Goal: Information Seeking & Learning: Learn about a topic

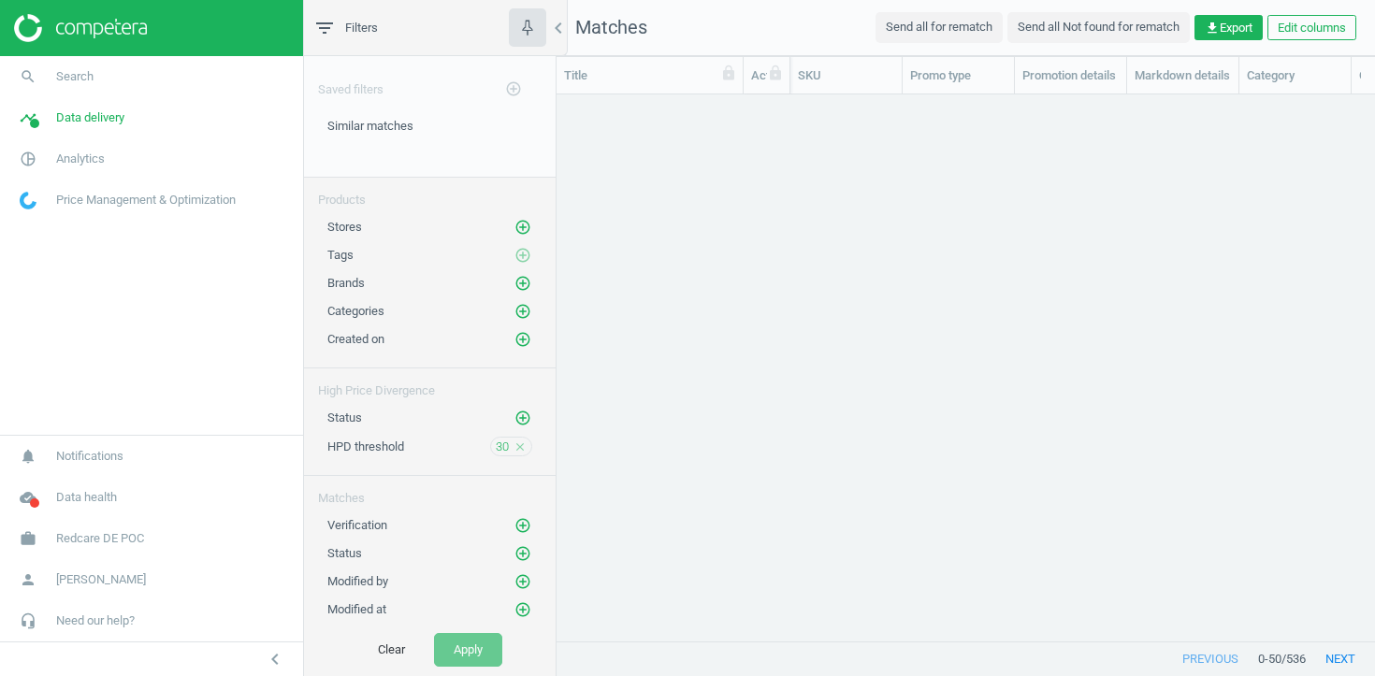
scroll to position [546, 819]
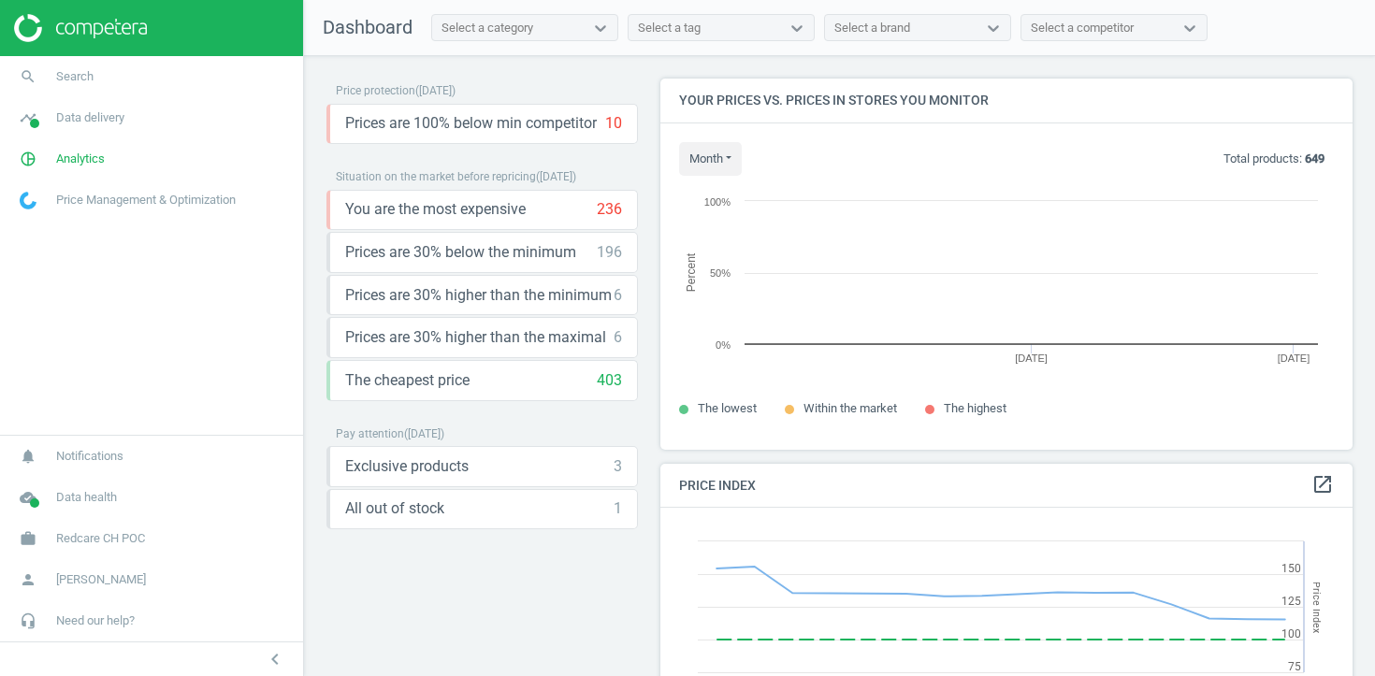
scroll to position [431, 693]
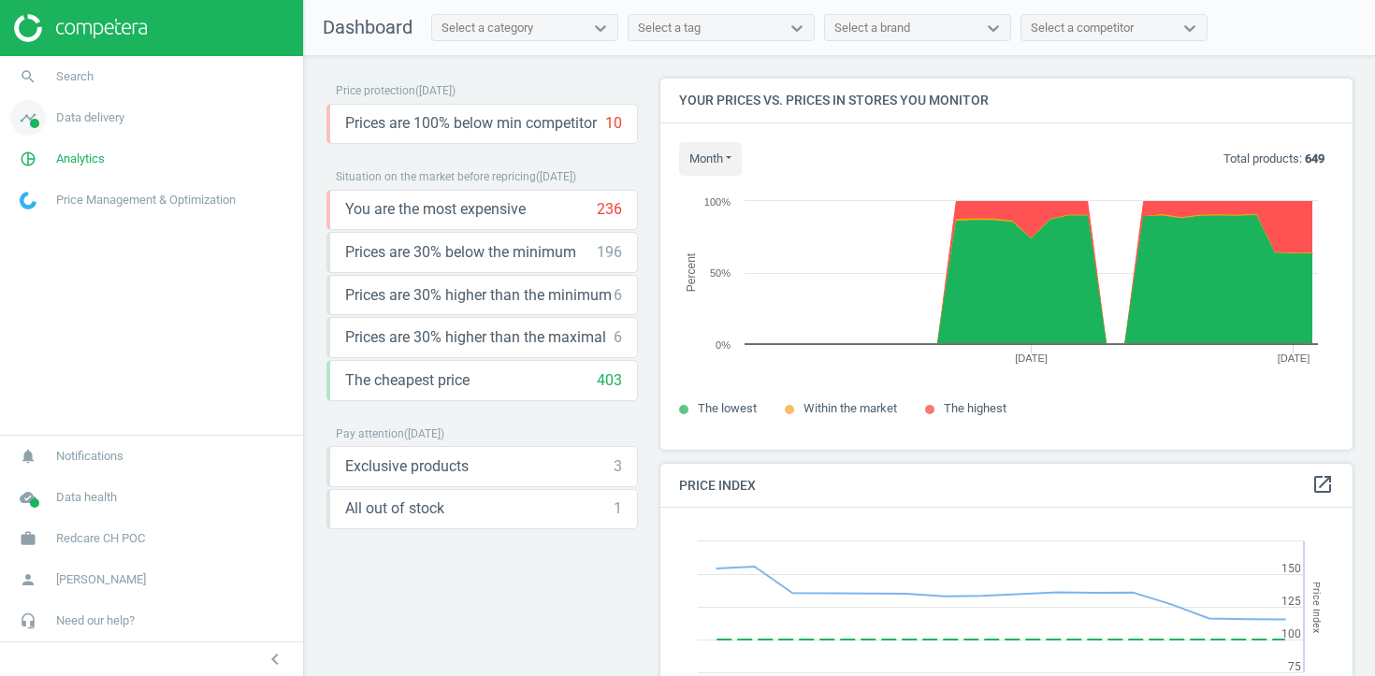
click at [83, 118] on span "Data delivery" at bounding box center [90, 117] width 68 height 17
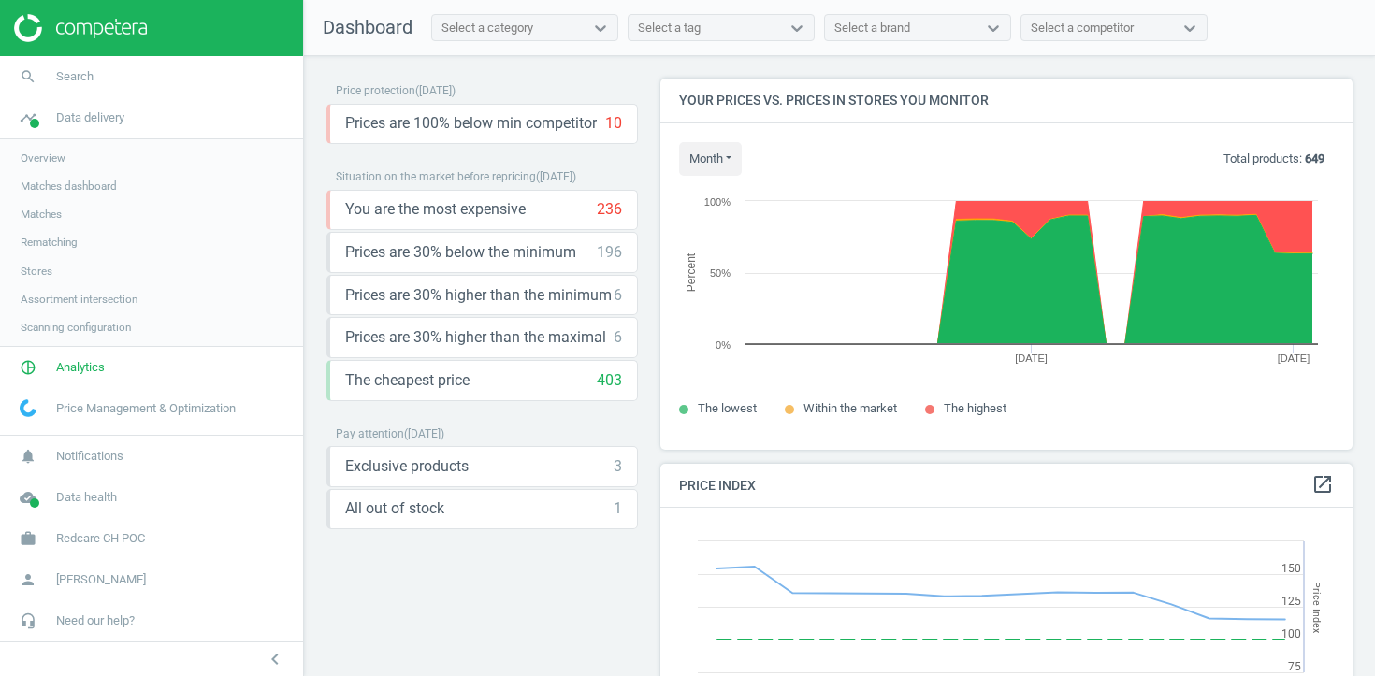
click at [33, 269] on span "Stores" at bounding box center [37, 271] width 32 height 15
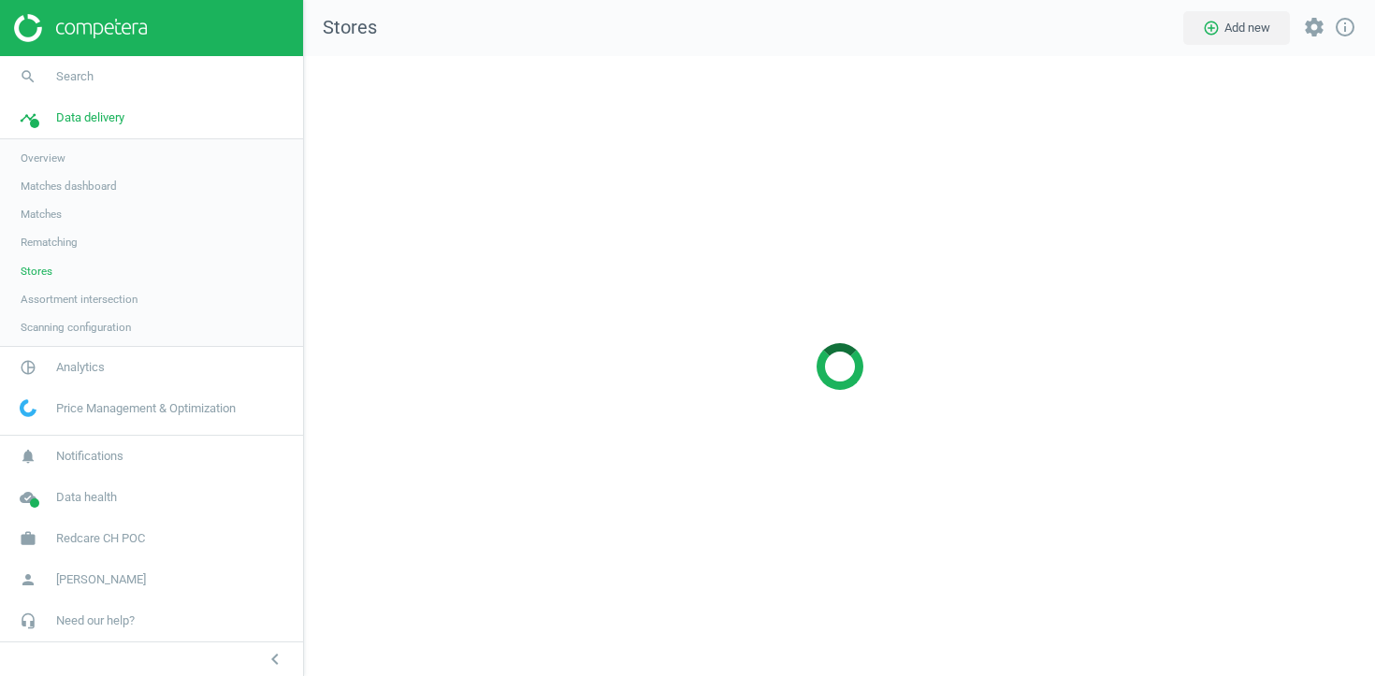
scroll to position [621, 1072]
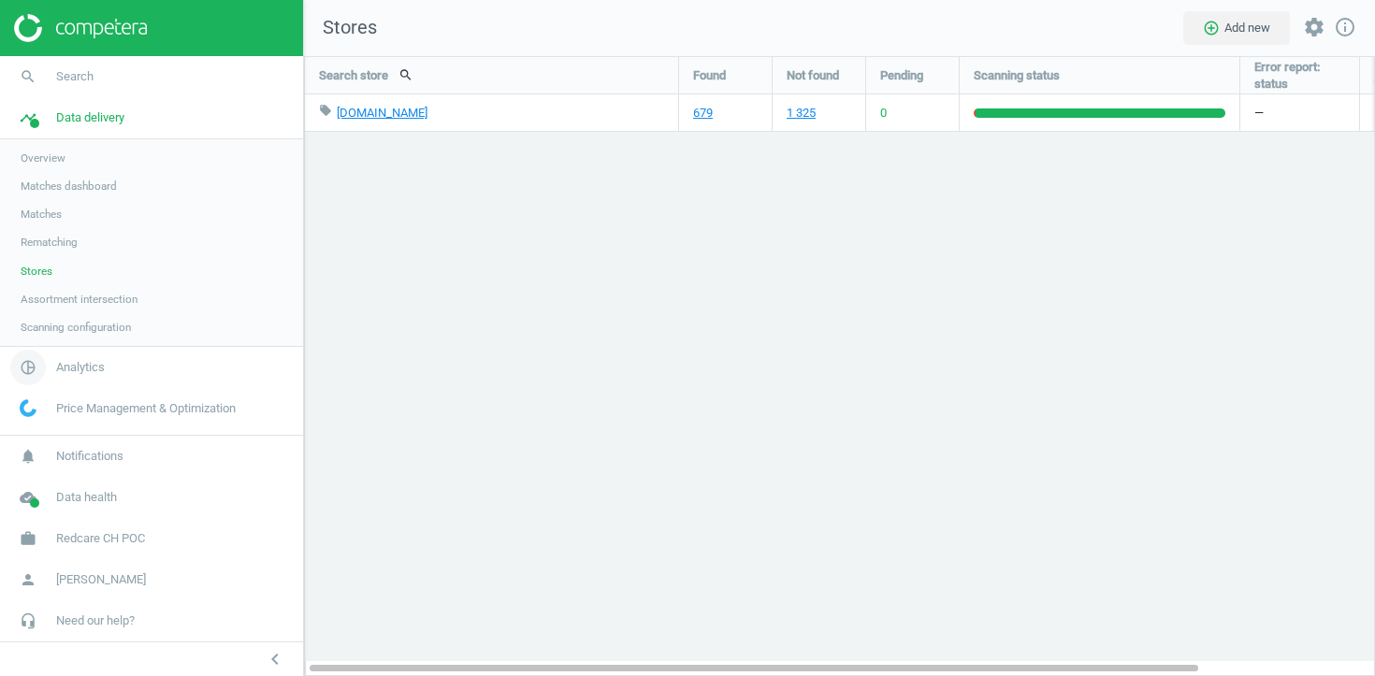
click at [79, 371] on span "Analytics" at bounding box center [80, 367] width 49 height 17
click at [55, 224] on span "Products" at bounding box center [43, 227] width 44 height 15
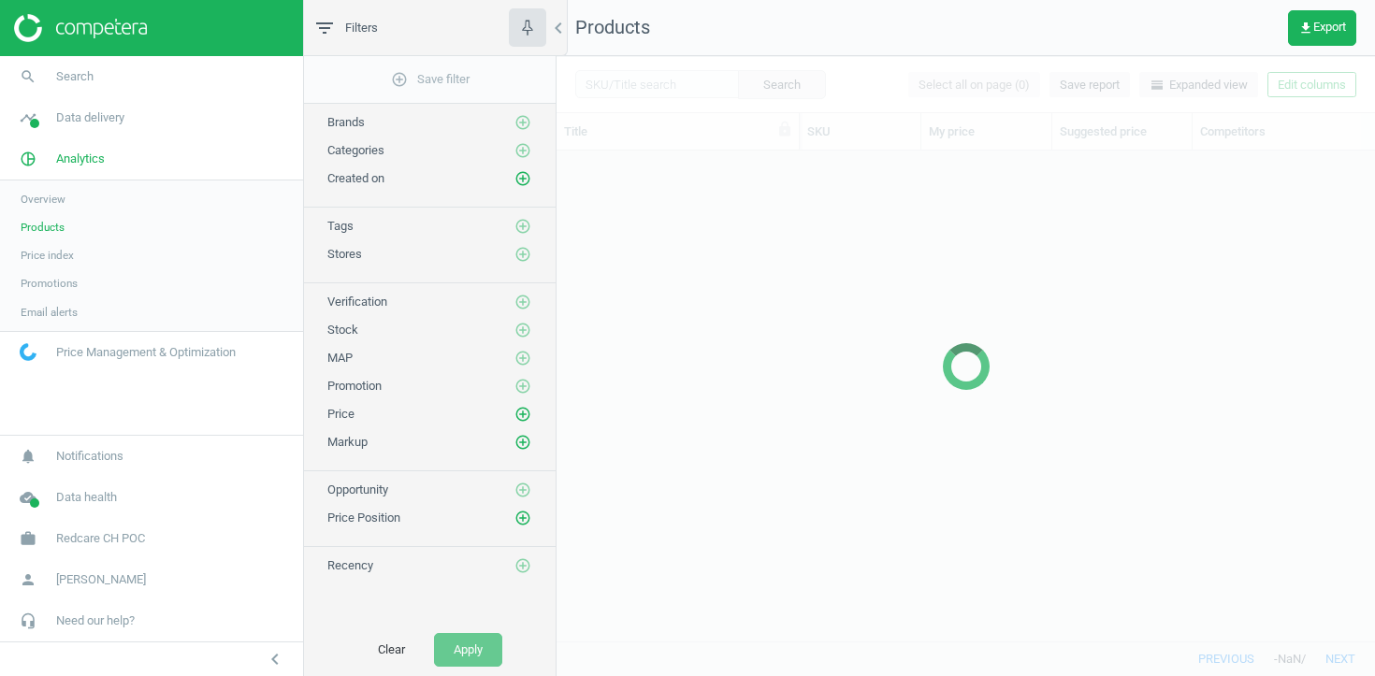
scroll to position [490, 819]
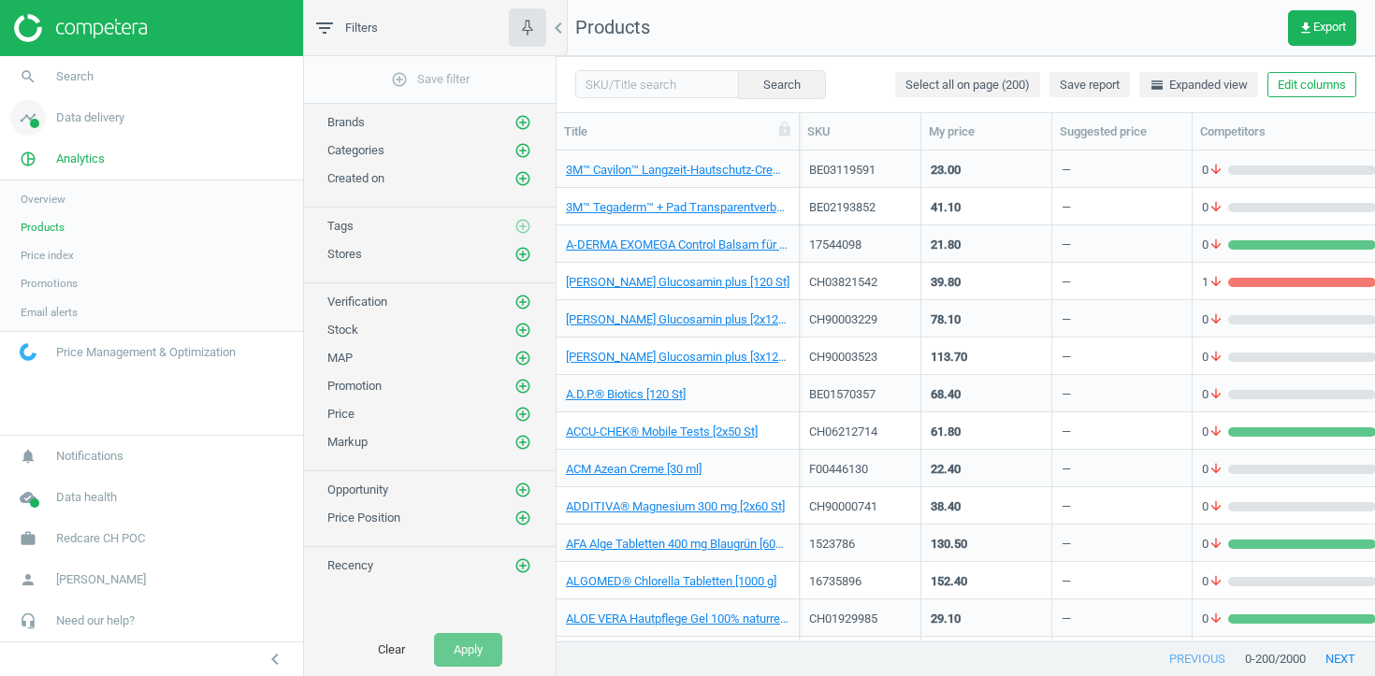
click at [78, 119] on span "Data delivery" at bounding box center [90, 117] width 68 height 17
click at [46, 219] on span "Matches" at bounding box center [41, 214] width 41 height 15
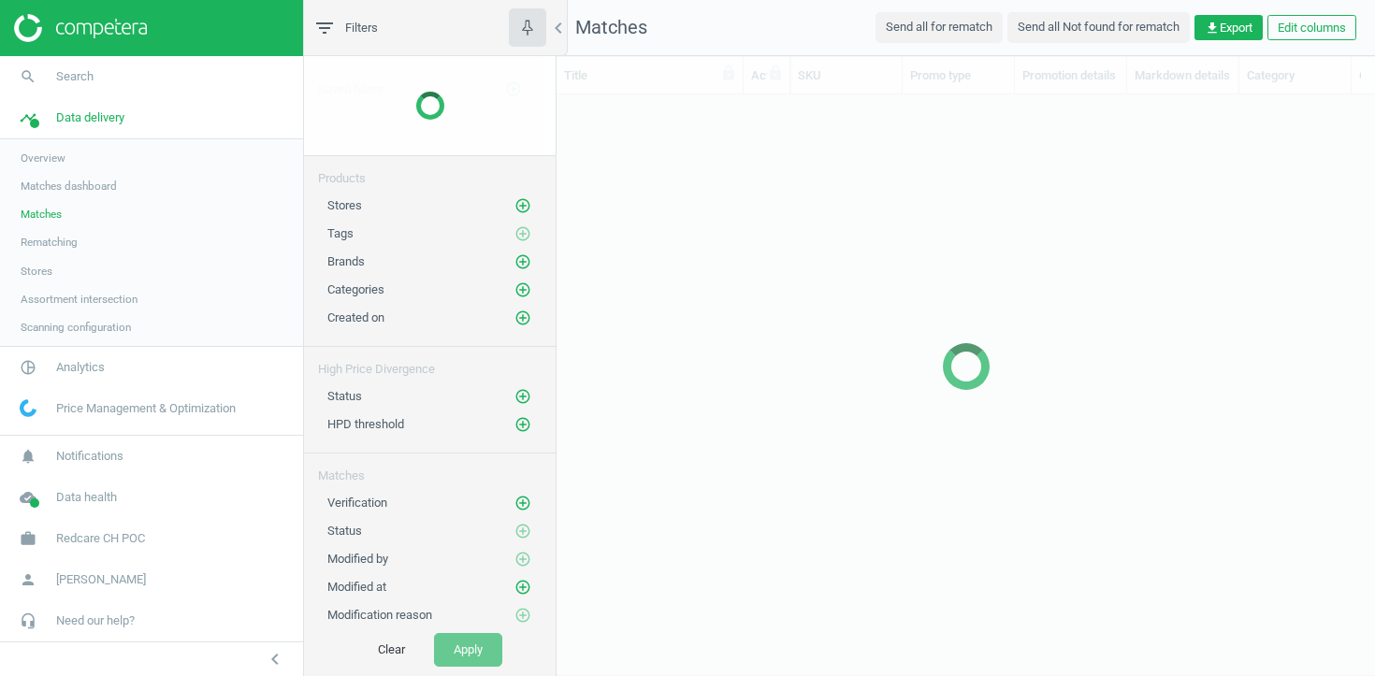
scroll to position [546, 819]
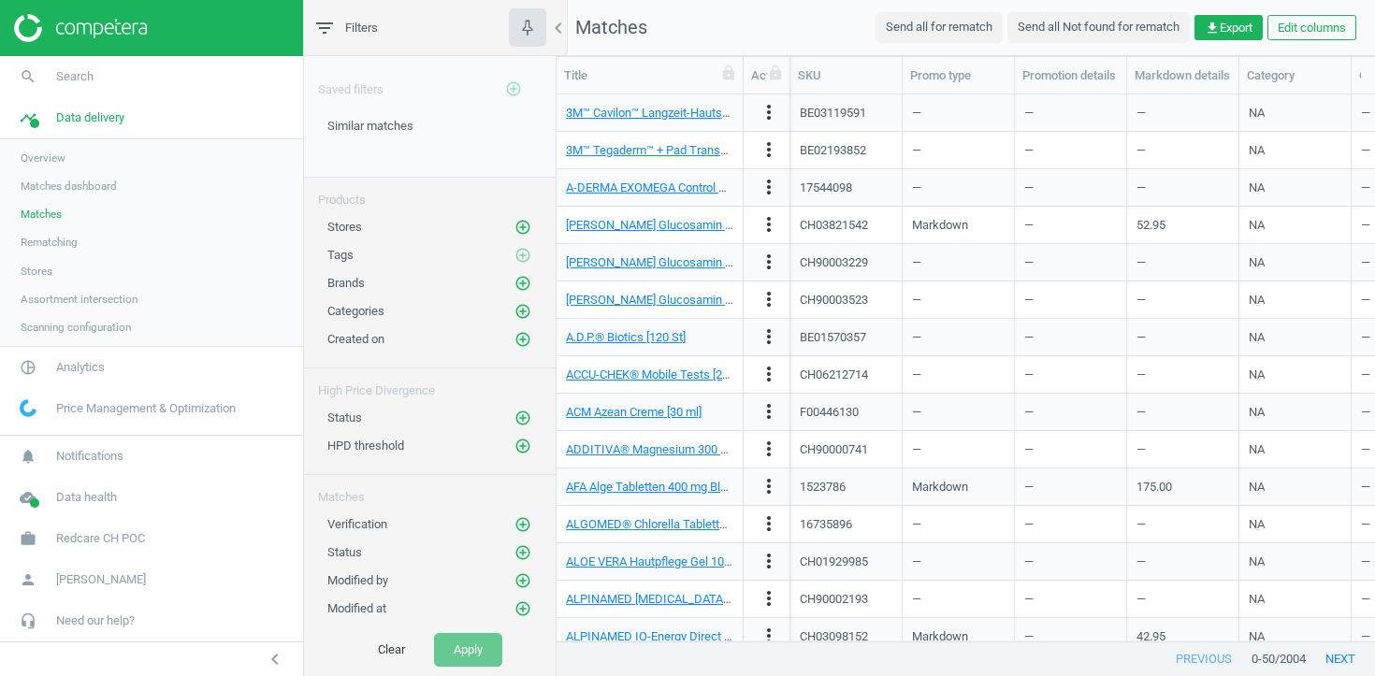
click at [41, 243] on span "Rematching" at bounding box center [49, 242] width 57 height 15
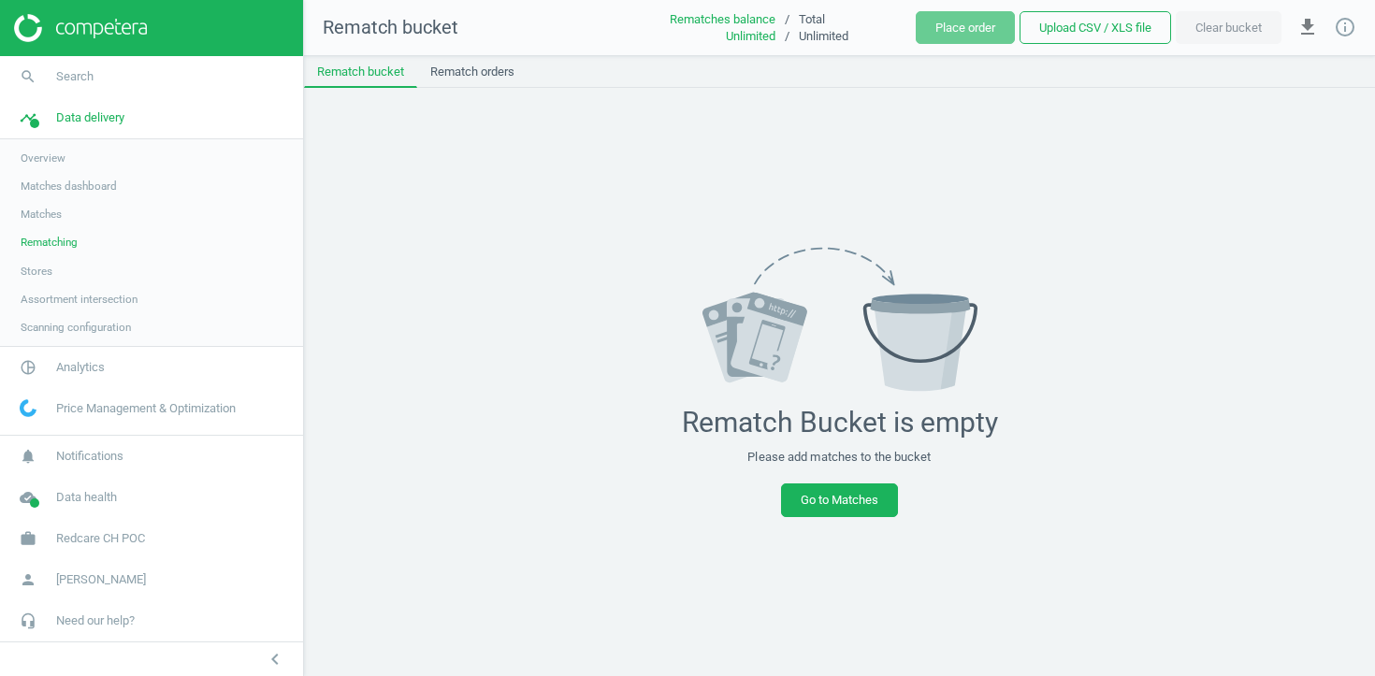
click at [34, 285] on link "Assortment intersection" at bounding box center [151, 299] width 303 height 28
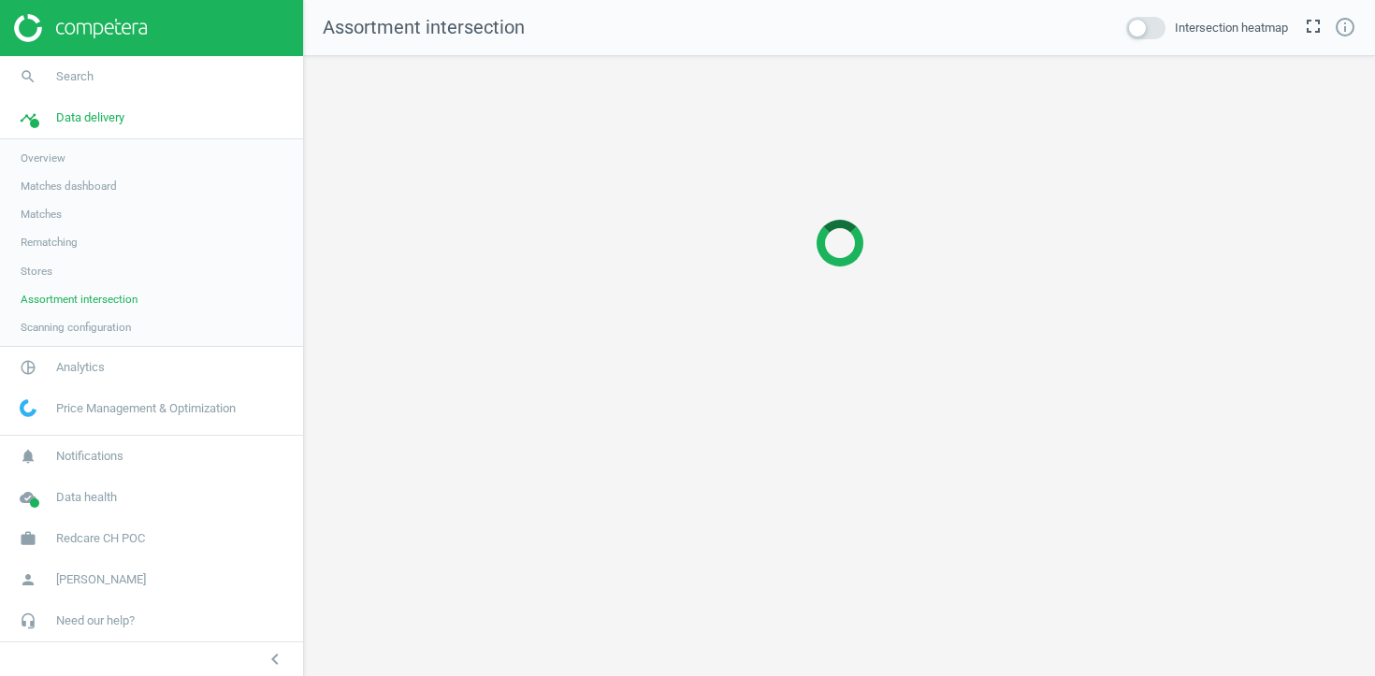
click at [34, 271] on span "Stores" at bounding box center [37, 271] width 32 height 15
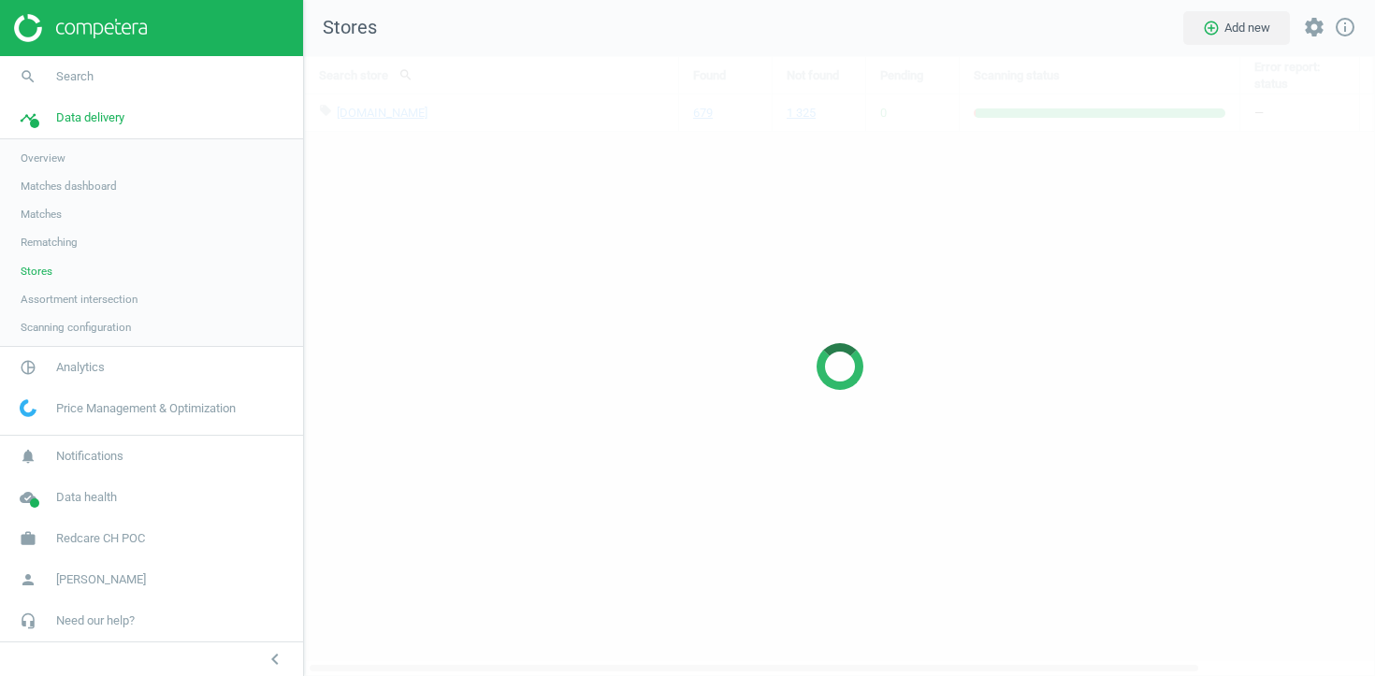
scroll to position [621, 1072]
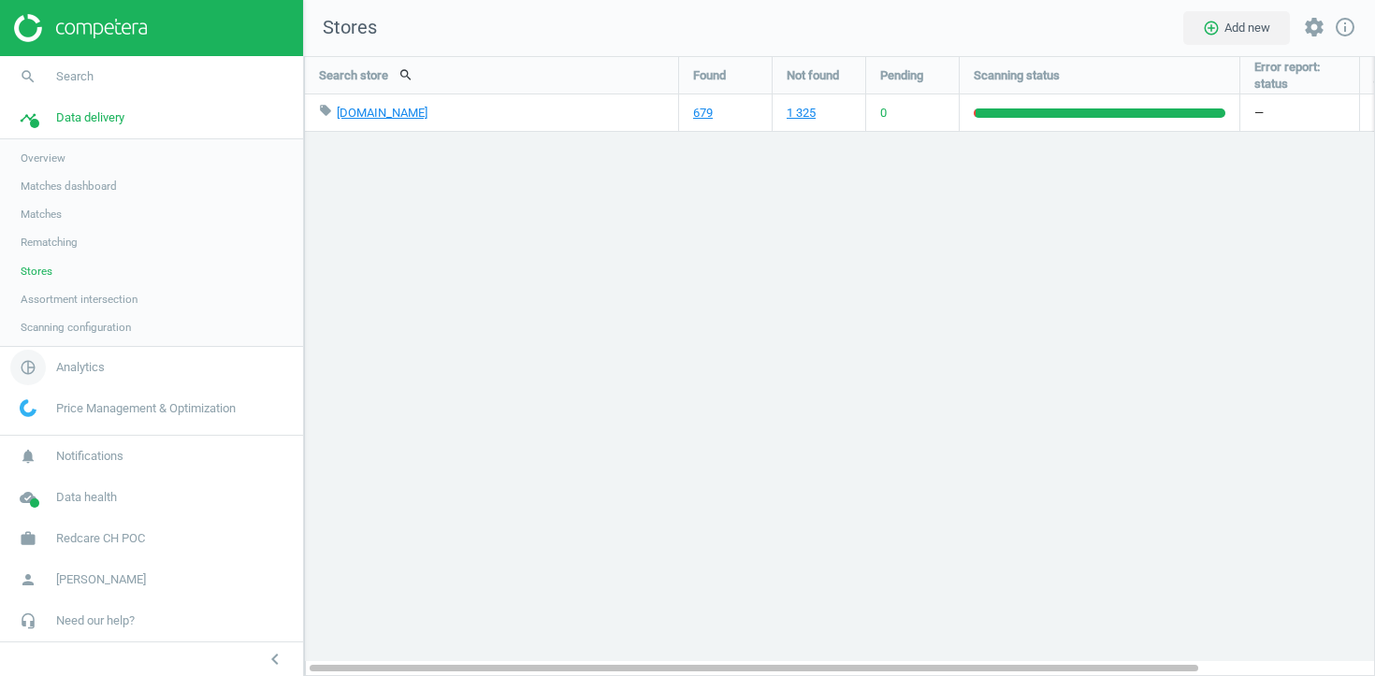
click at [60, 371] on span "Analytics" at bounding box center [80, 367] width 49 height 17
click at [54, 229] on span "Products" at bounding box center [43, 227] width 44 height 15
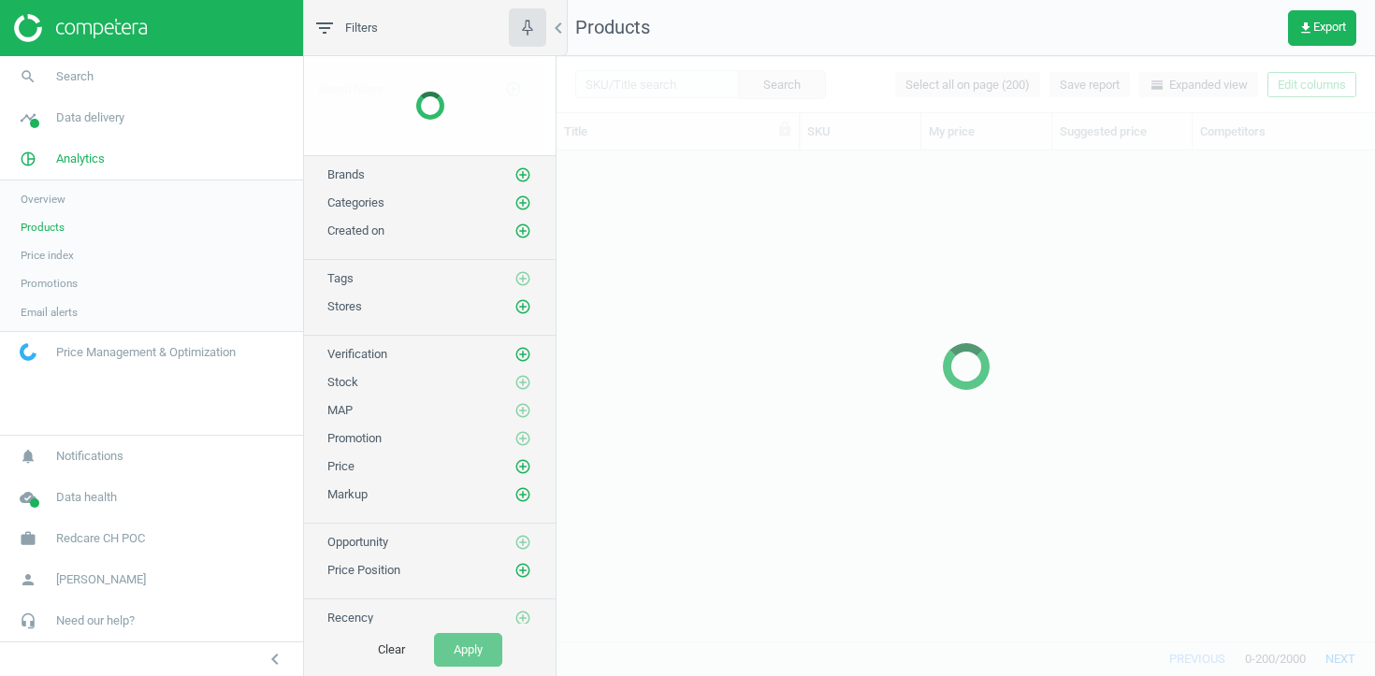
scroll to position [490, 819]
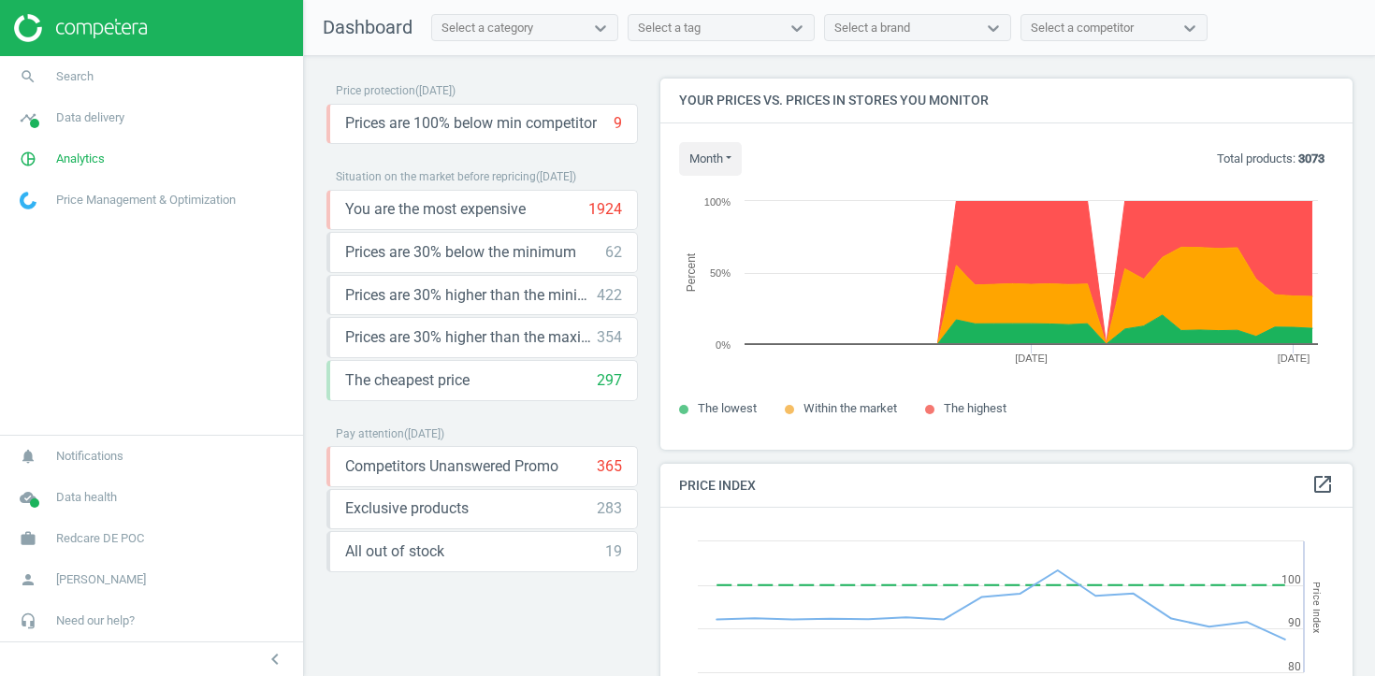
scroll to position [431, 693]
click at [118, 112] on span "Data delivery" at bounding box center [90, 117] width 68 height 17
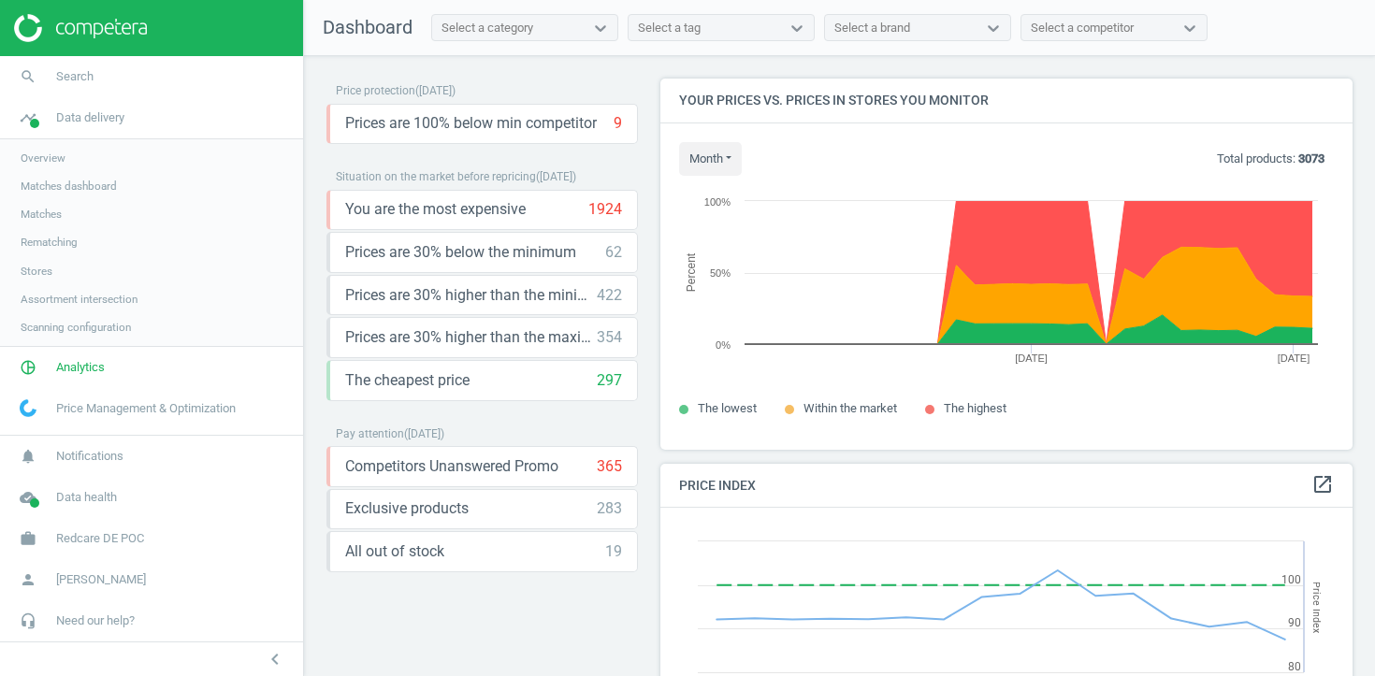
click at [52, 214] on span "Matches" at bounding box center [41, 214] width 41 height 15
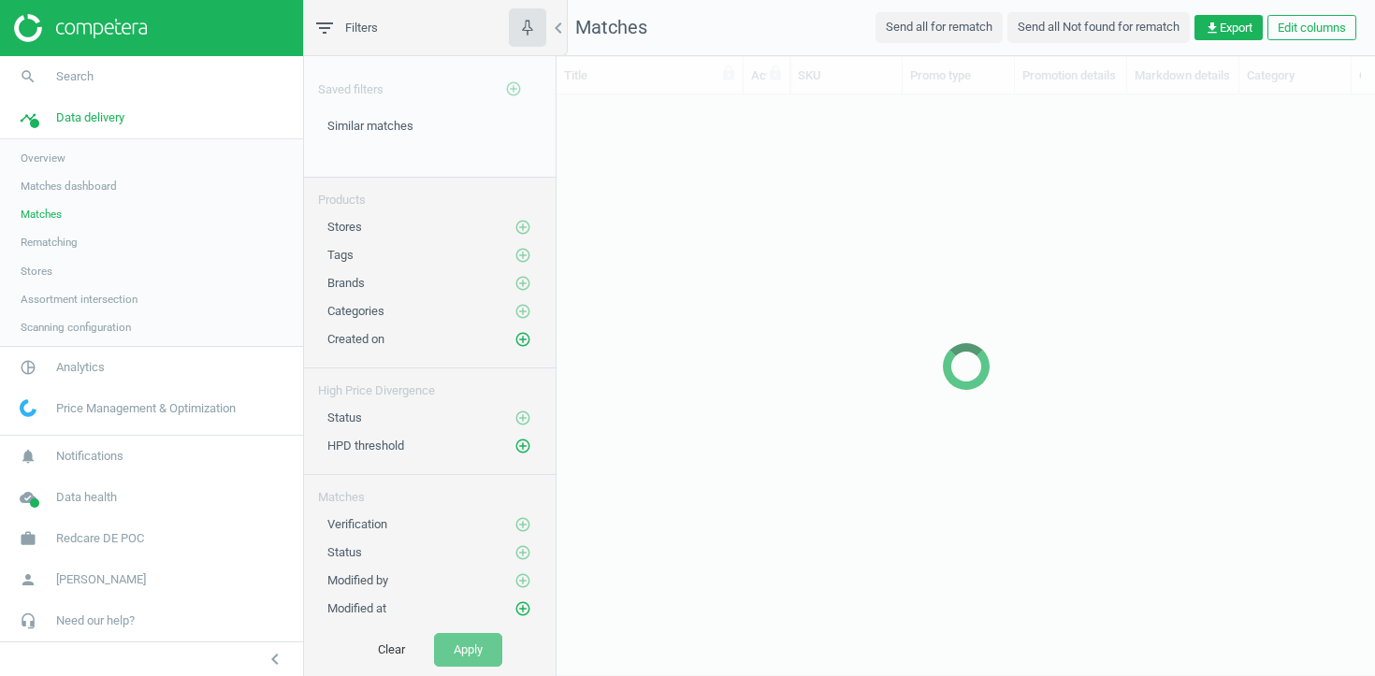
scroll to position [546, 819]
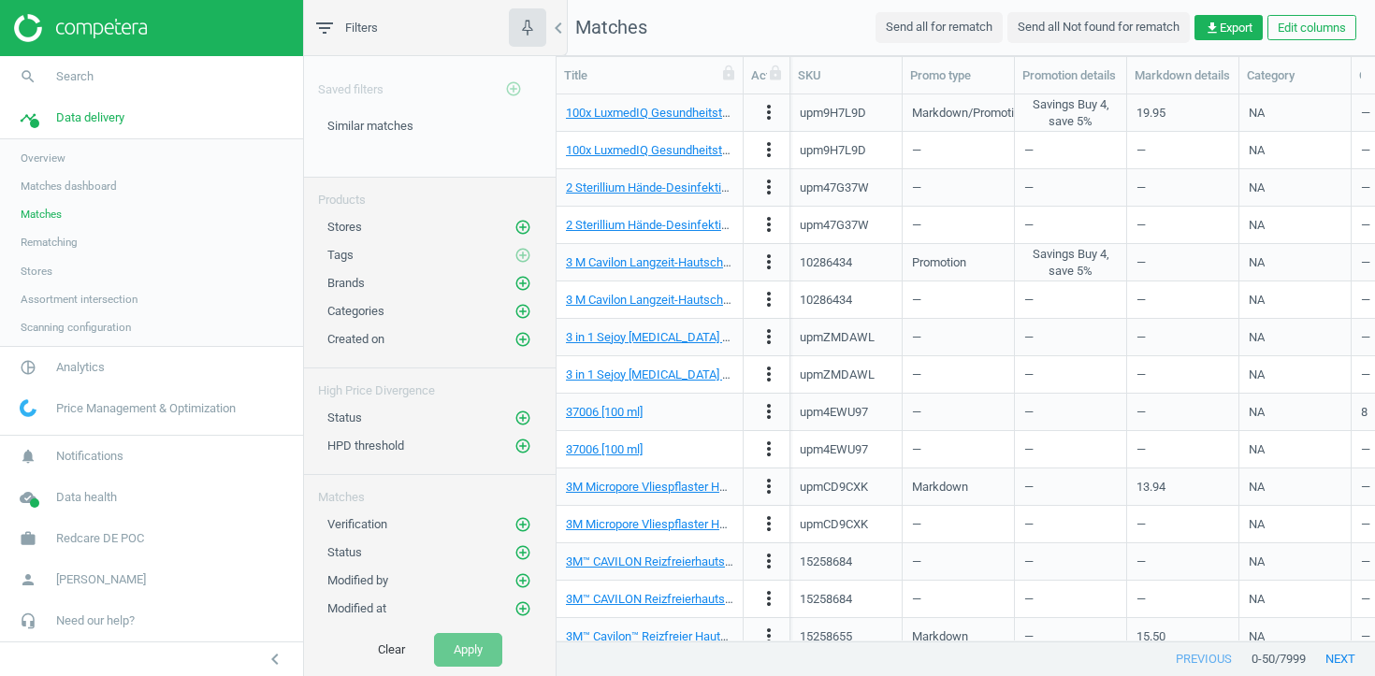
click at [40, 269] on span "Stores" at bounding box center [37, 271] width 32 height 15
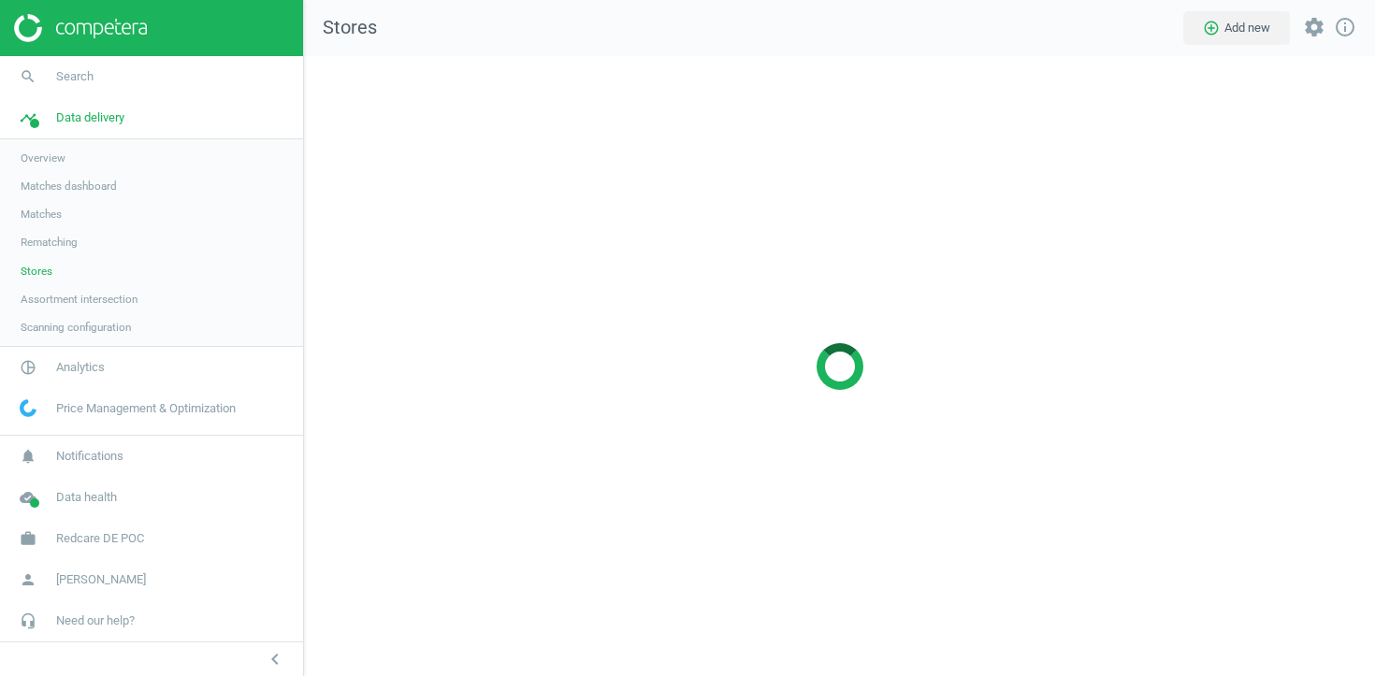
scroll to position [621, 1072]
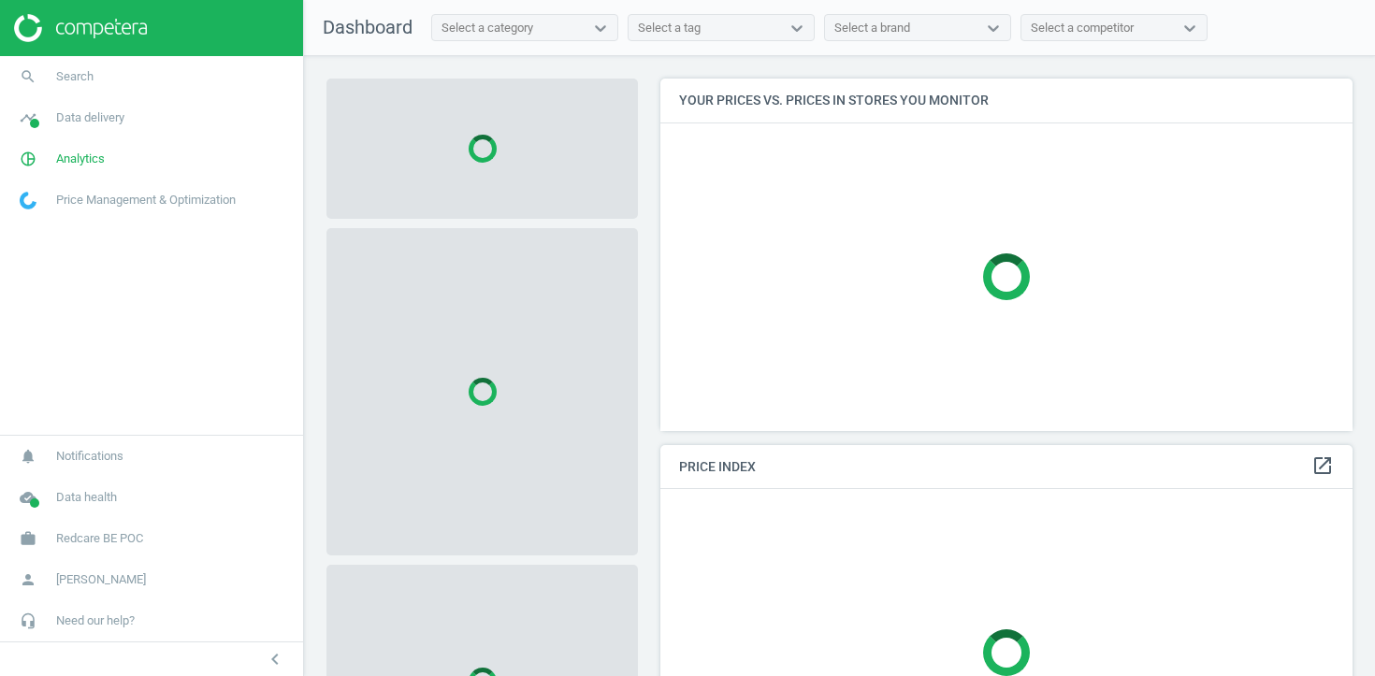
scroll to position [354, 693]
click at [93, 123] on span "Data delivery" at bounding box center [90, 117] width 68 height 17
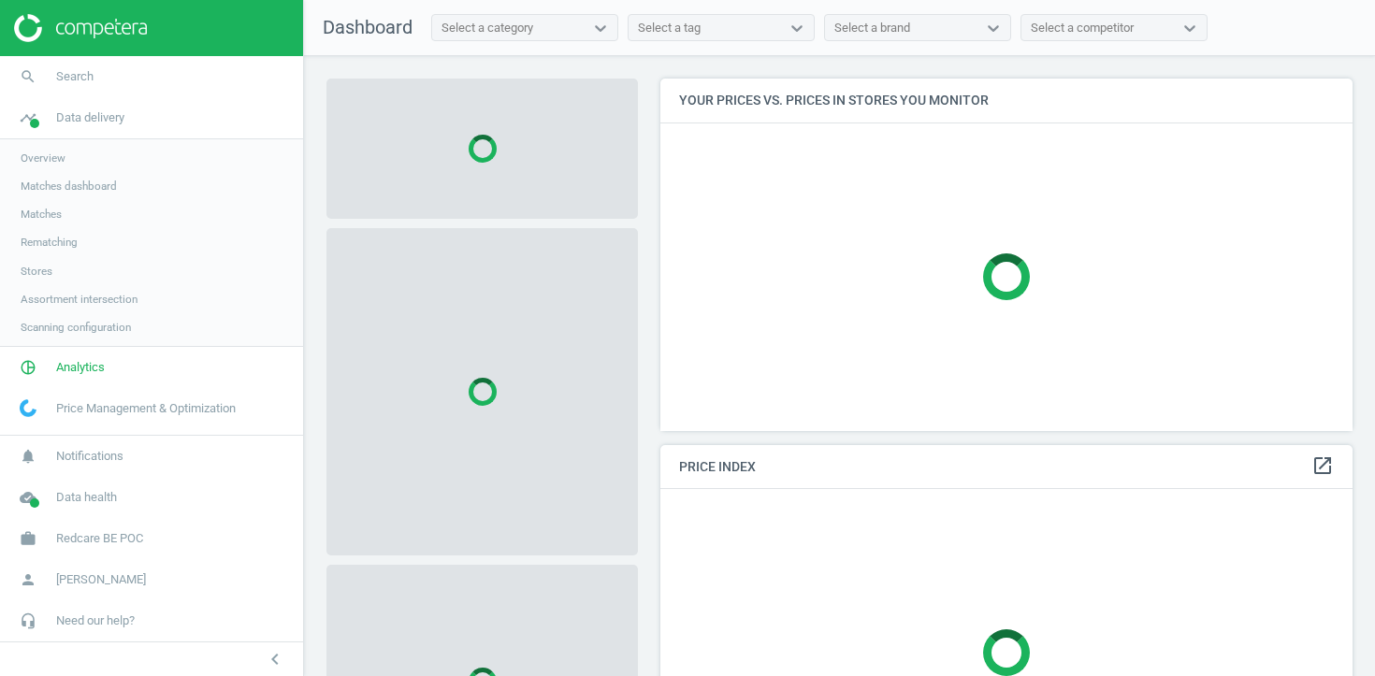
click at [39, 273] on span "Stores" at bounding box center [37, 271] width 32 height 15
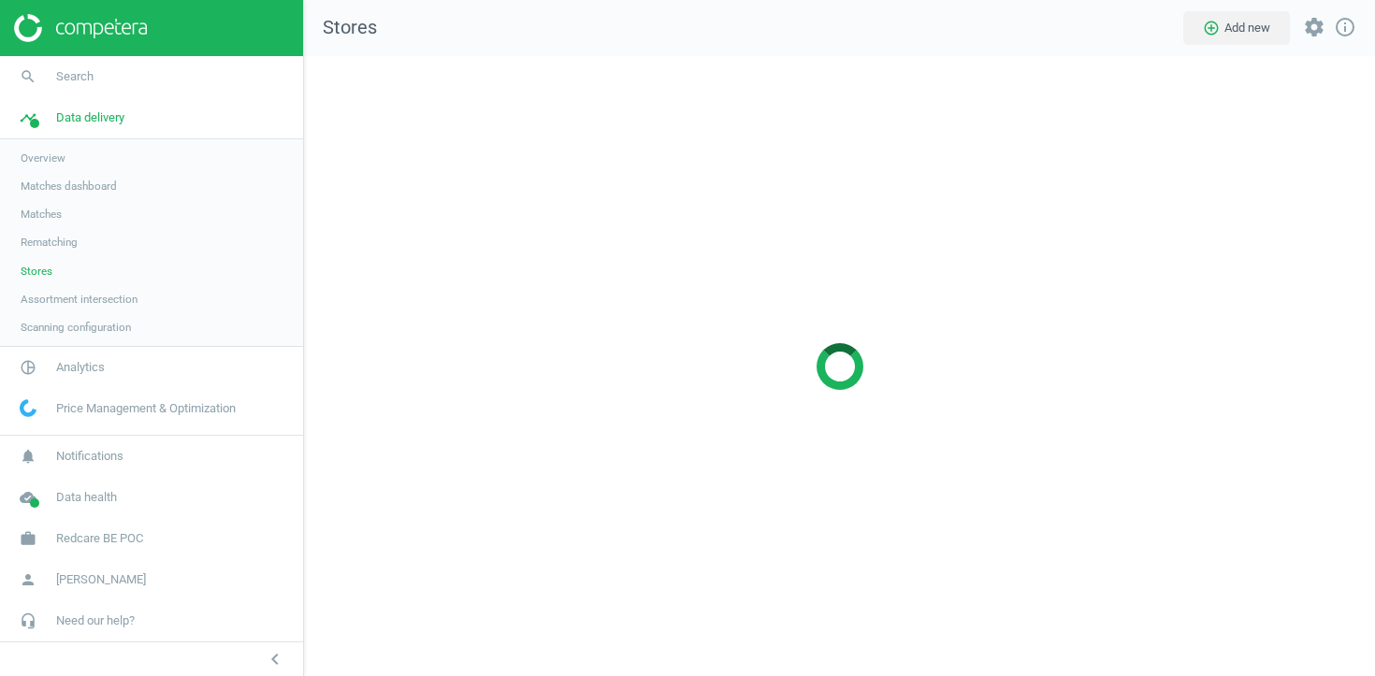
scroll to position [621, 1072]
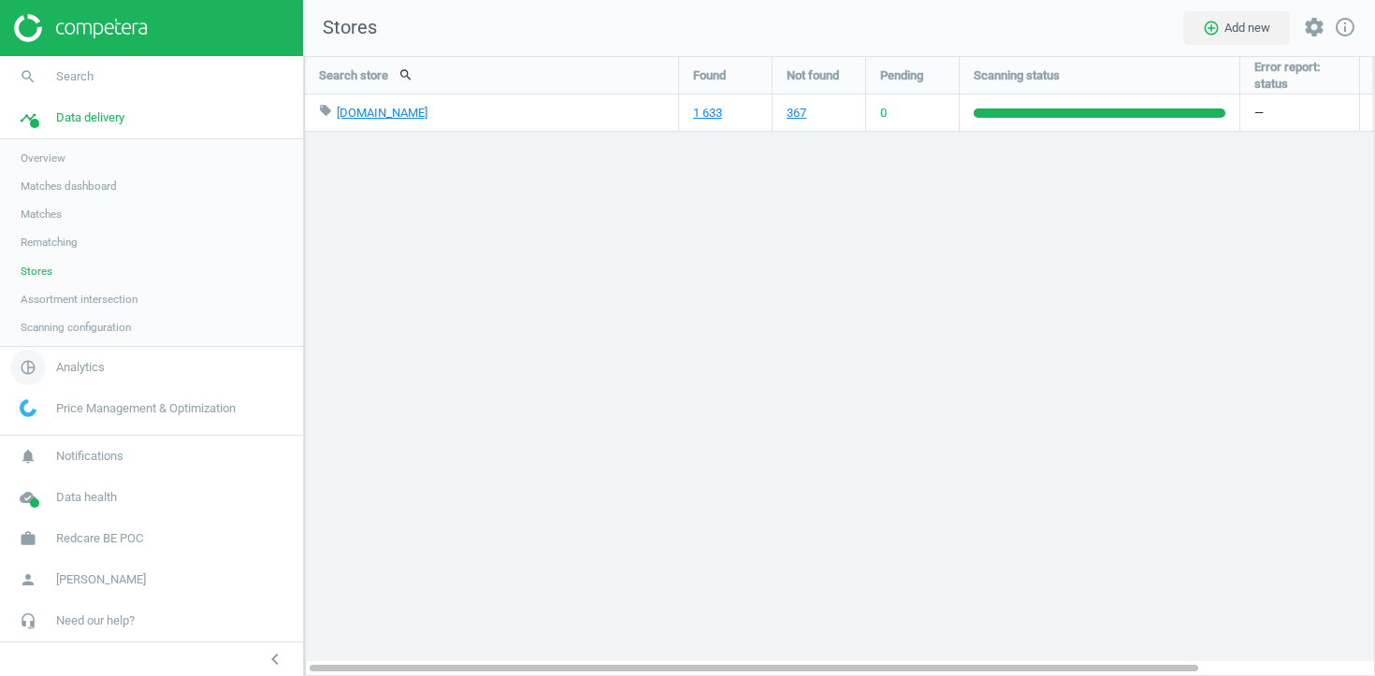
click at [77, 365] on span "Analytics" at bounding box center [80, 367] width 49 height 17
click at [55, 229] on span "Products" at bounding box center [43, 227] width 44 height 15
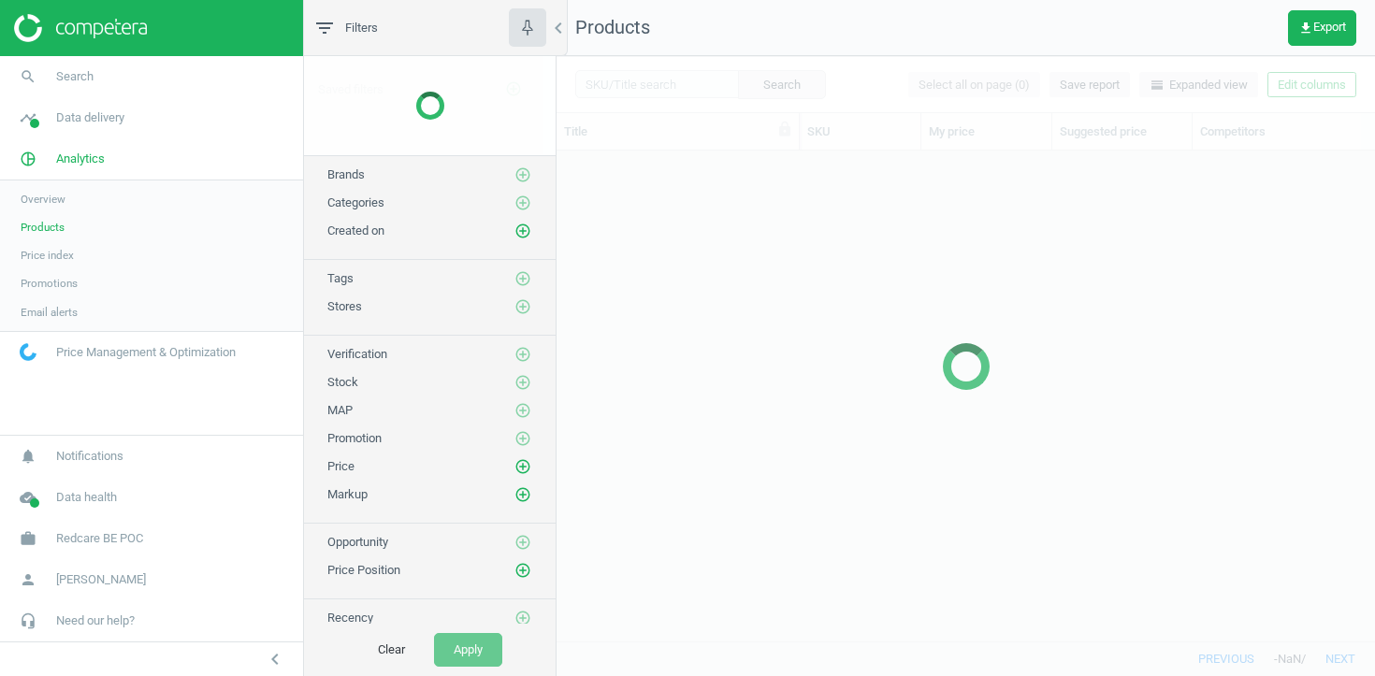
scroll to position [490, 819]
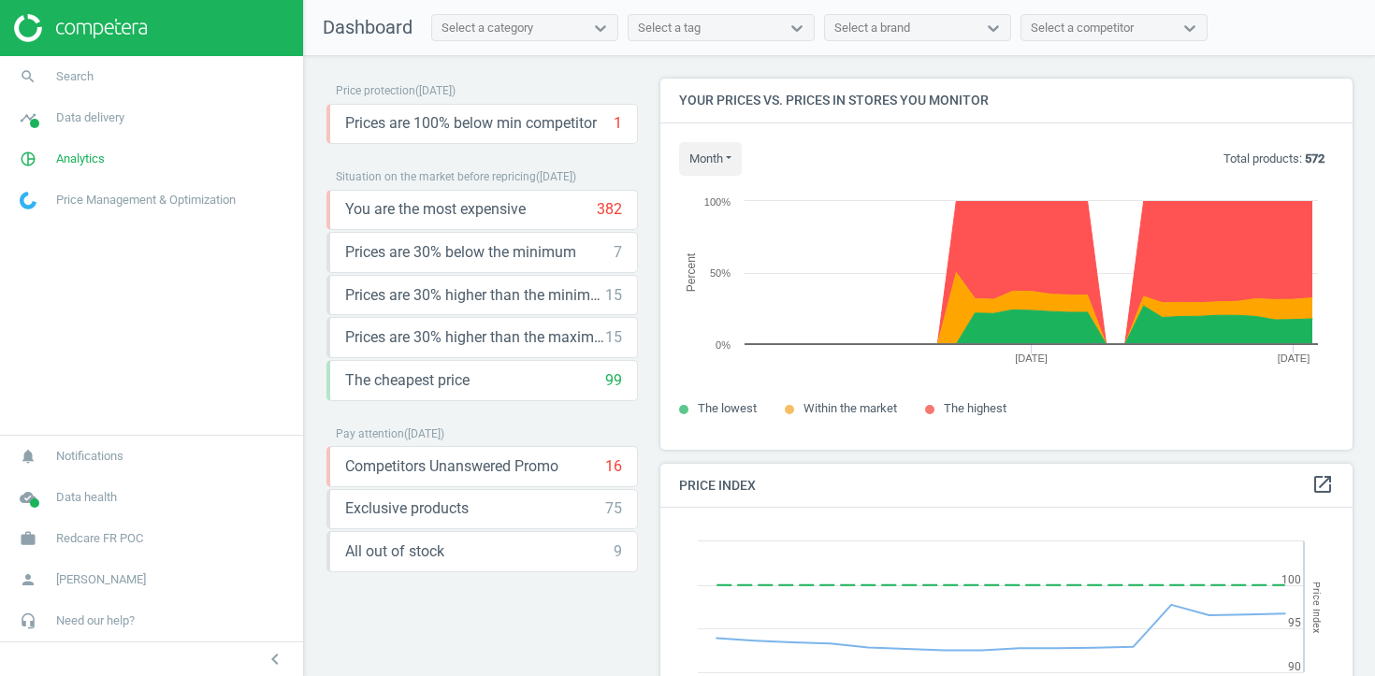
scroll to position [431, 693]
click at [101, 118] on span "Data delivery" at bounding box center [90, 117] width 68 height 17
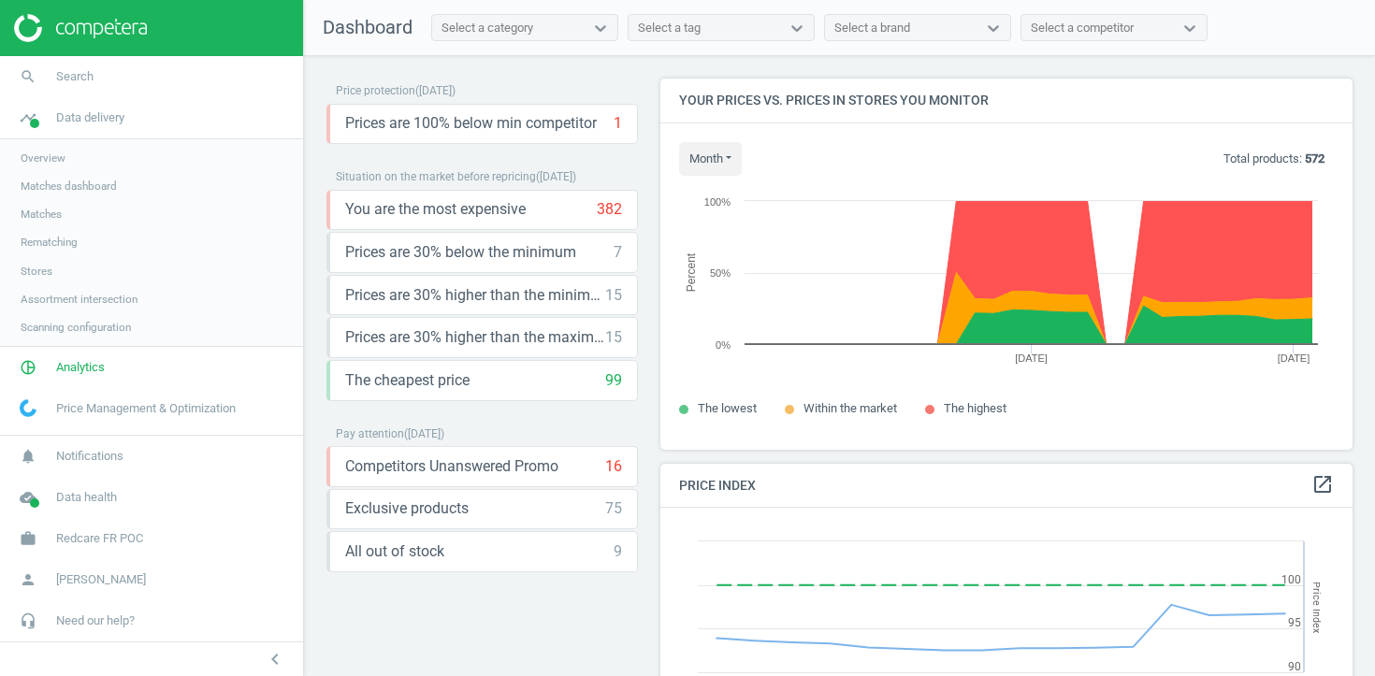
click at [43, 218] on span "Matches" at bounding box center [41, 214] width 41 height 15
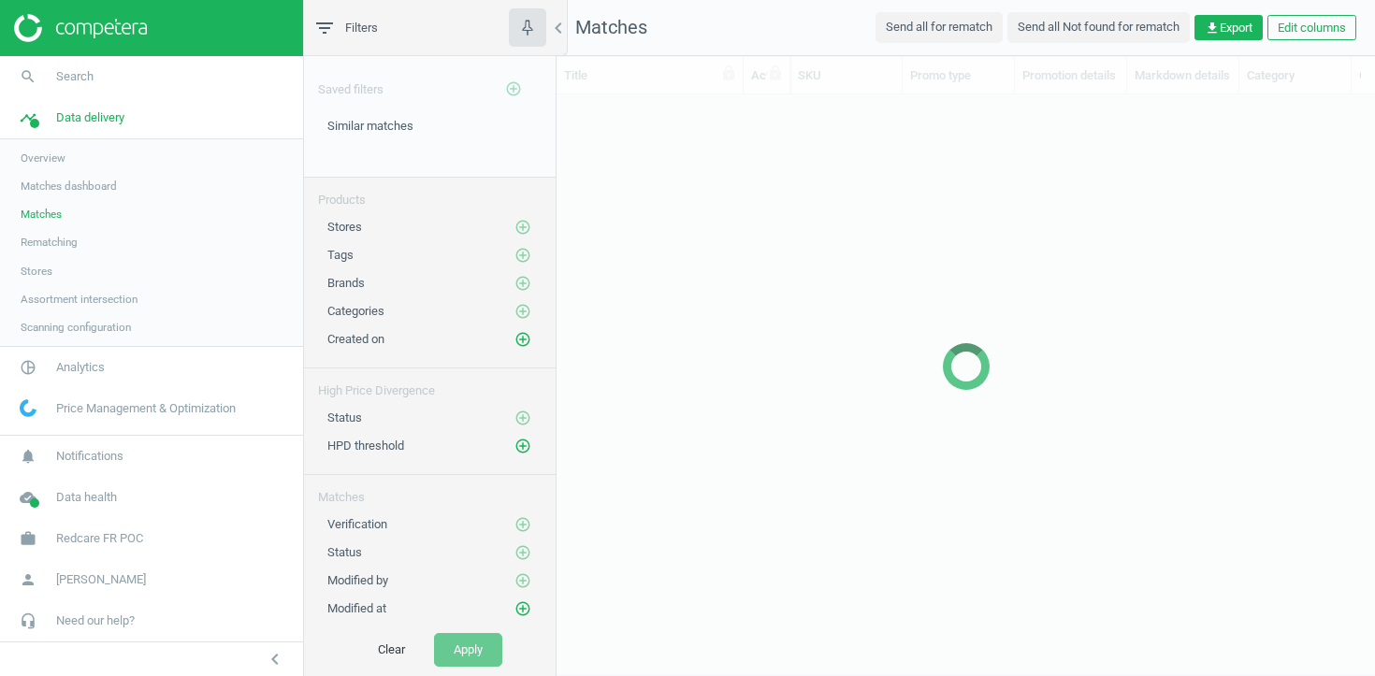
scroll to position [546, 819]
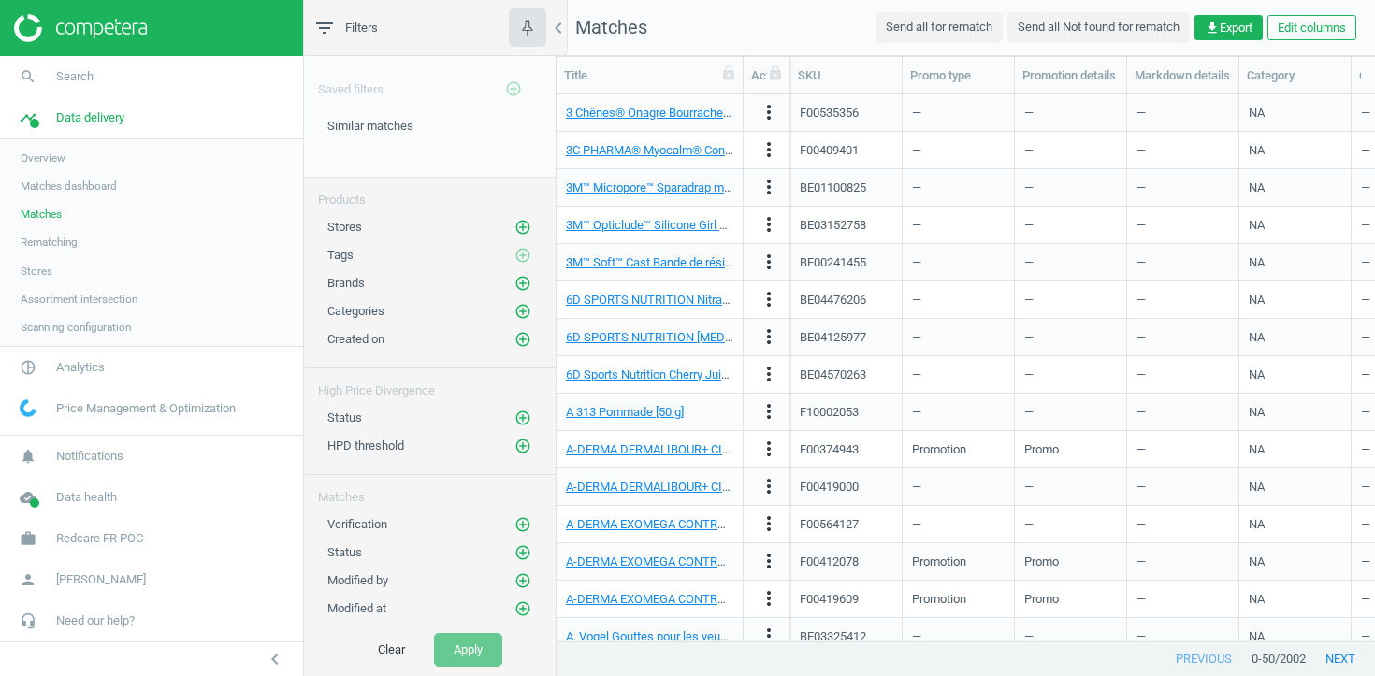
click at [37, 269] on span "Stores" at bounding box center [37, 271] width 32 height 15
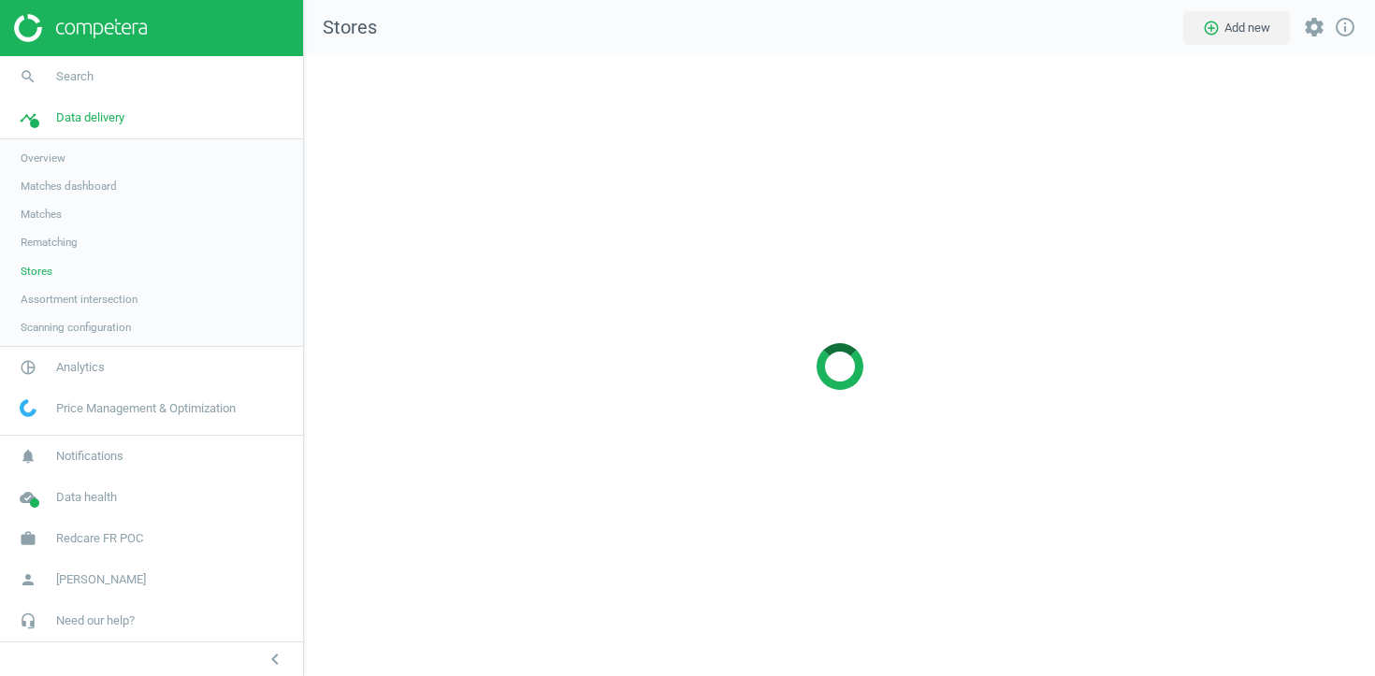
scroll to position [621, 1072]
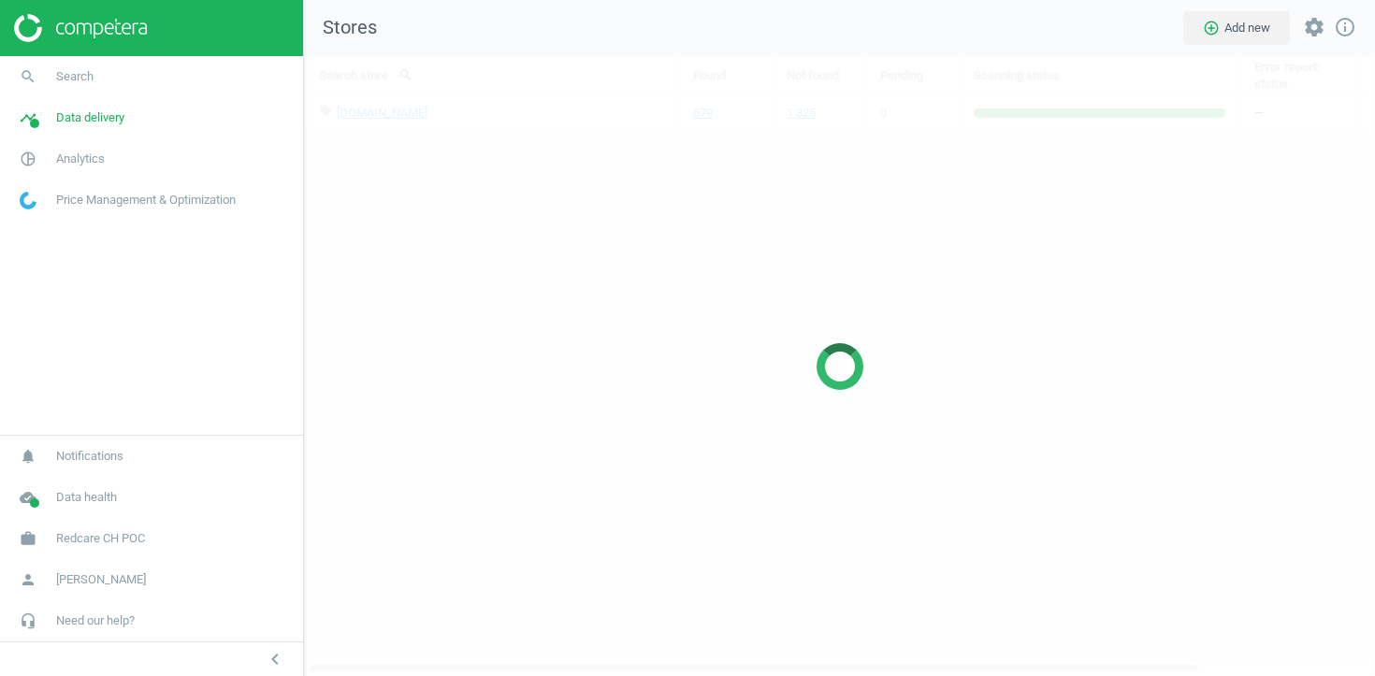
scroll to position [621, 1072]
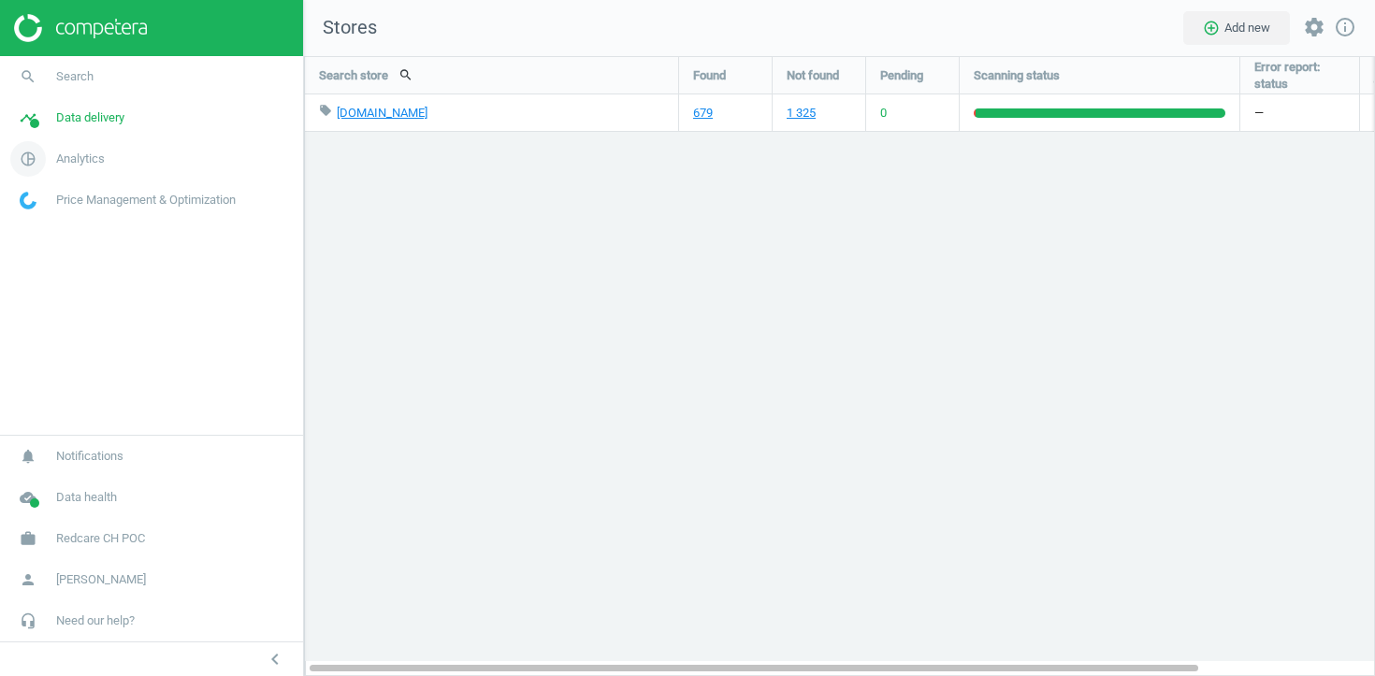
click at [82, 153] on span "Analytics" at bounding box center [80, 159] width 49 height 17
click at [52, 224] on span "Products" at bounding box center [43, 227] width 44 height 15
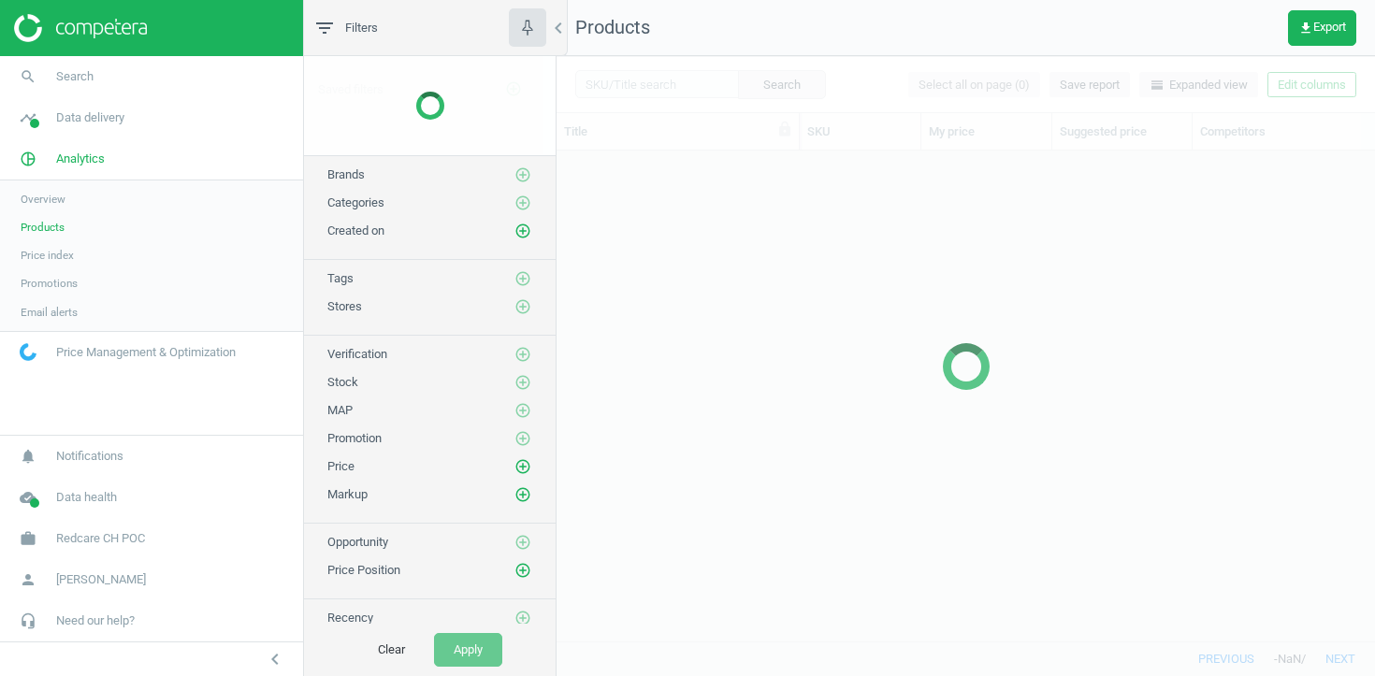
scroll to position [490, 819]
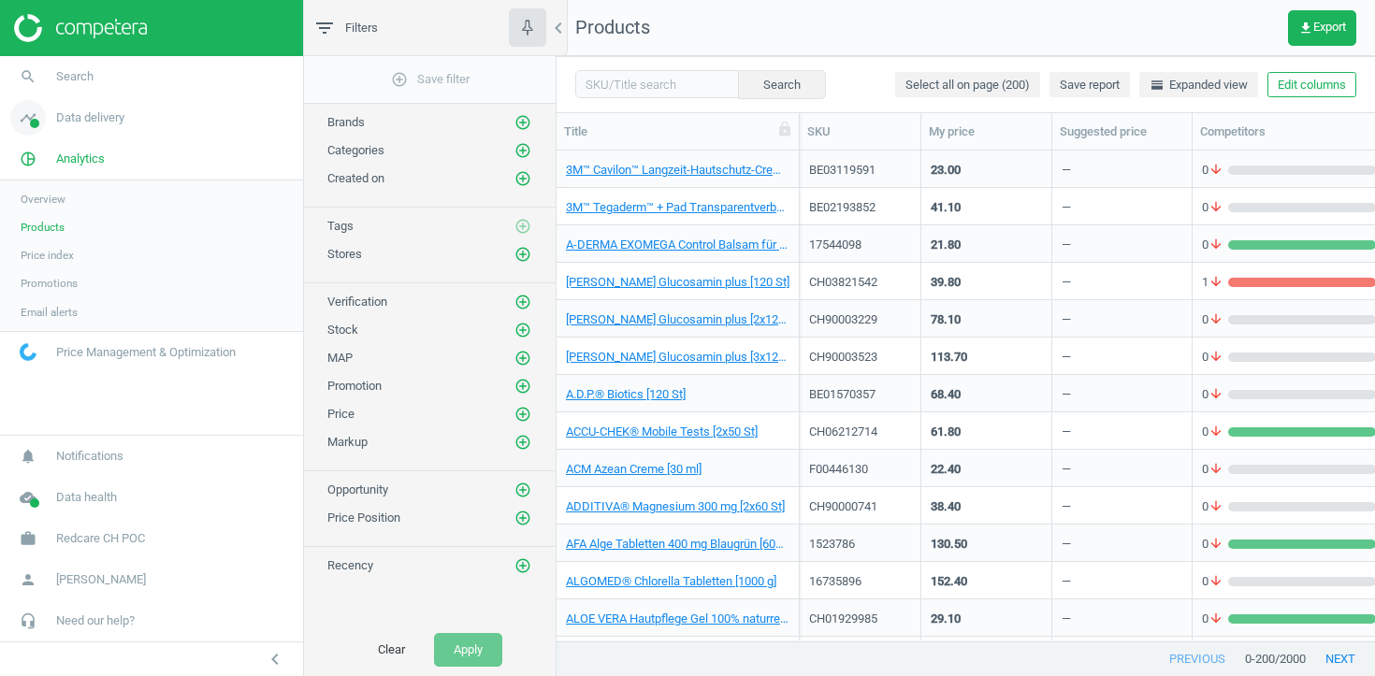
click at [95, 115] on span "Data delivery" at bounding box center [90, 117] width 68 height 17
click at [39, 269] on span "Stores" at bounding box center [37, 271] width 32 height 15
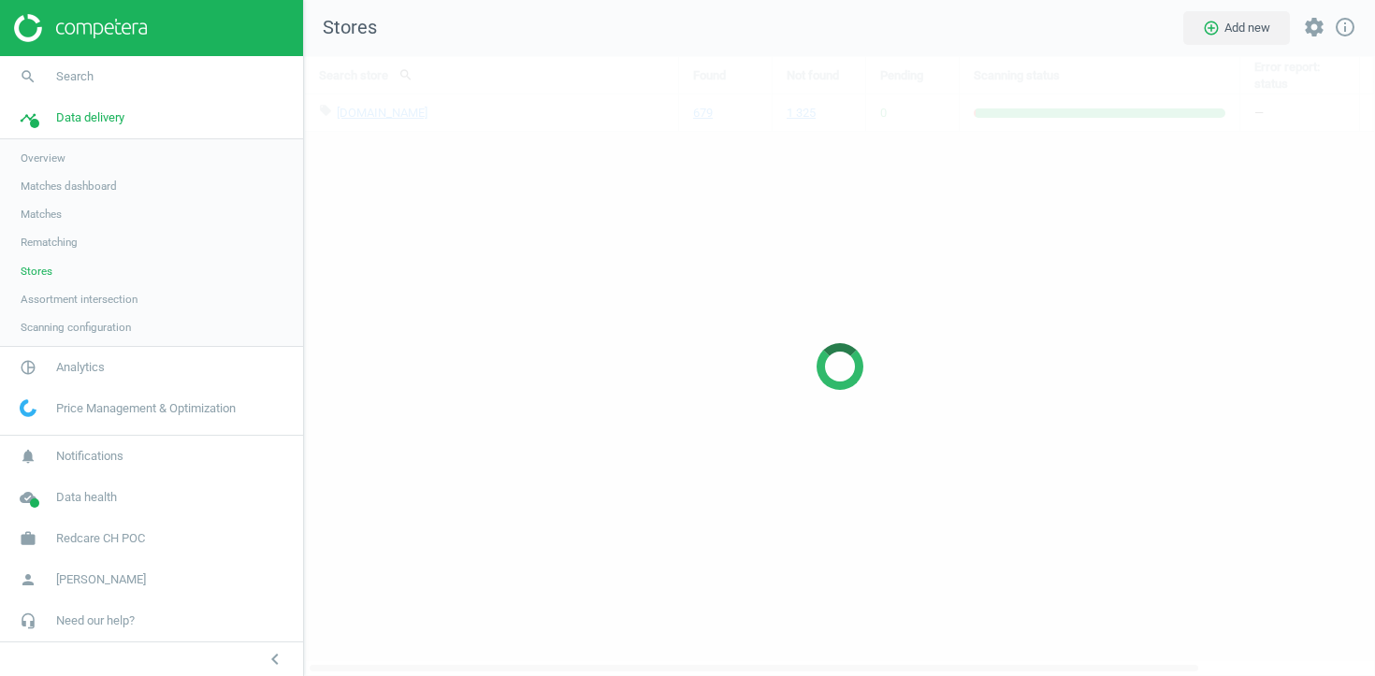
scroll to position [621, 1072]
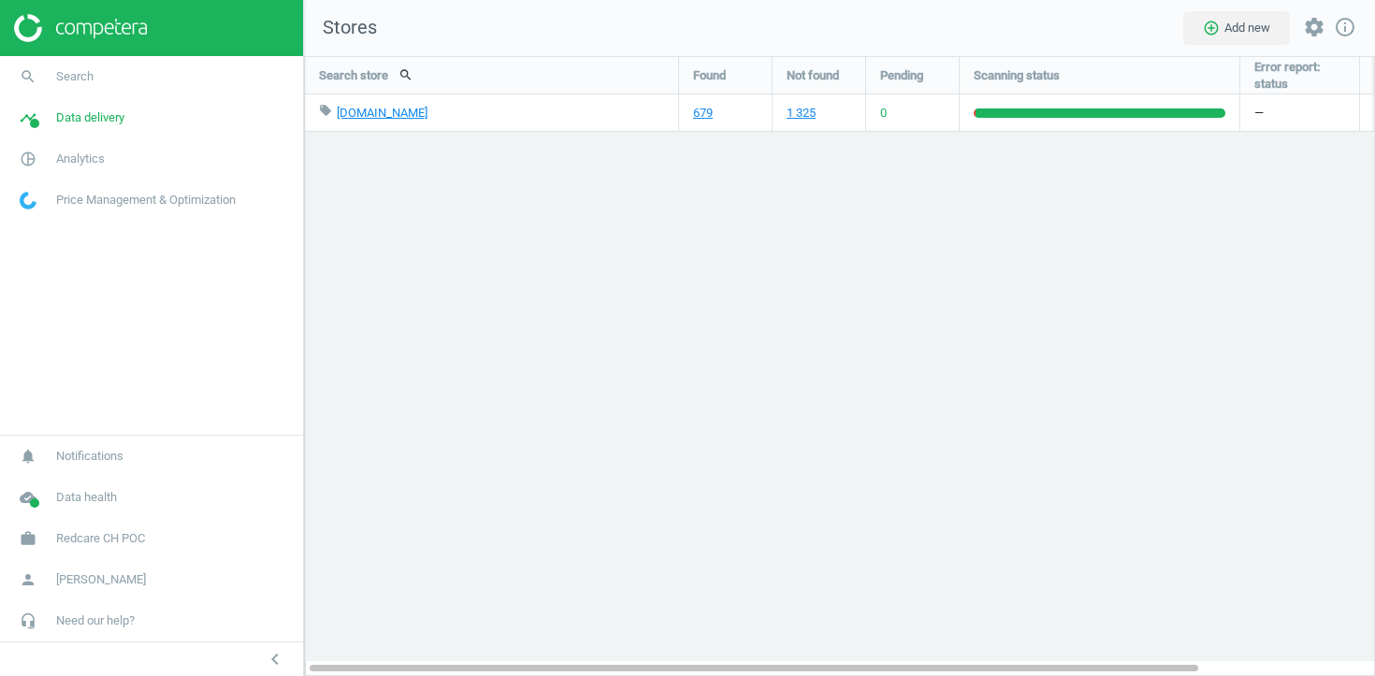
scroll to position [621, 1072]
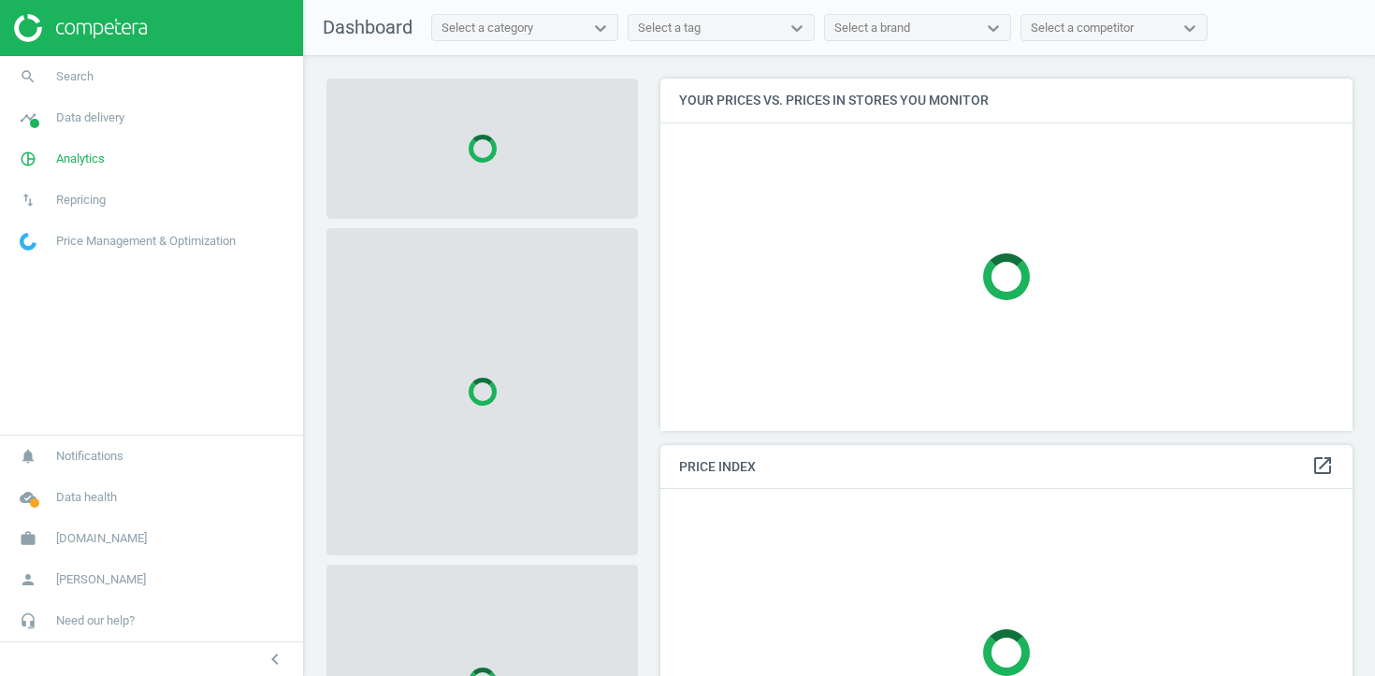
scroll to position [354, 693]
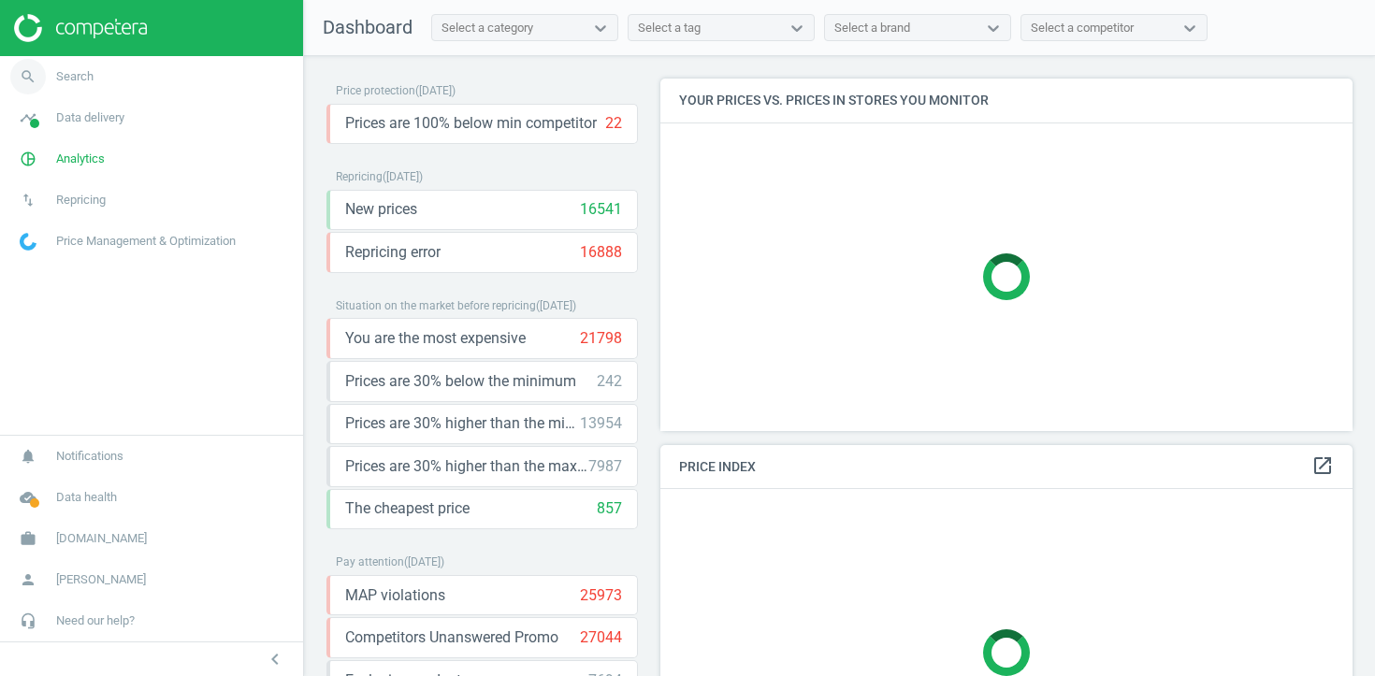
click at [88, 78] on span "Search" at bounding box center [74, 76] width 37 height 17
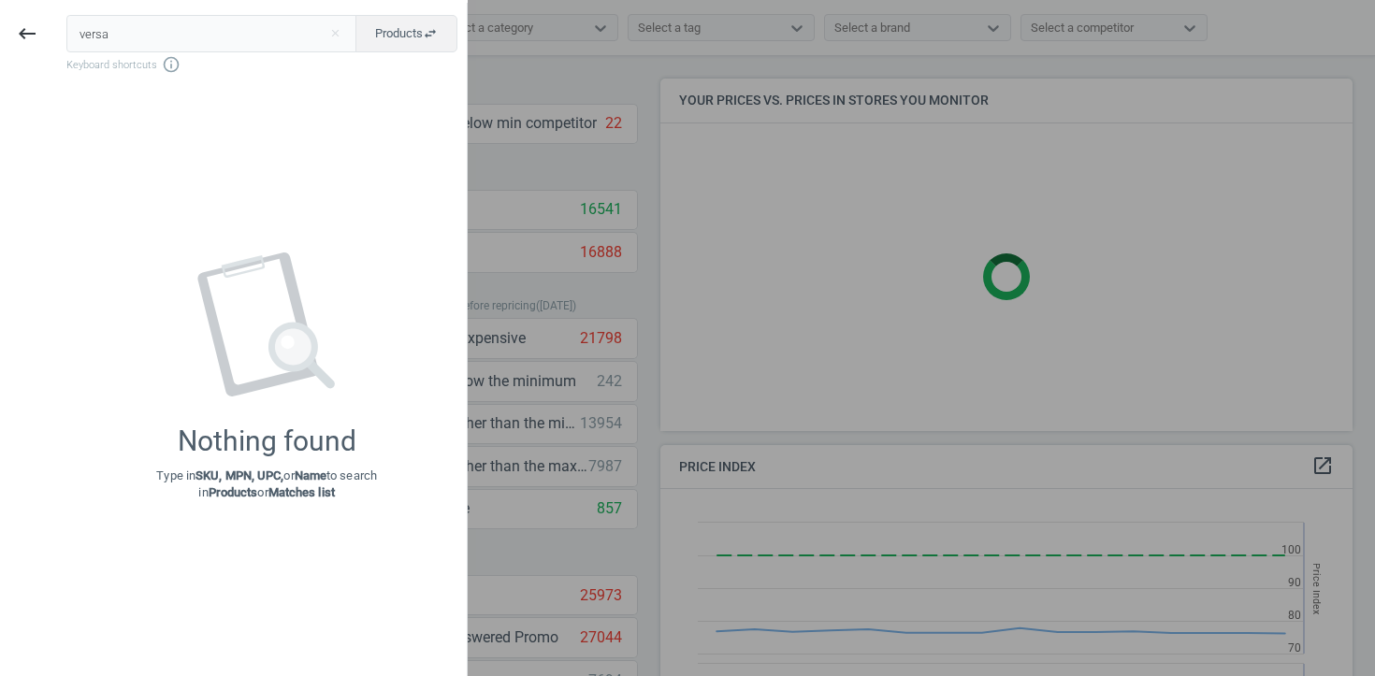
scroll to position [431, 693]
click at [141, 29] on input "versace sresh" at bounding box center [211, 33] width 291 height 37
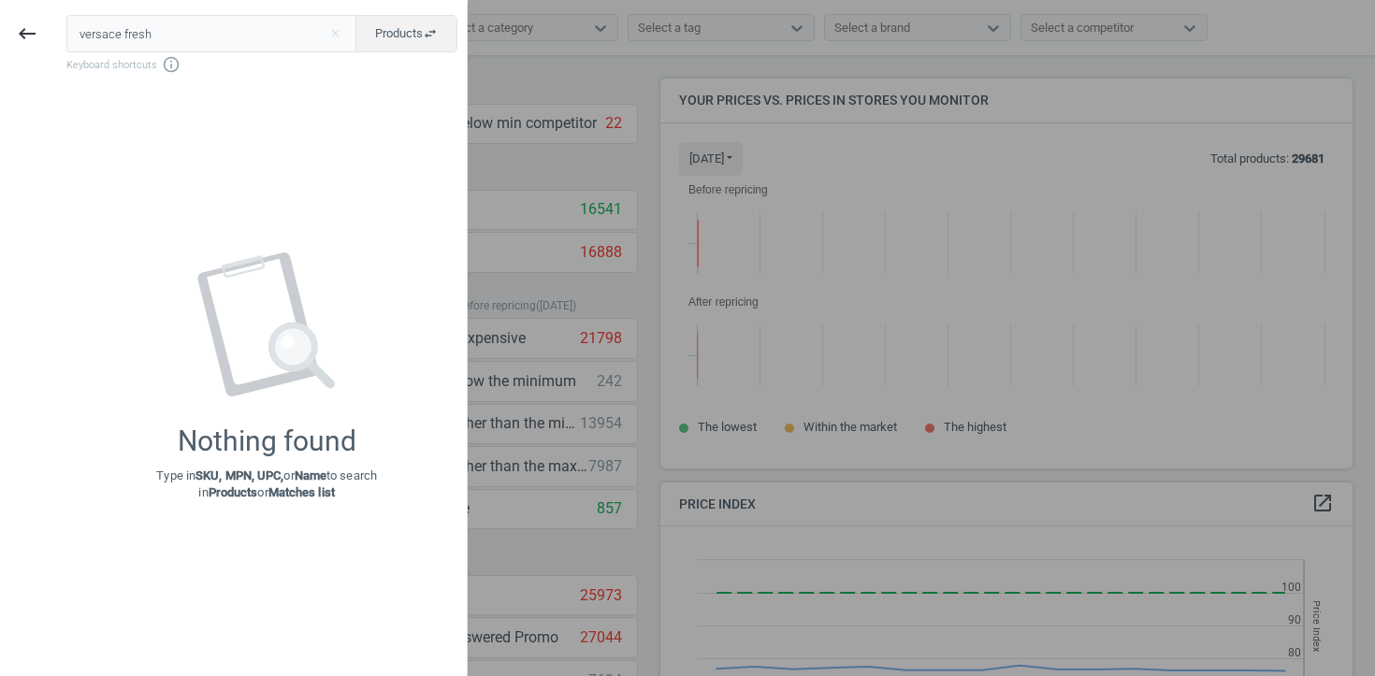
scroll to position [391, 693]
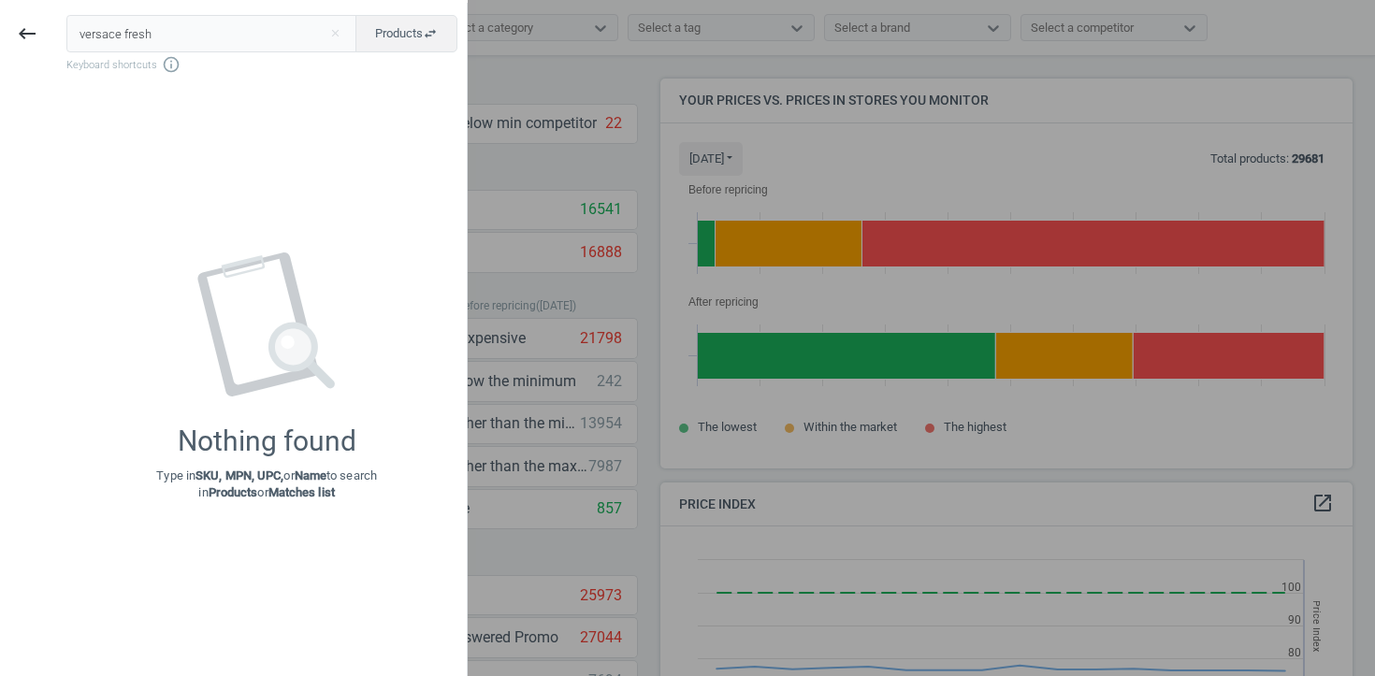
click at [137, 39] on input "versace fresh" at bounding box center [211, 33] width 291 height 37
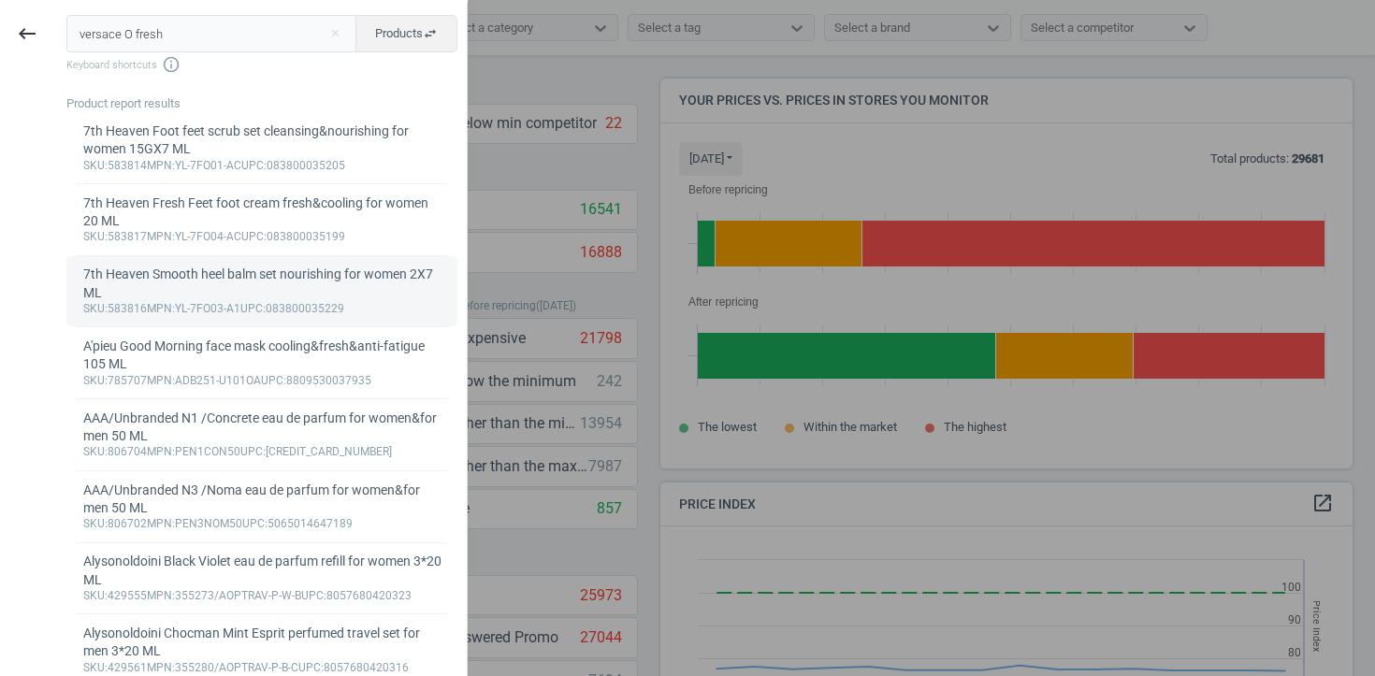
type input "versace O fresh"
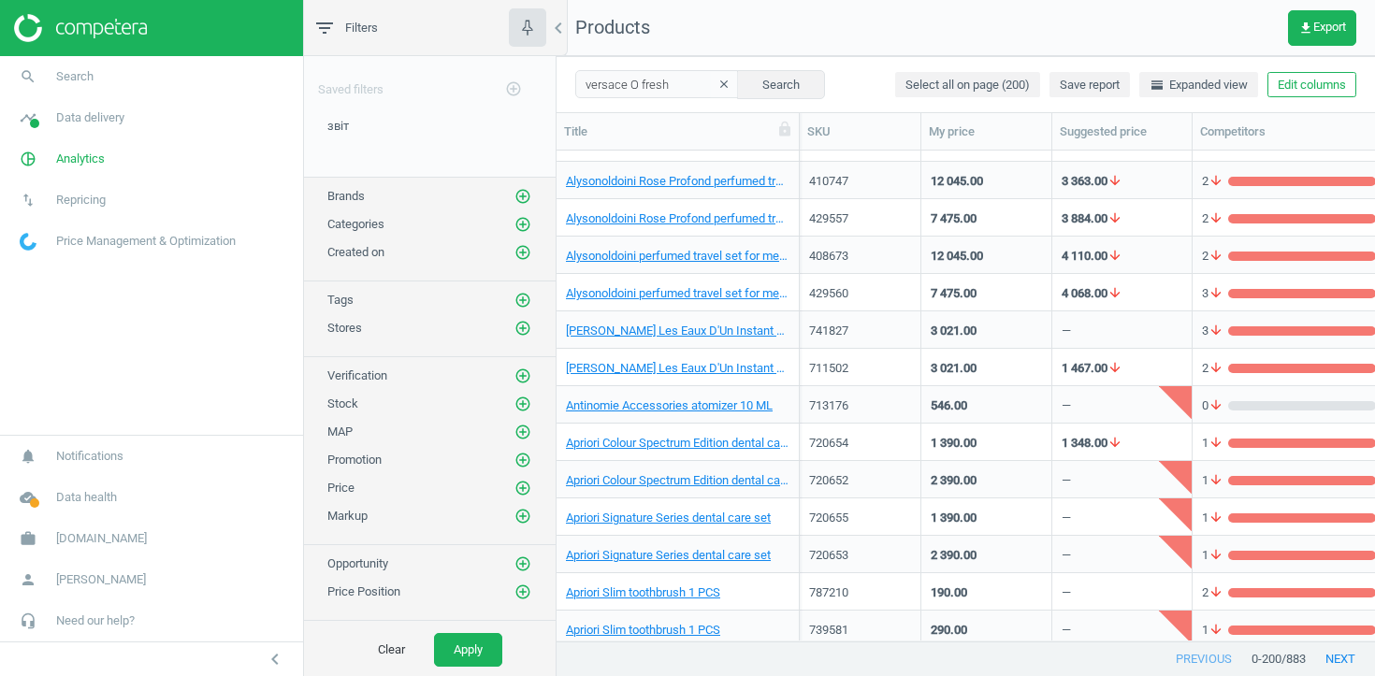
scroll to position [621, 0]
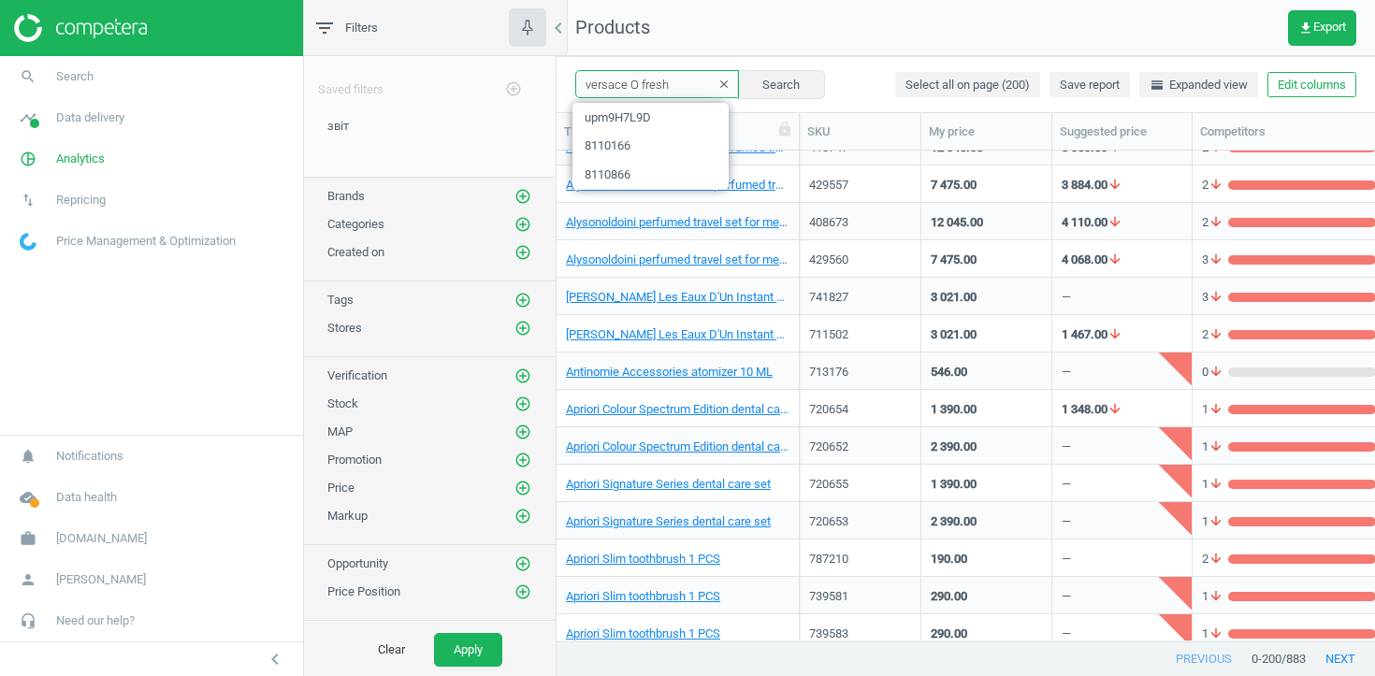
drag, startPoint x: 647, startPoint y: 84, endPoint x: 548, endPoint y: 84, distance: 98.2
click at [548, 84] on div "filter_list Filters chevron_left Saved filters add_circle_outline звіт edit del…" at bounding box center [839, 338] width 1071 height 676
type input "fresh"
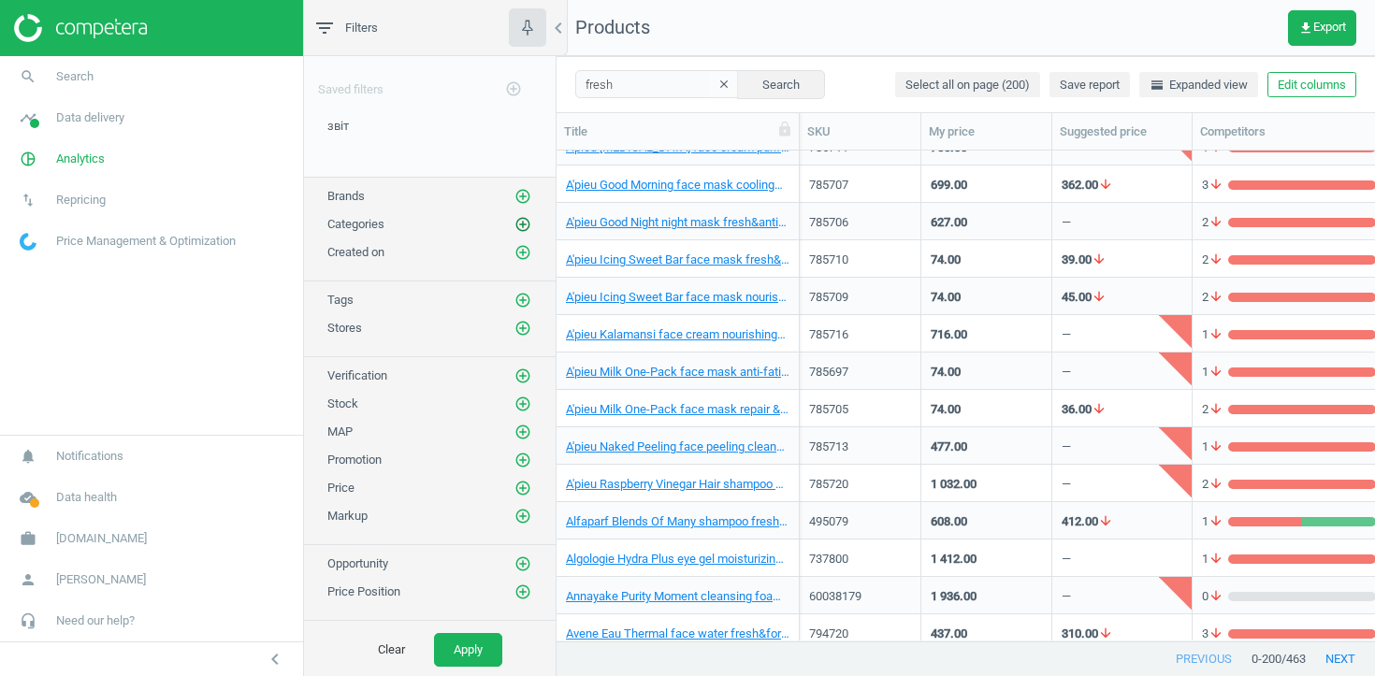
click at [522, 221] on icon "add_circle_outline" at bounding box center [523, 224] width 17 height 17
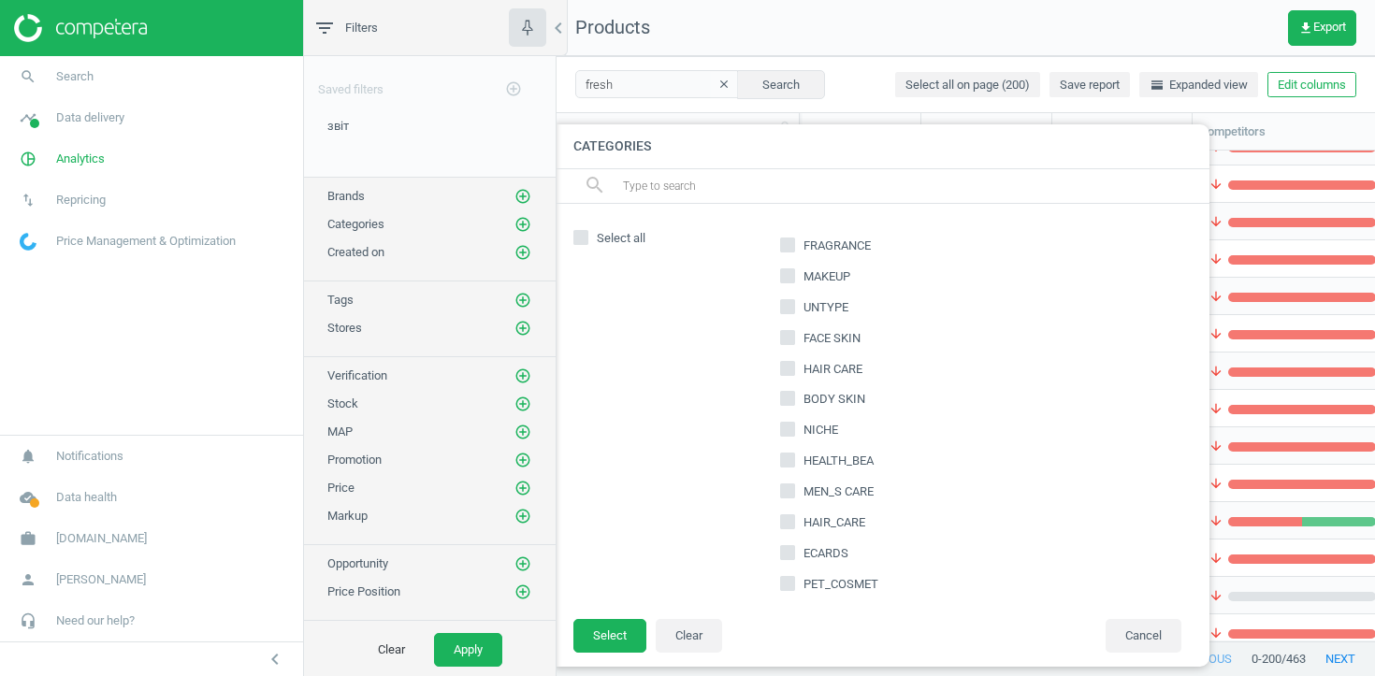
click at [790, 240] on input "FRAGRANCE" at bounding box center [788, 245] width 12 height 12
checkbox input "true"
click at [615, 636] on button "Select" at bounding box center [610, 636] width 73 height 34
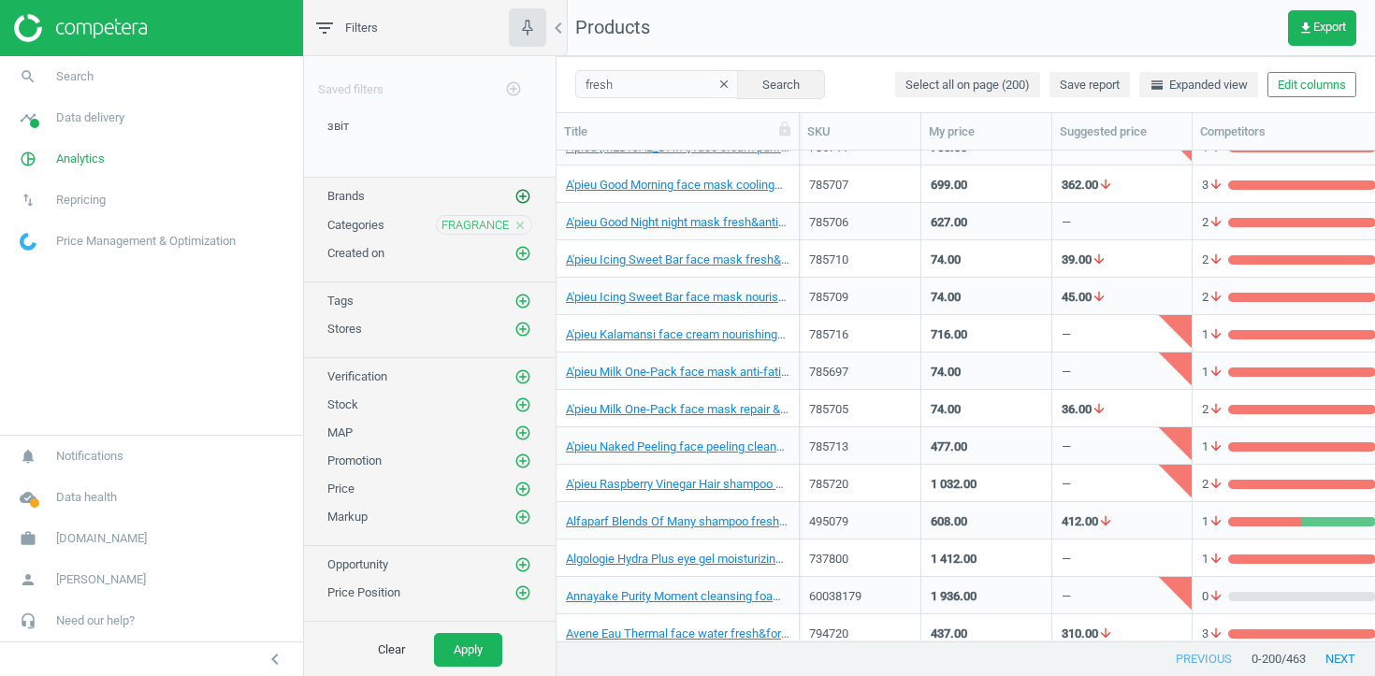
click at [514, 201] on button "add_circle_outline" at bounding box center [523, 196] width 19 height 19
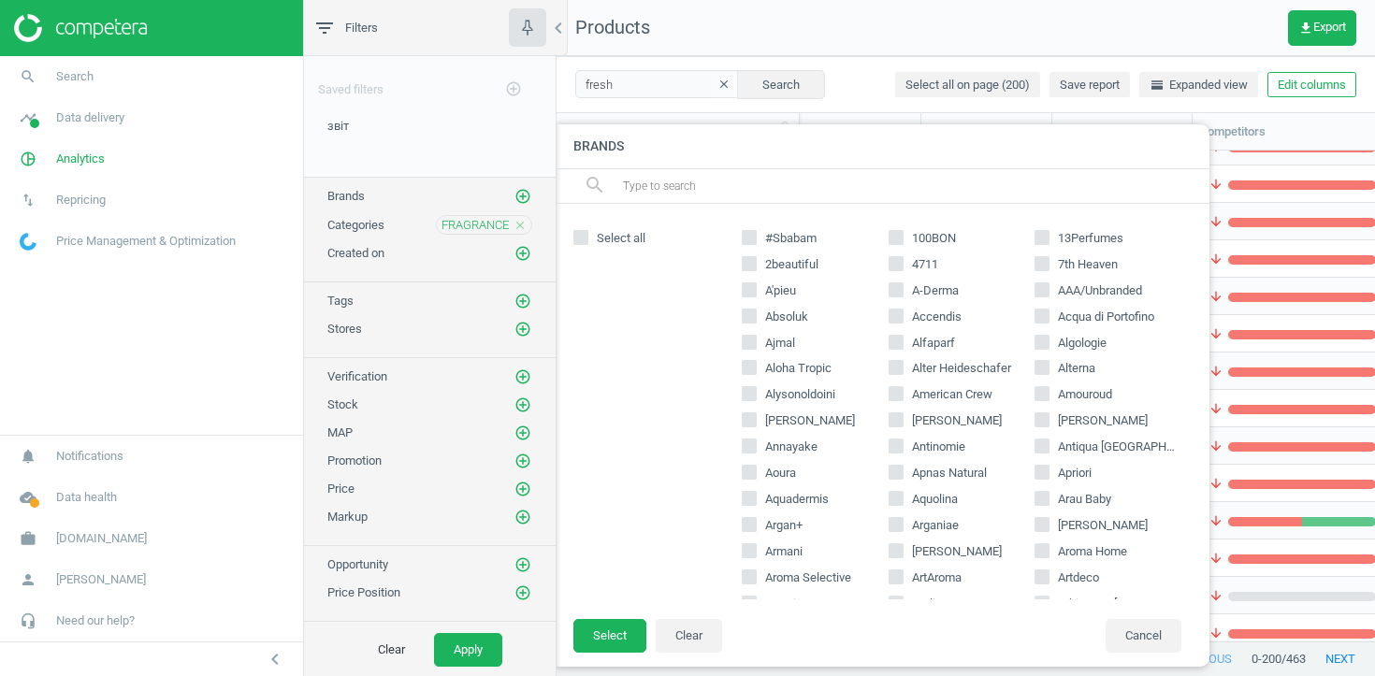
click at [744, 190] on input "text" at bounding box center [908, 186] width 574 height 30
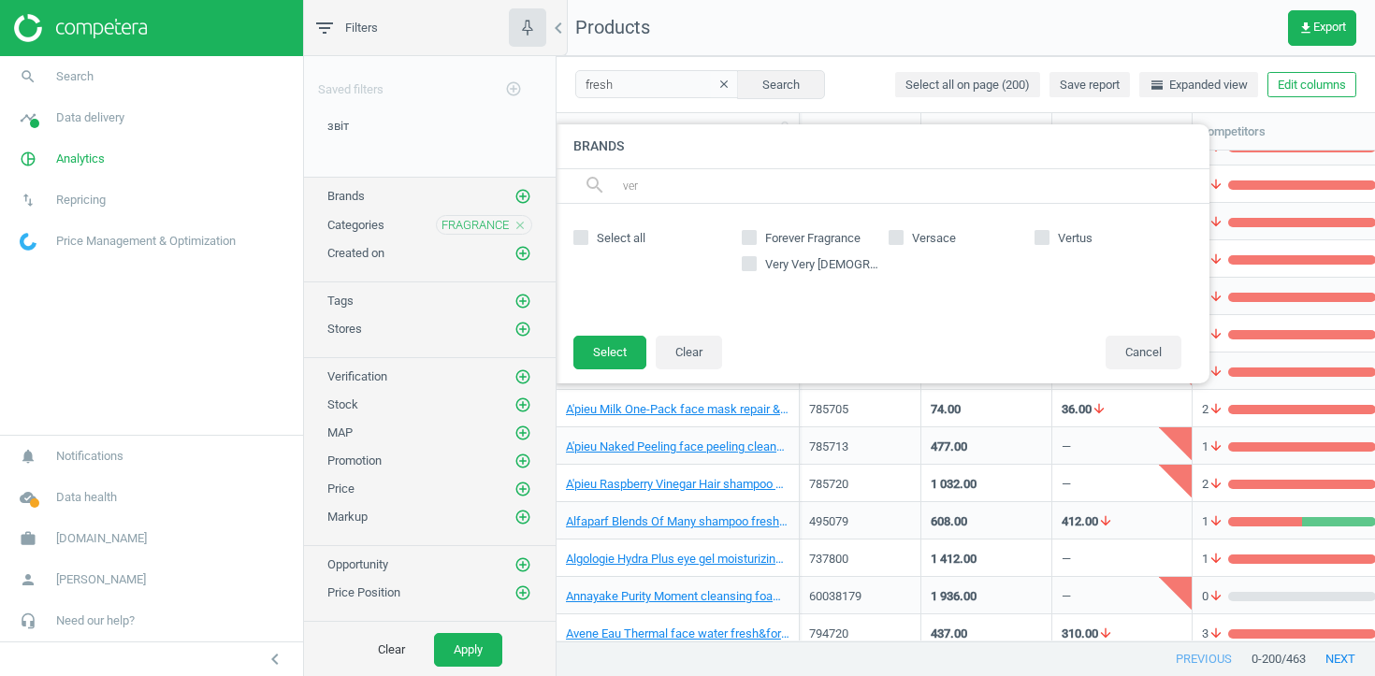
type input "ver"
drag, startPoint x: 922, startPoint y: 232, endPoint x: 894, endPoint y: 248, distance: 32.3
click at [922, 232] on span "Versace" at bounding box center [934, 238] width 51 height 17
click at [902, 232] on input "Versace" at bounding box center [896, 237] width 12 height 12
checkbox input "true"
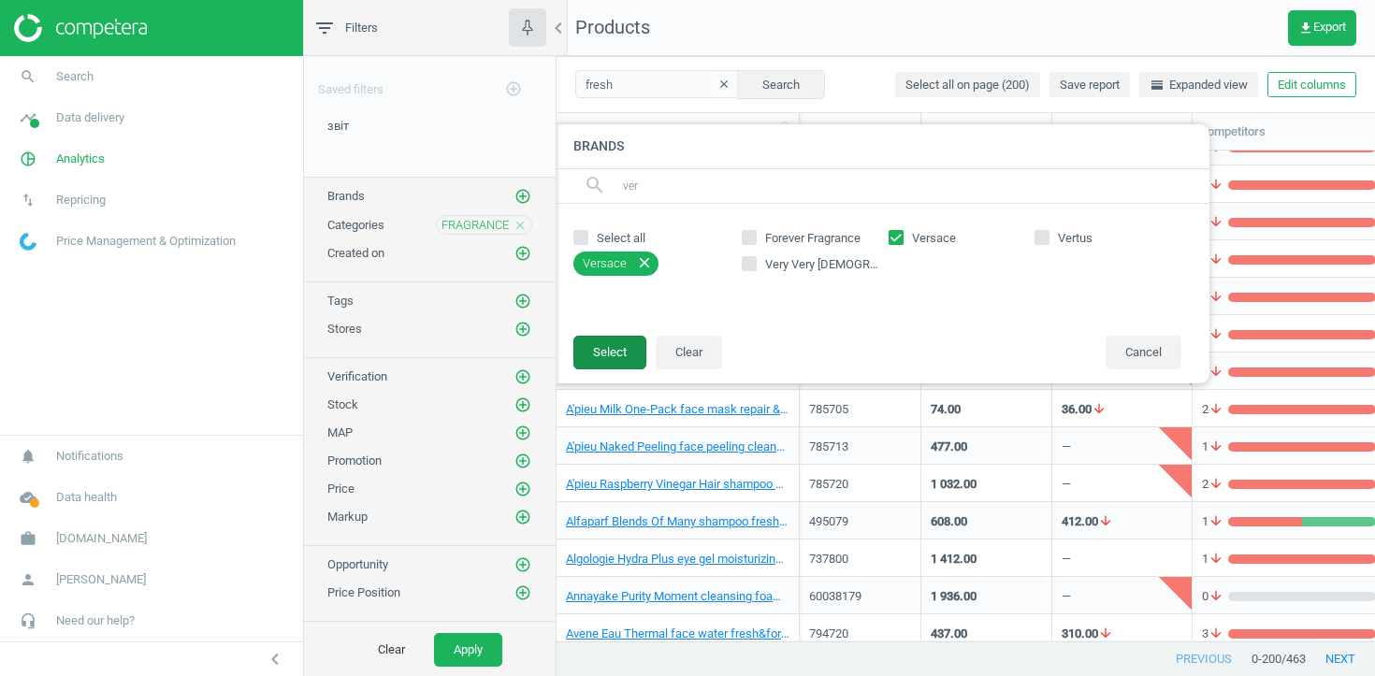
click at [615, 341] on button "Select" at bounding box center [610, 353] width 73 height 34
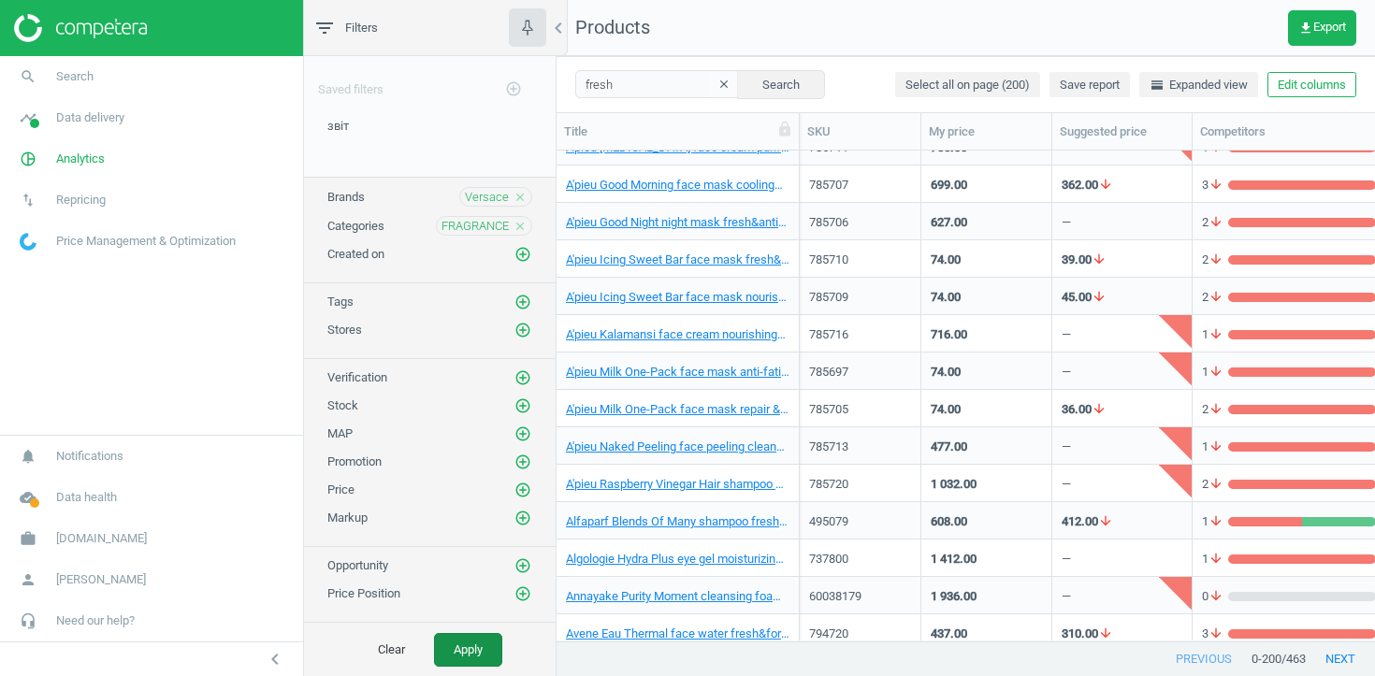
click at [453, 655] on button "Apply" at bounding box center [468, 650] width 68 height 34
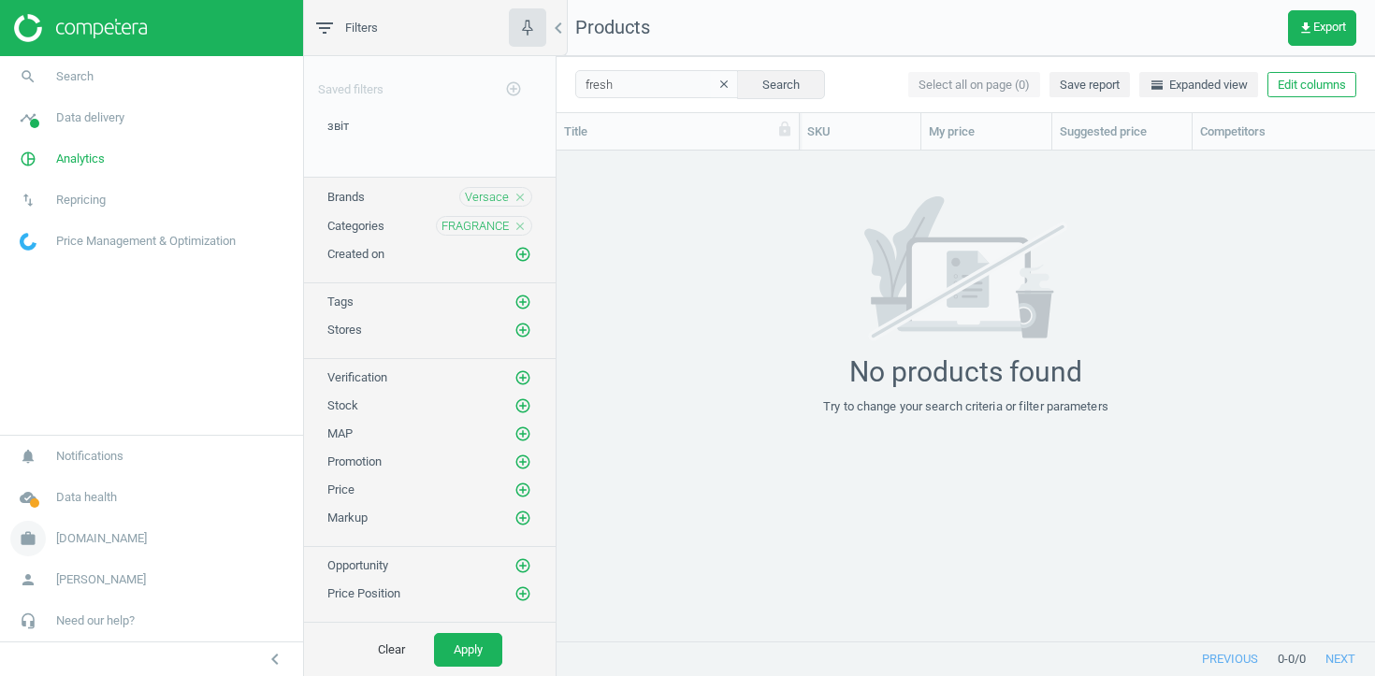
click at [106, 538] on span "Brocard.ua" at bounding box center [101, 539] width 91 height 17
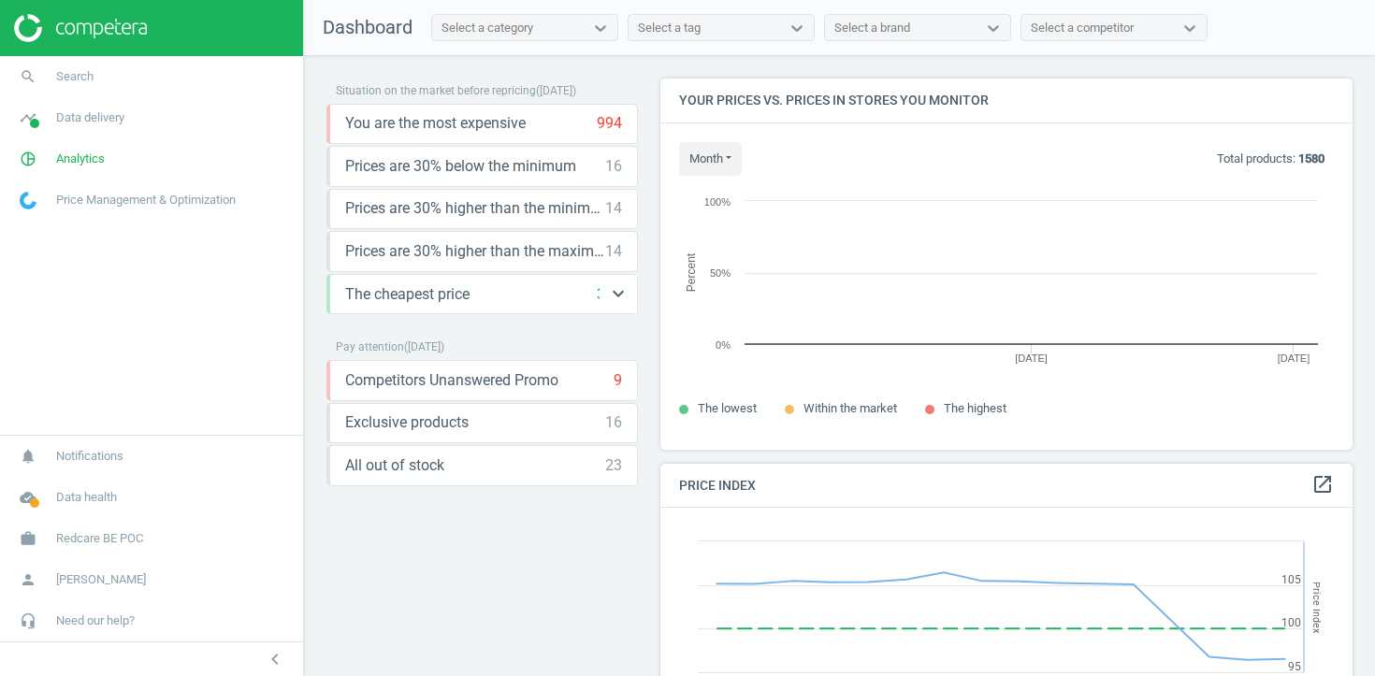
scroll to position [372, 693]
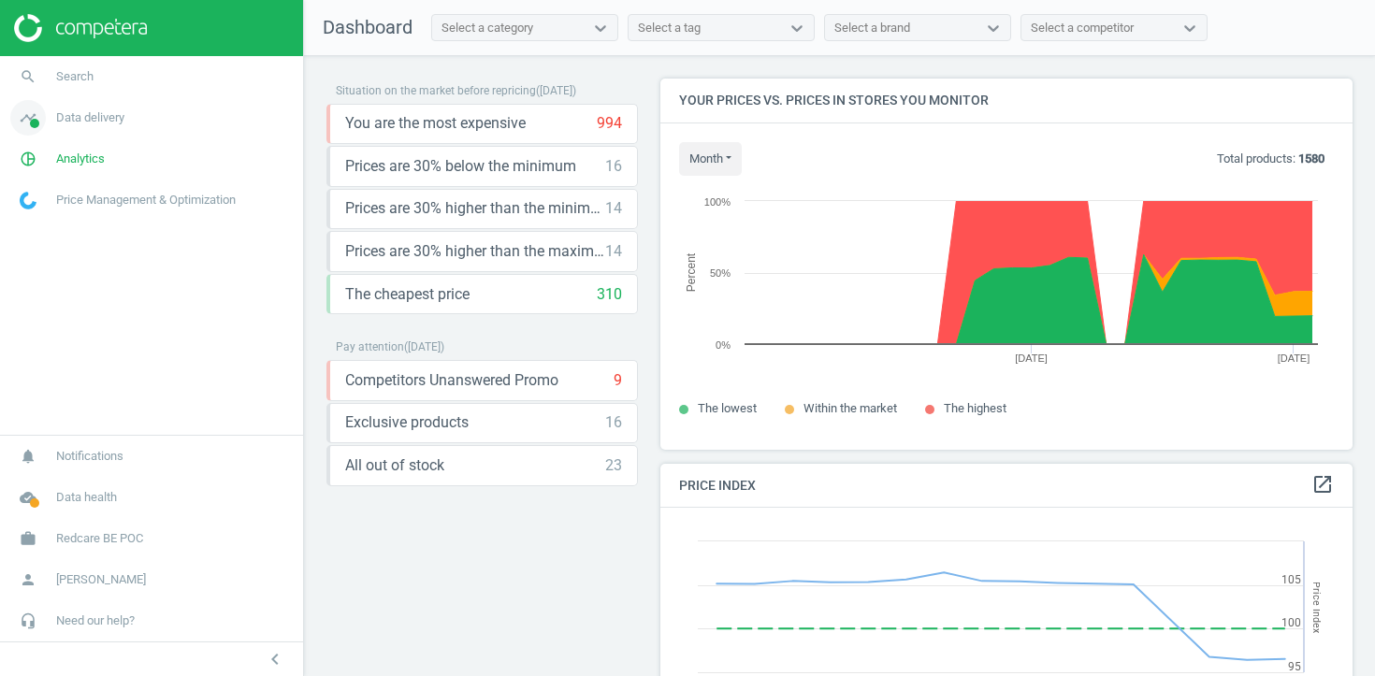
click at [101, 118] on span "Data delivery" at bounding box center [90, 117] width 68 height 17
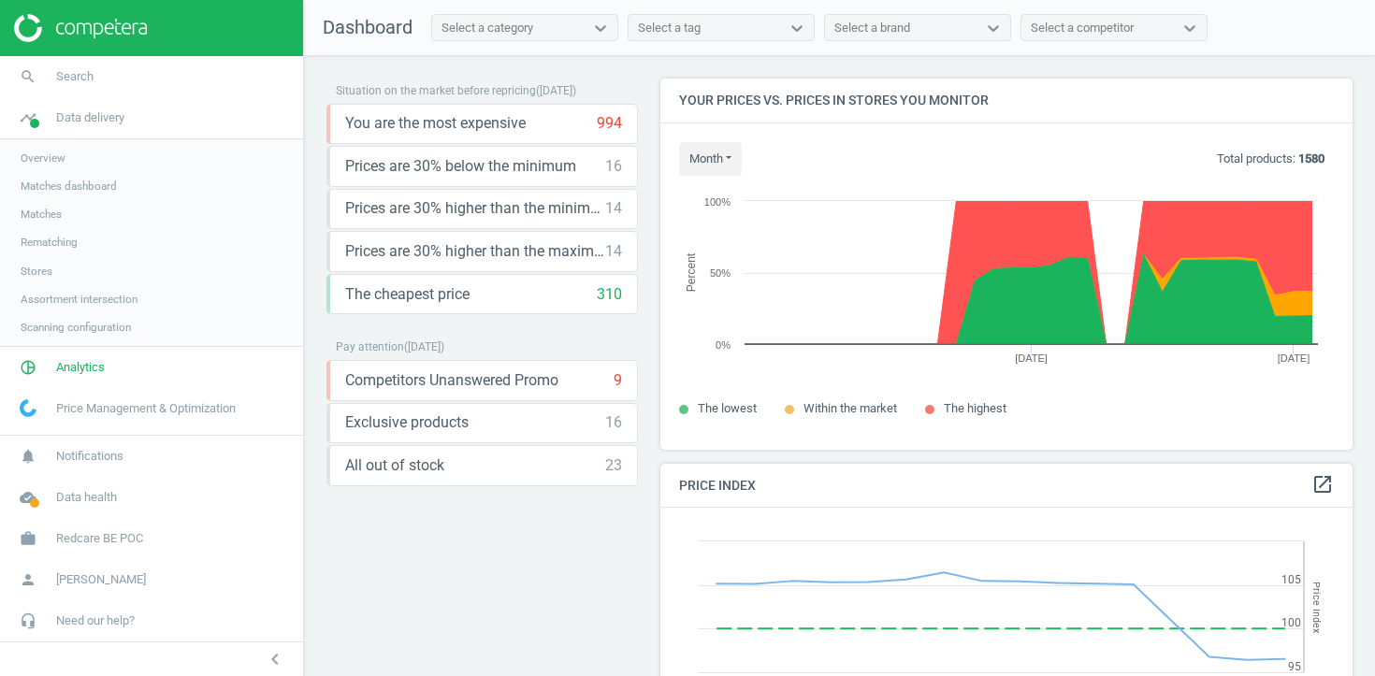
click at [35, 270] on span "Stores" at bounding box center [37, 271] width 32 height 15
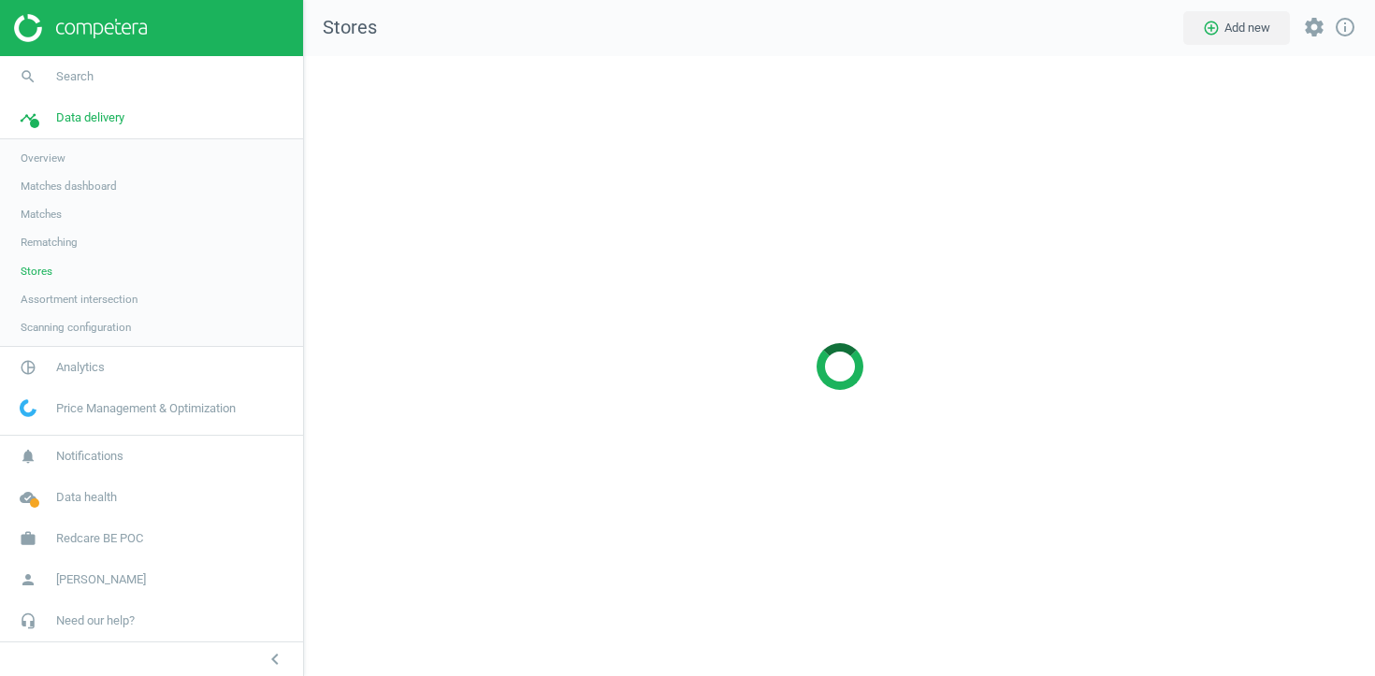
scroll to position [621, 1072]
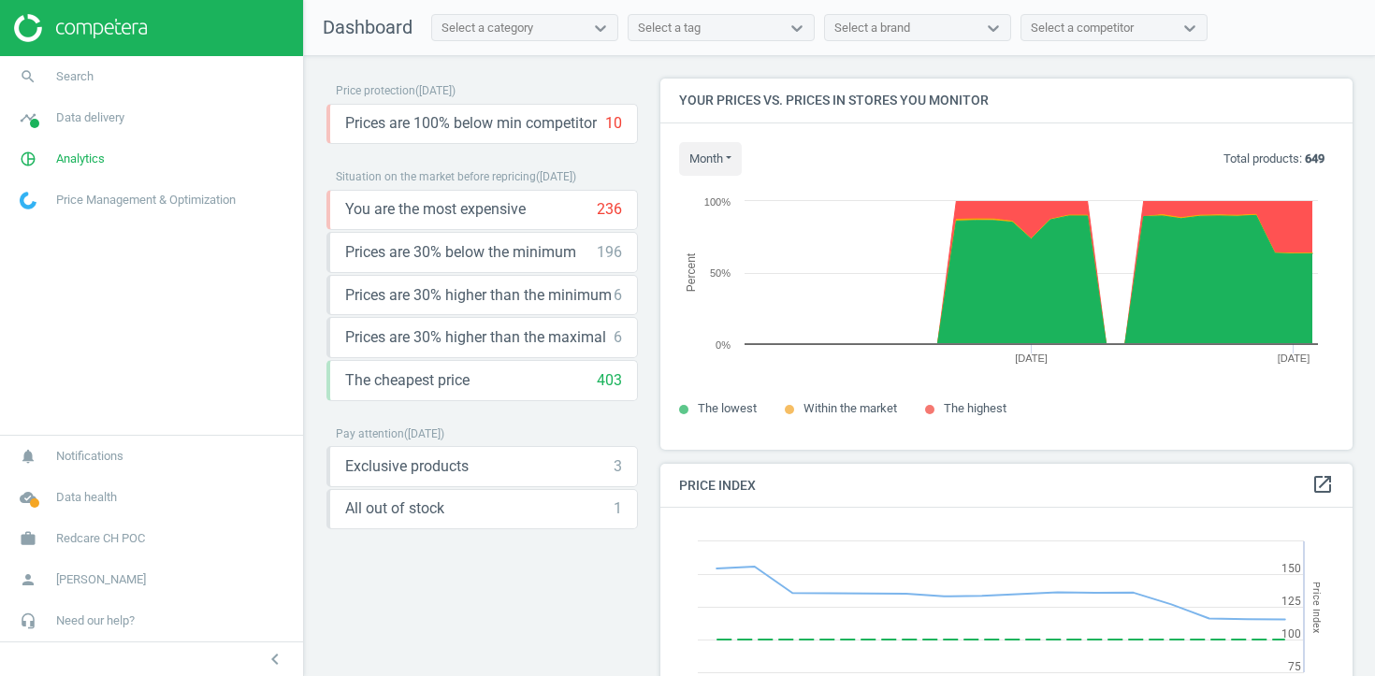
scroll to position [431, 693]
click at [108, 129] on link "timeline Data delivery" at bounding box center [151, 117] width 303 height 41
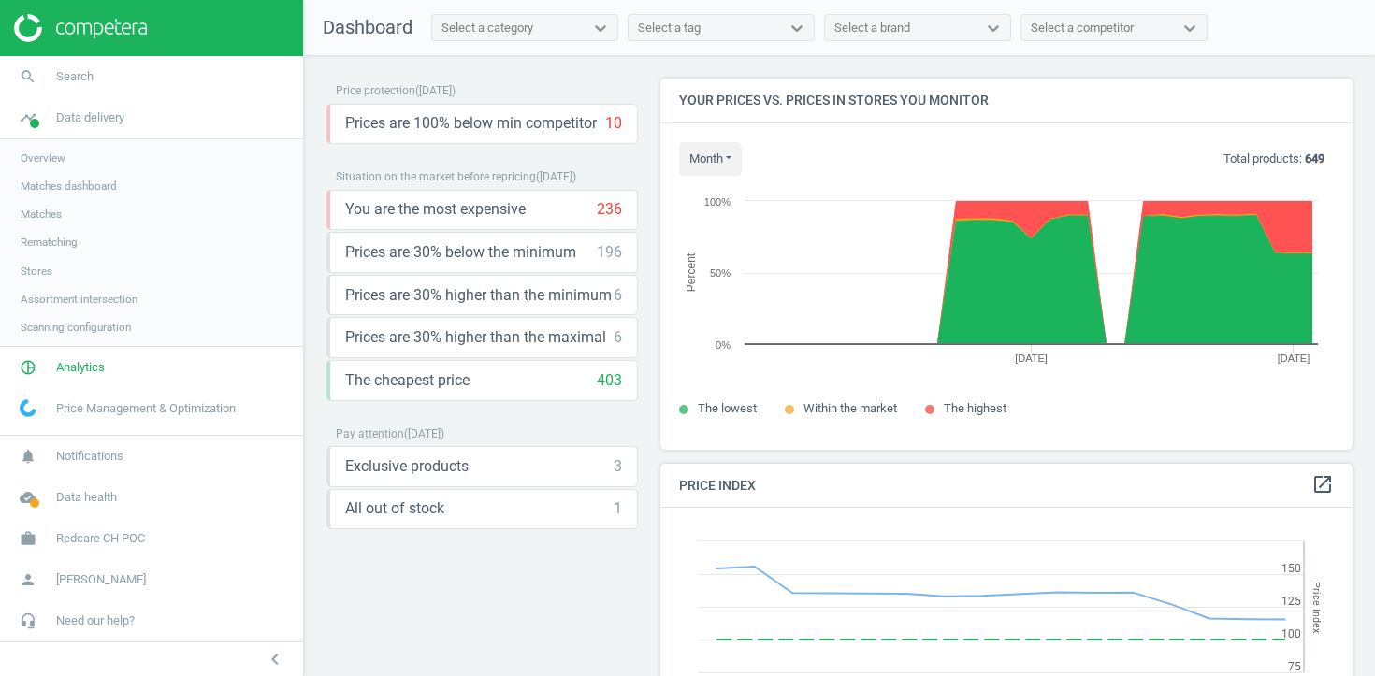
click at [40, 274] on span "Stores" at bounding box center [37, 271] width 32 height 15
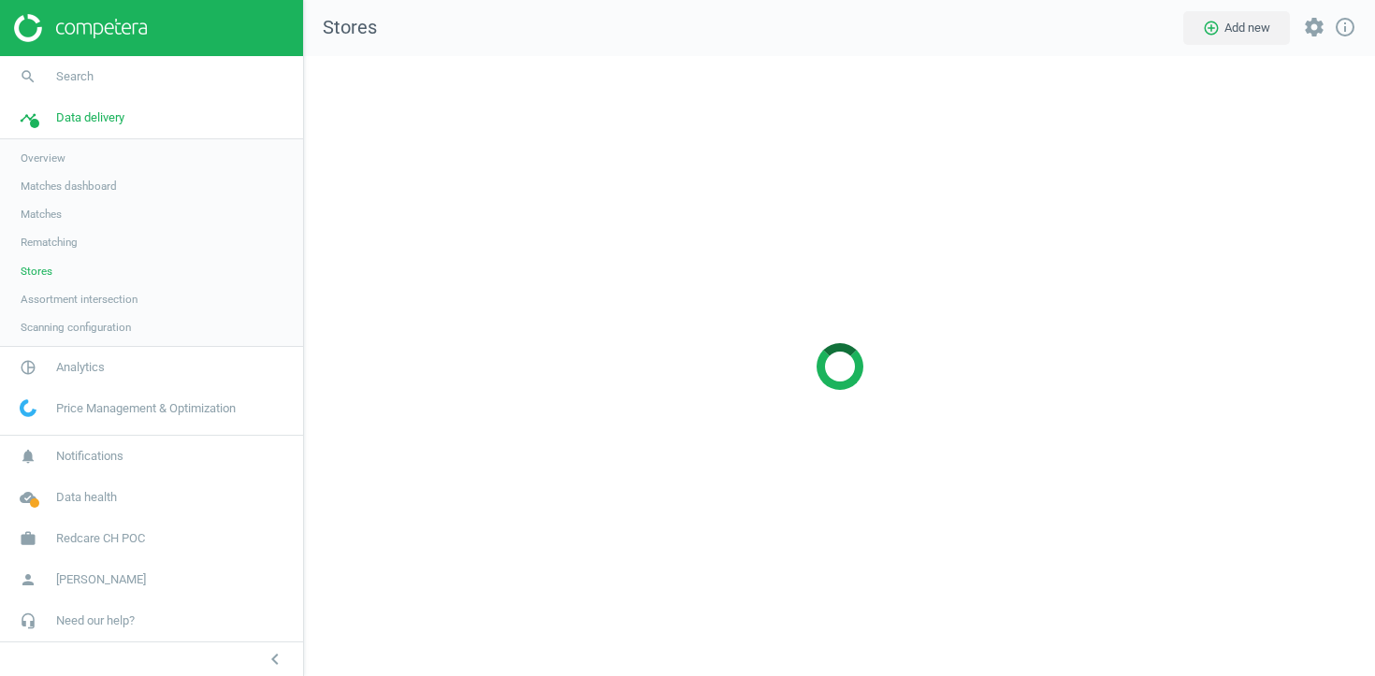
scroll to position [621, 1072]
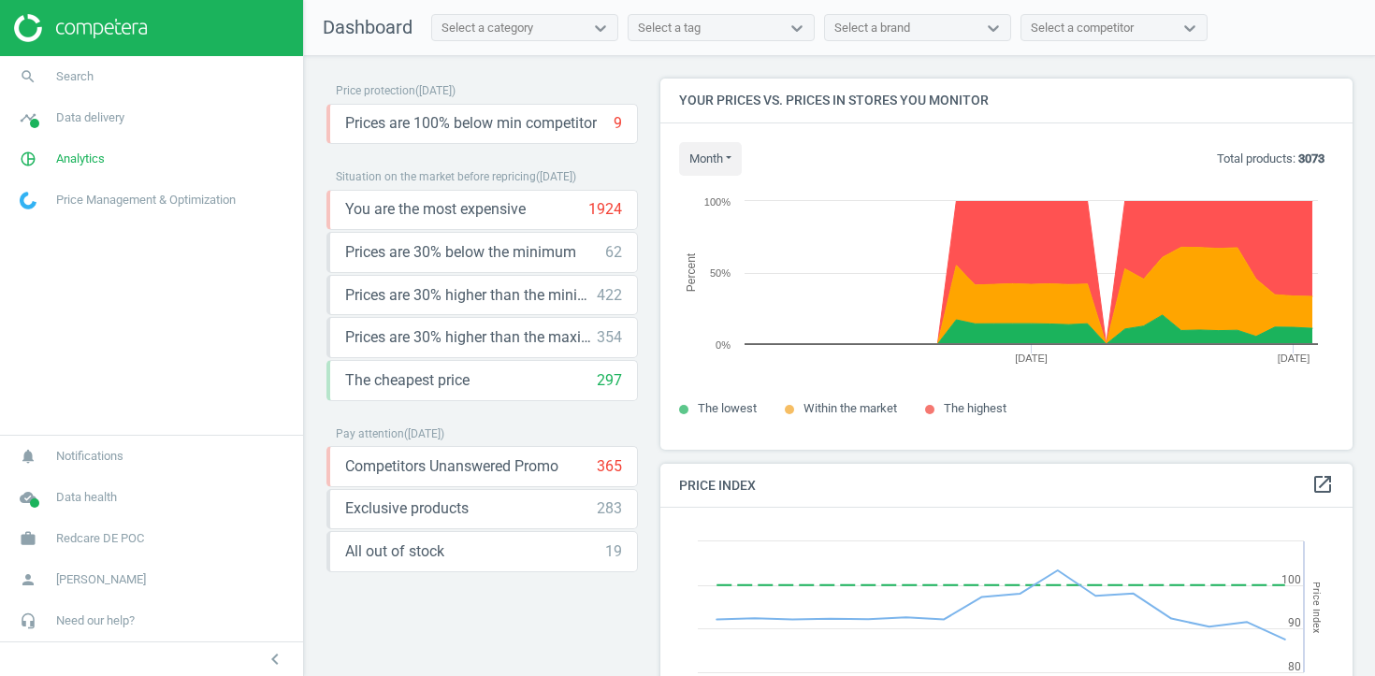
scroll to position [431, 693]
click at [68, 131] on link "timeline Data delivery" at bounding box center [151, 117] width 303 height 41
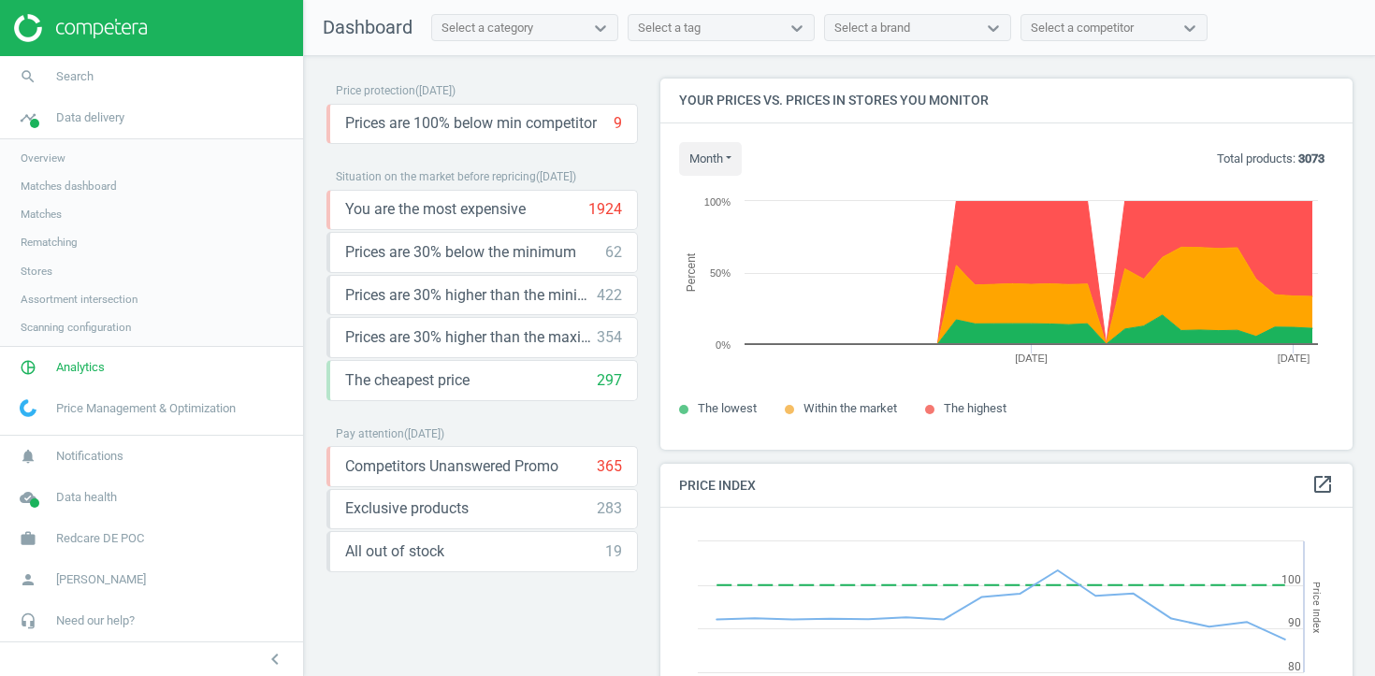
click at [33, 273] on span "Stores" at bounding box center [37, 271] width 32 height 15
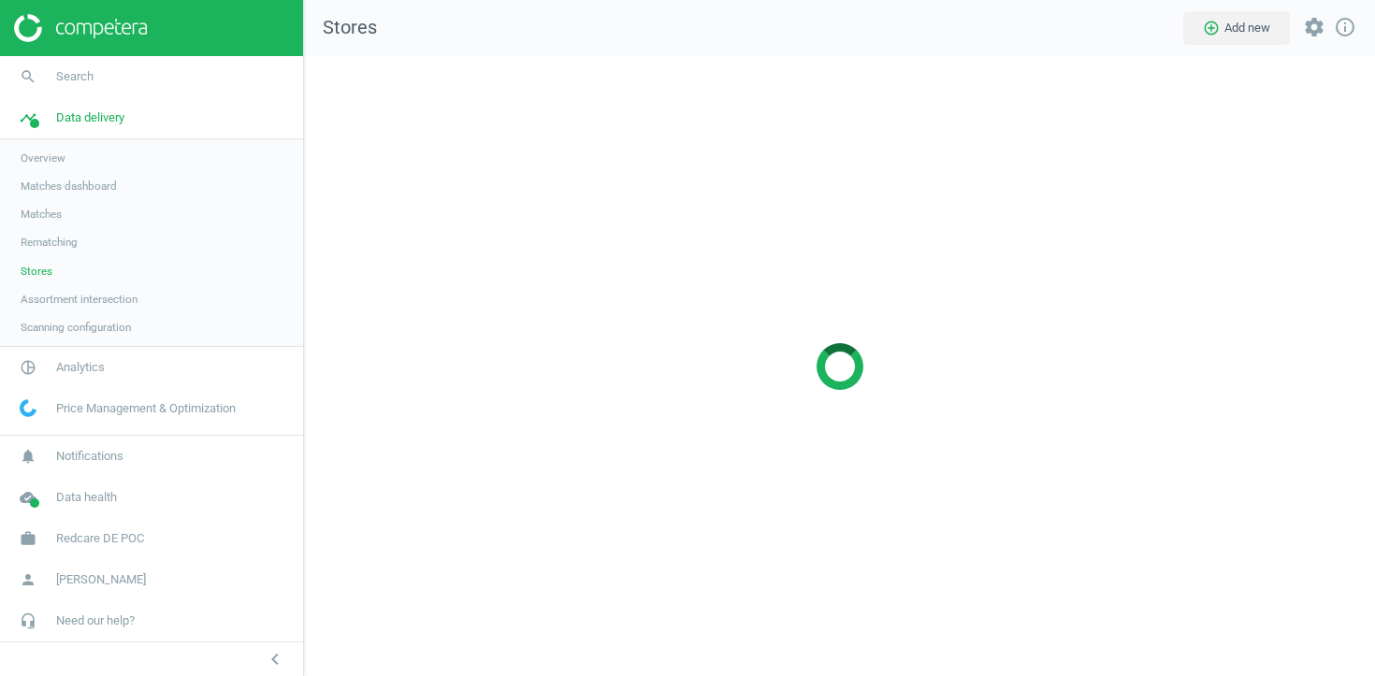
scroll to position [621, 1072]
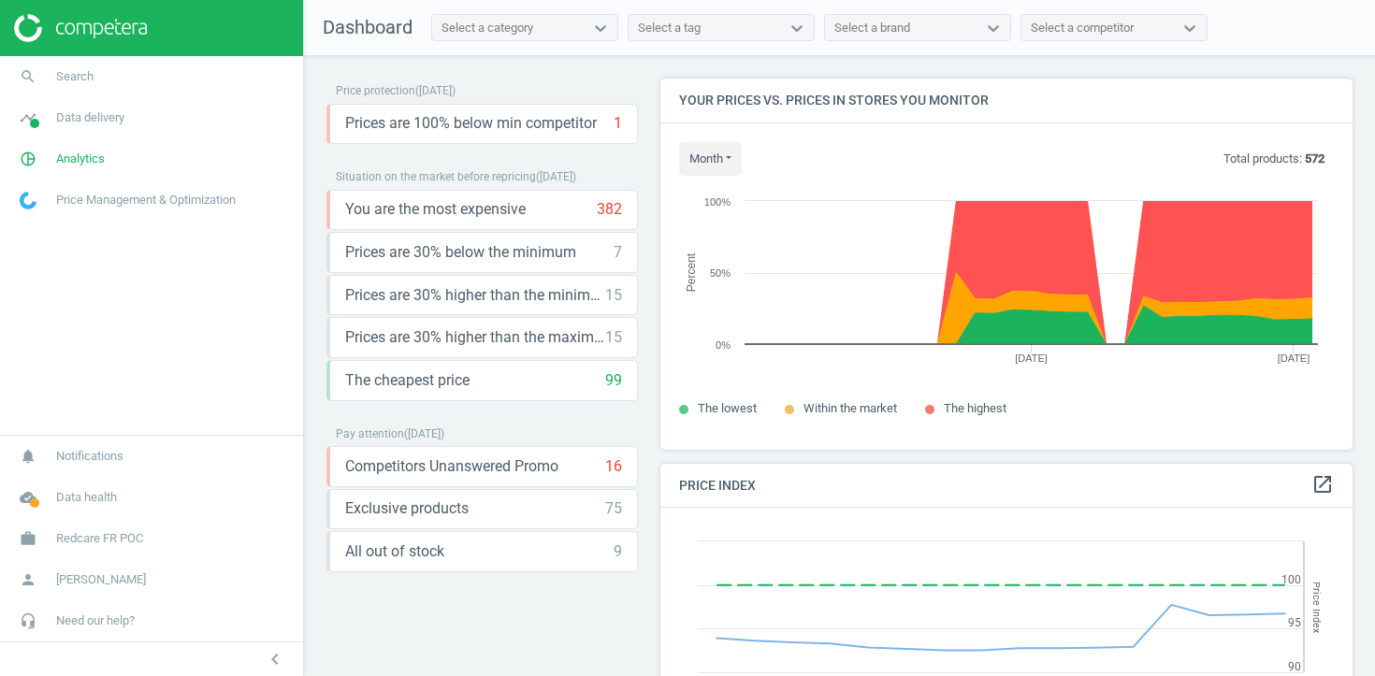
scroll to position [431, 693]
click at [55, 123] on span "timeline" at bounding box center [28, 117] width 56 height 41
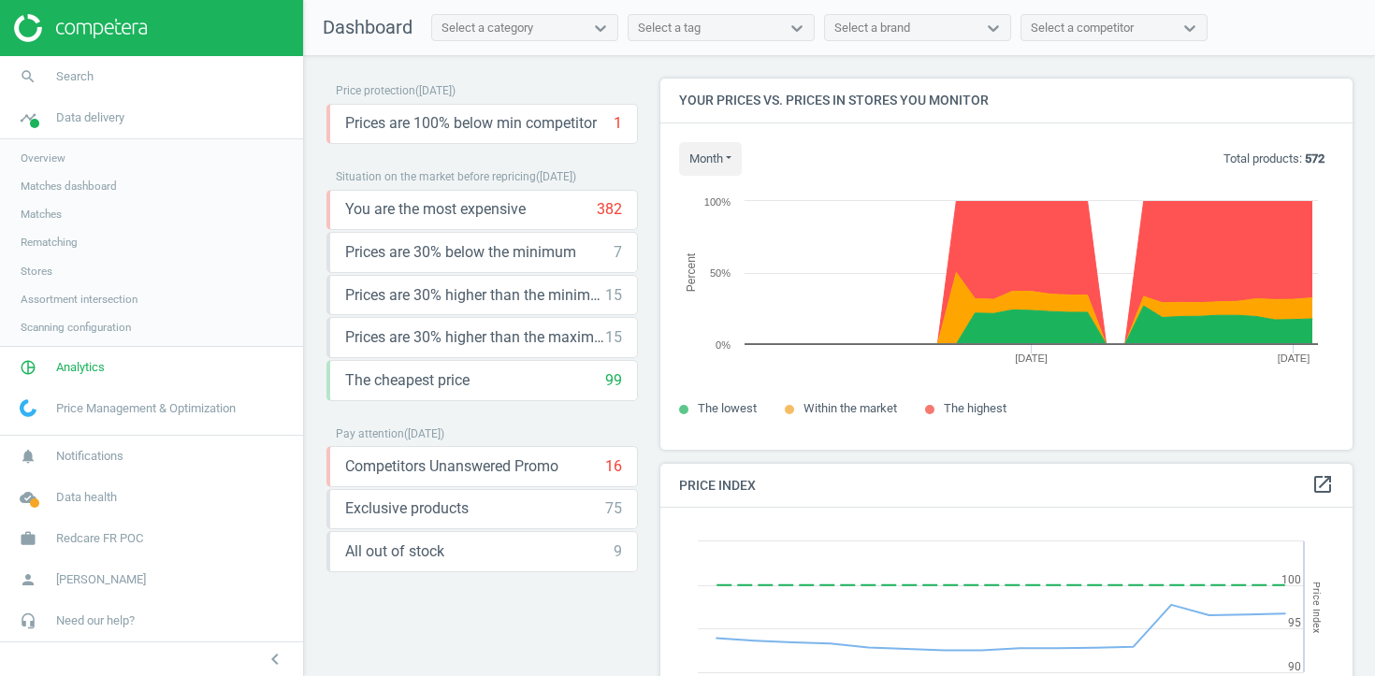
click at [44, 267] on span "Stores" at bounding box center [37, 271] width 32 height 15
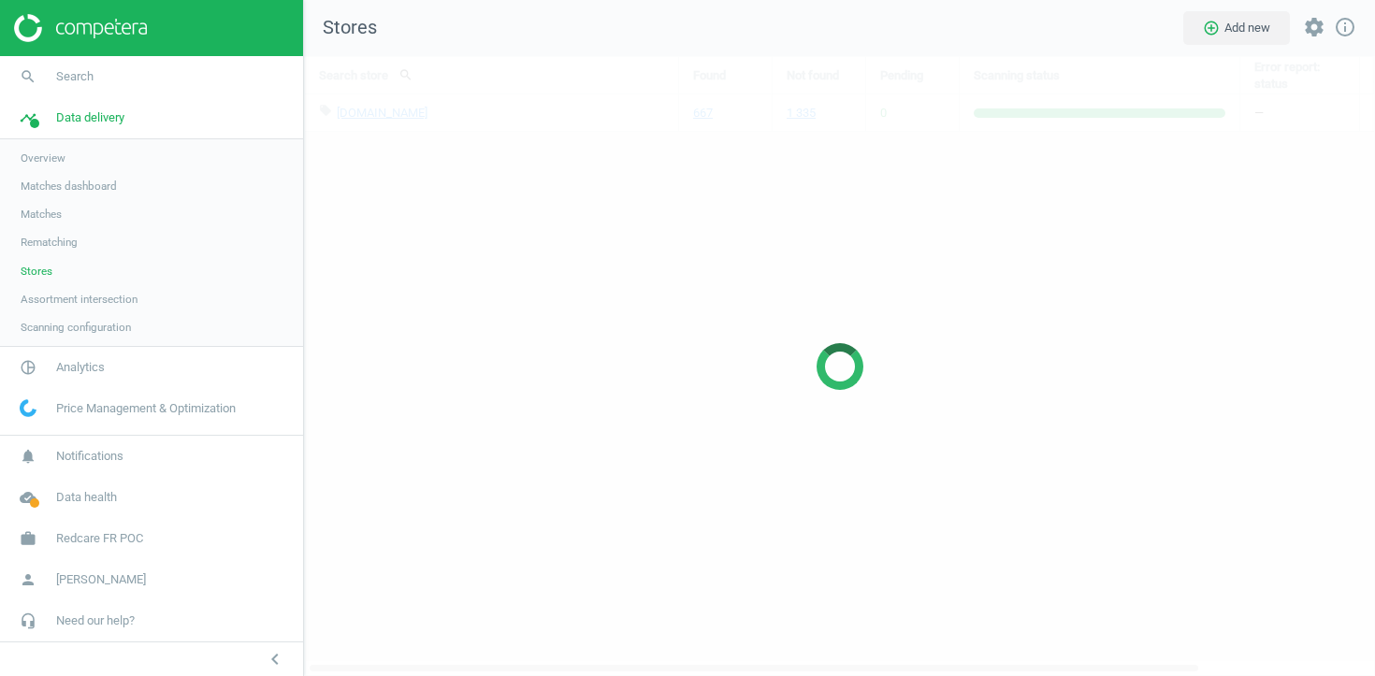
scroll to position [621, 1072]
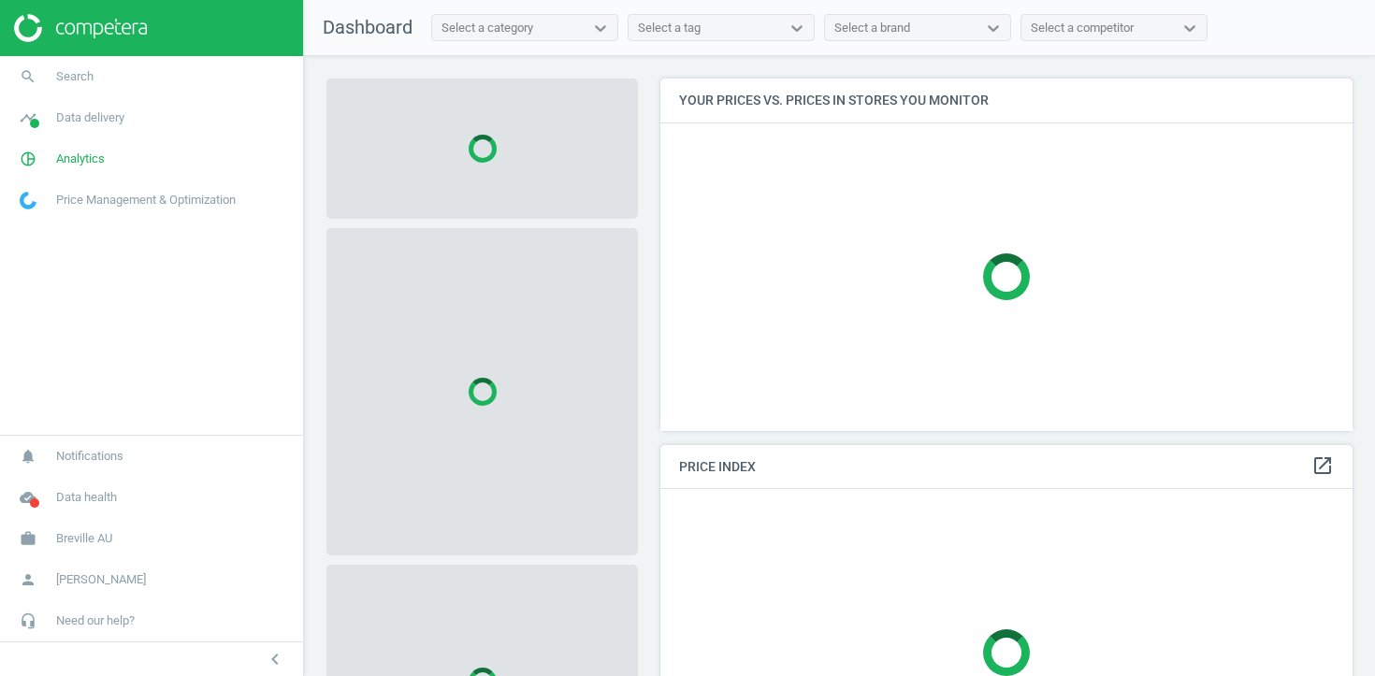
scroll to position [354, 693]
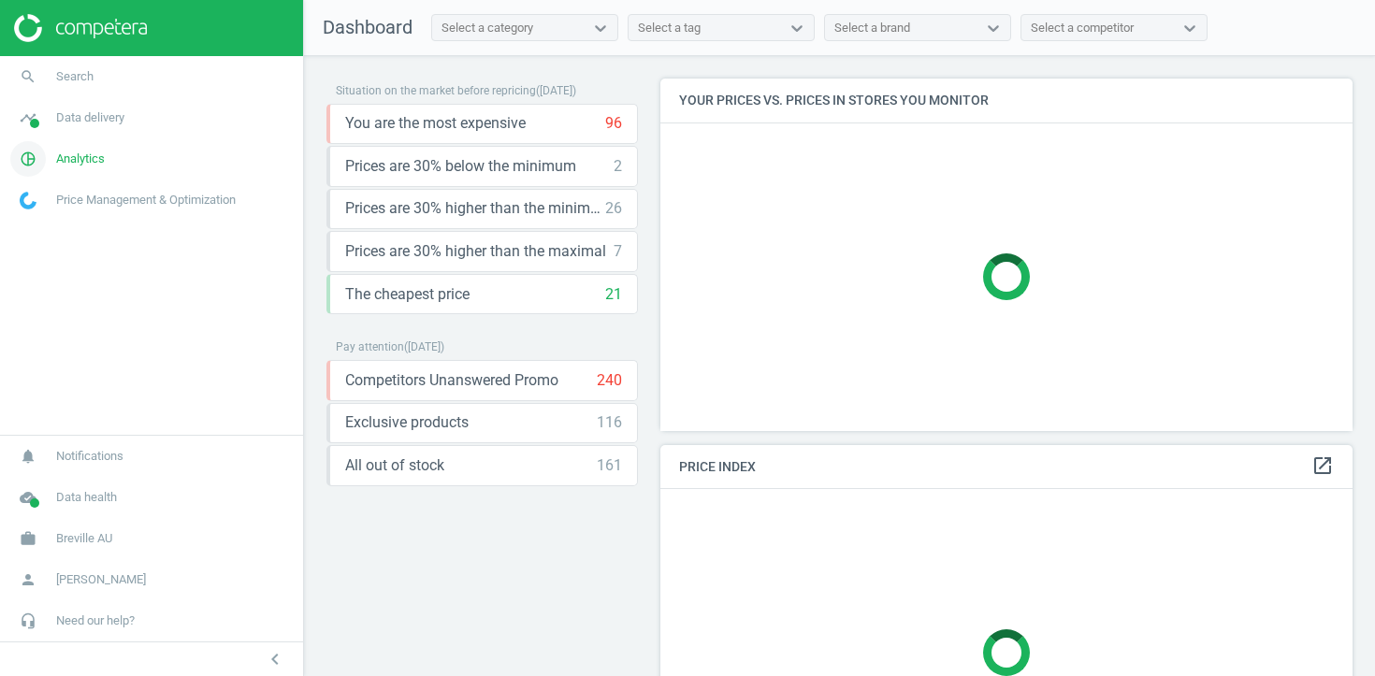
click at [93, 148] on link "pie_chart_outlined Analytics" at bounding box center [151, 158] width 303 height 41
click at [54, 227] on span "Products" at bounding box center [43, 227] width 44 height 15
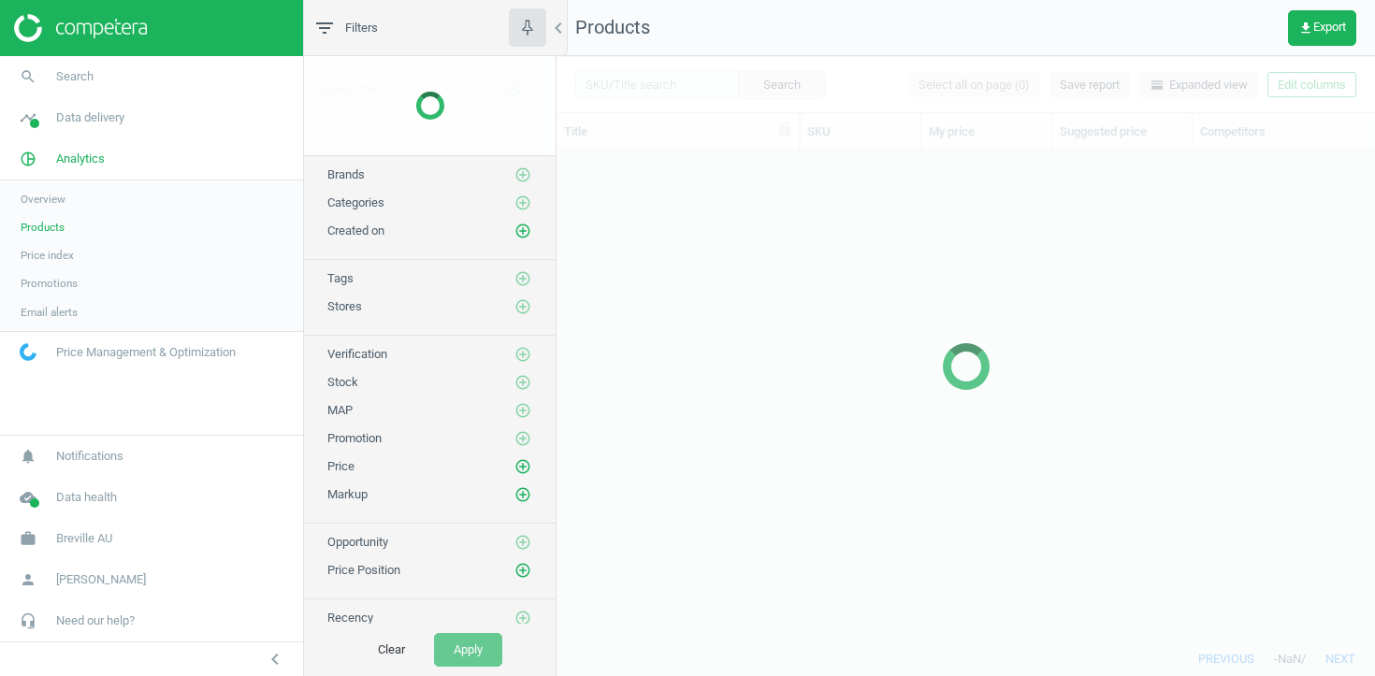
scroll to position [490, 819]
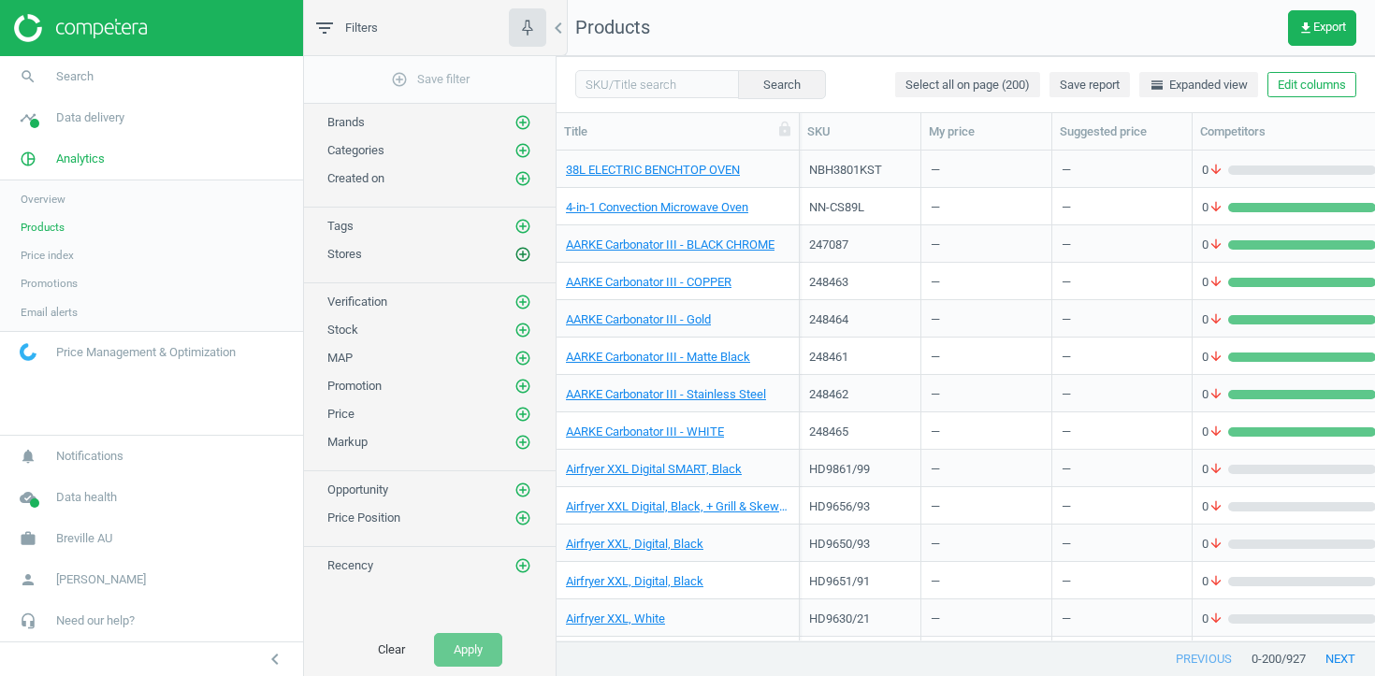
click at [518, 256] on icon "add_circle_outline" at bounding box center [523, 254] width 17 height 17
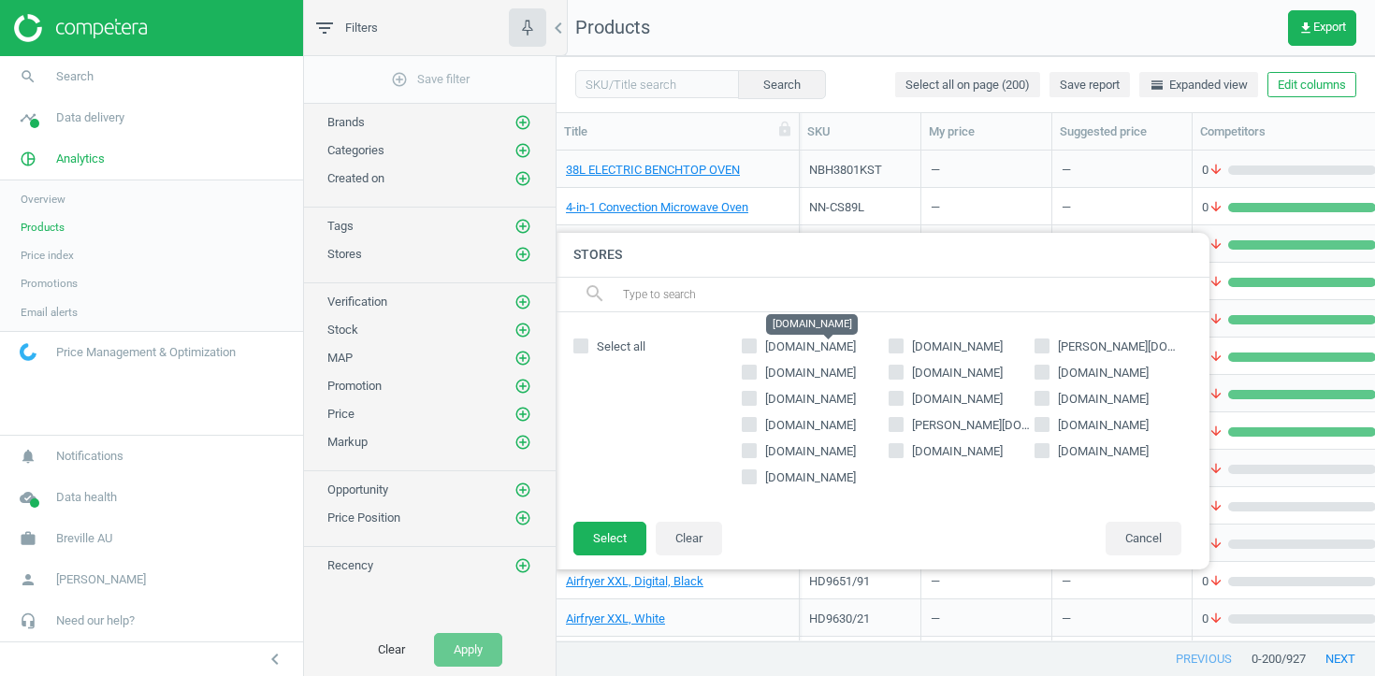
click at [780, 344] on span "[DOMAIN_NAME]" at bounding box center [810, 347] width 91 height 14
click at [756, 344] on input "[DOMAIN_NAME]" at bounding box center [750, 346] width 12 height 12
checkbox input "true"
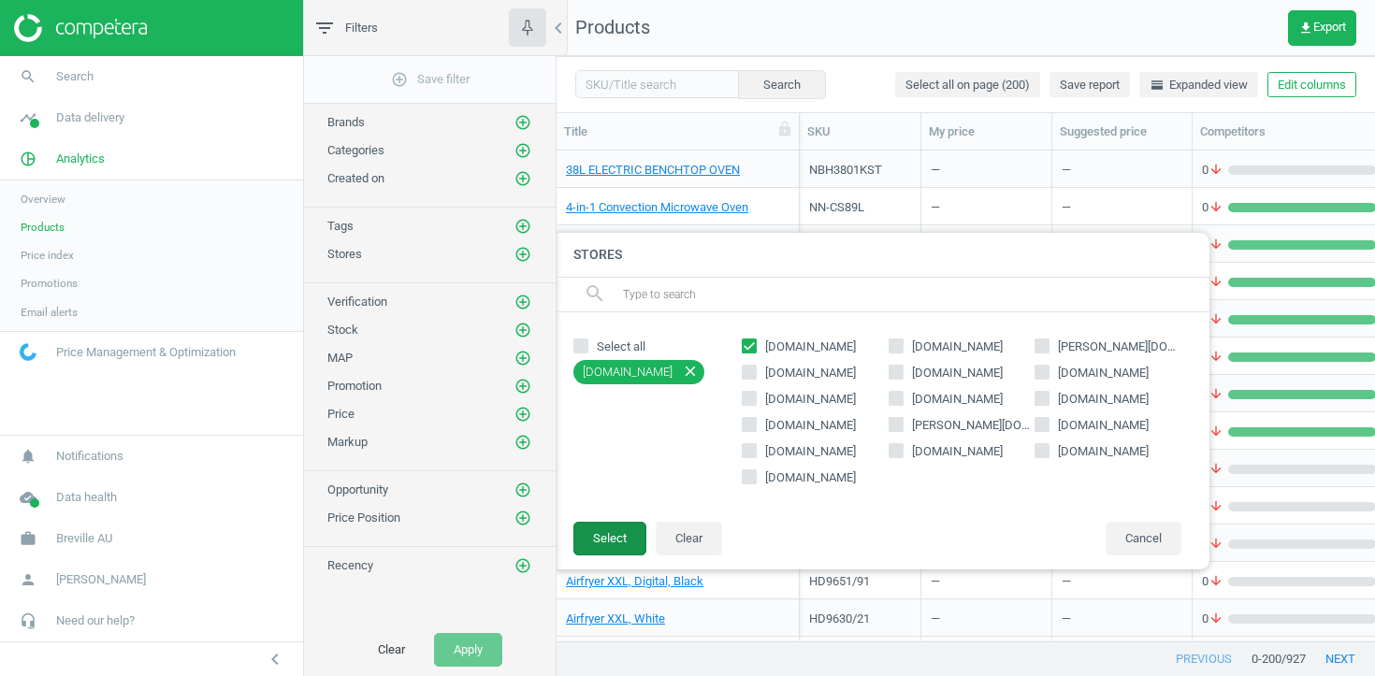
click at [622, 534] on button "Select" at bounding box center [610, 539] width 73 height 34
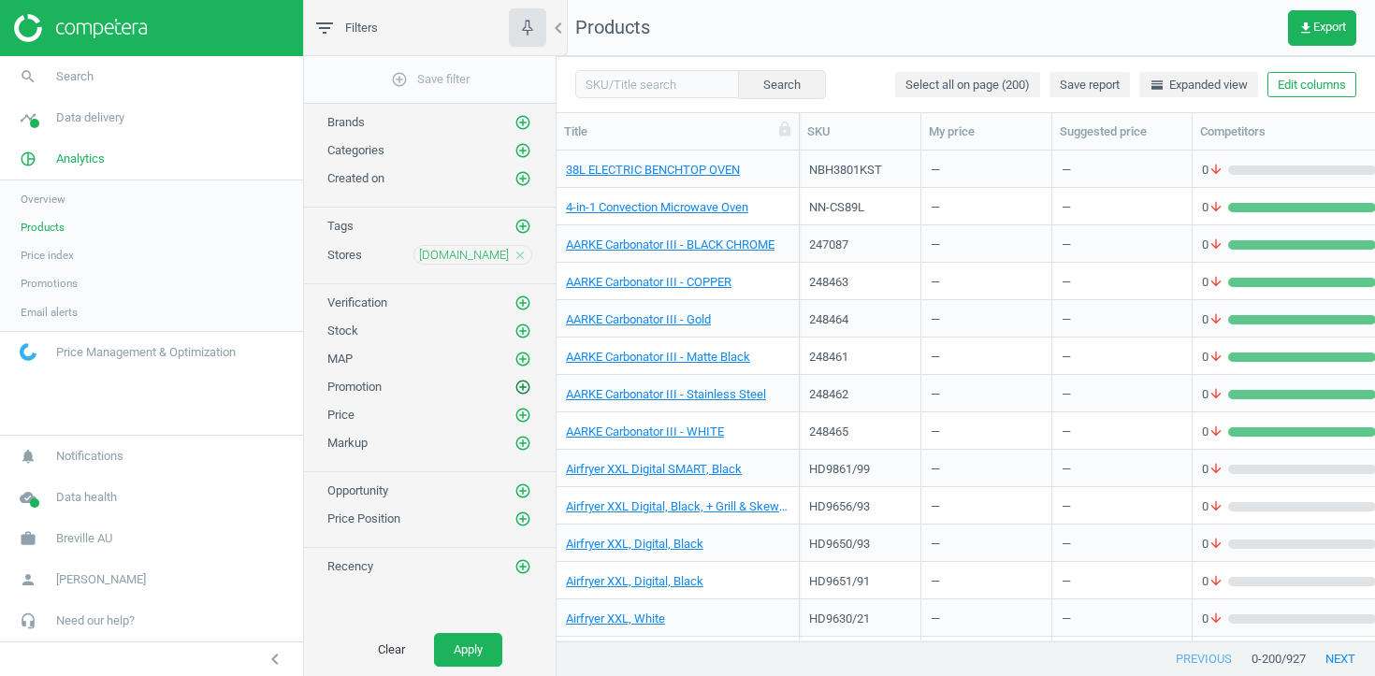
click at [524, 388] on icon "add_circle_outline" at bounding box center [523, 387] width 17 height 17
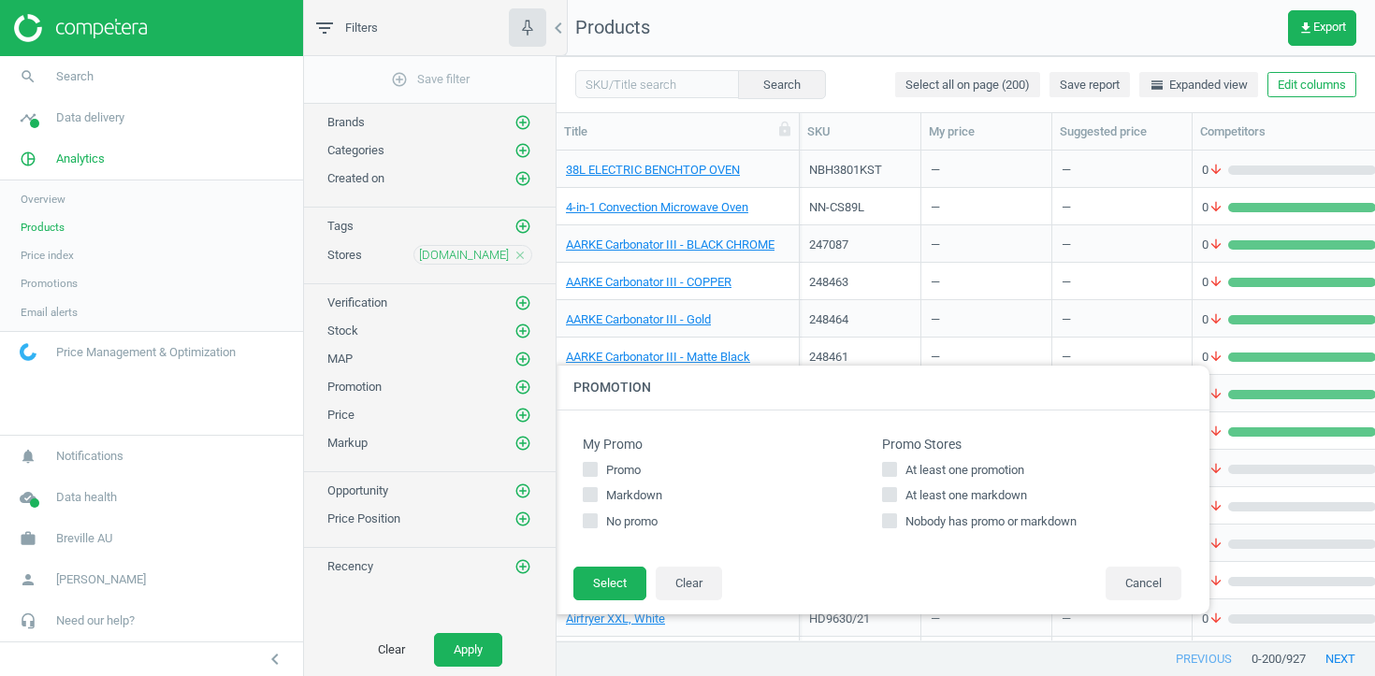
click at [948, 470] on span "At least one promotion" at bounding box center [965, 470] width 126 height 17
click at [896, 470] on input "At least one promotion" at bounding box center [890, 469] width 12 height 12
checkbox input "true"
click at [967, 496] on span "At least one markdown" at bounding box center [966, 495] width 129 height 17
click at [896, 496] on input "At least one markdown" at bounding box center [890, 495] width 12 height 12
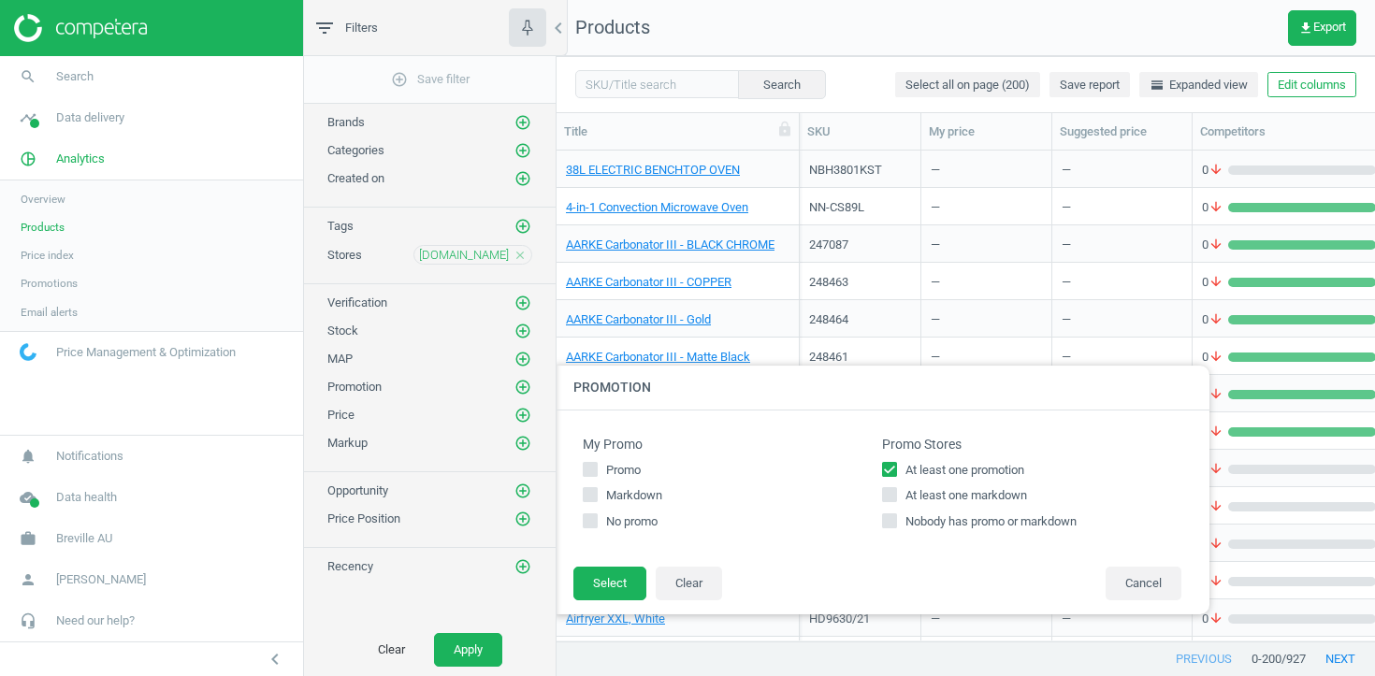
checkbox input "true"
click at [624, 573] on button "Select" at bounding box center [610, 584] width 73 height 34
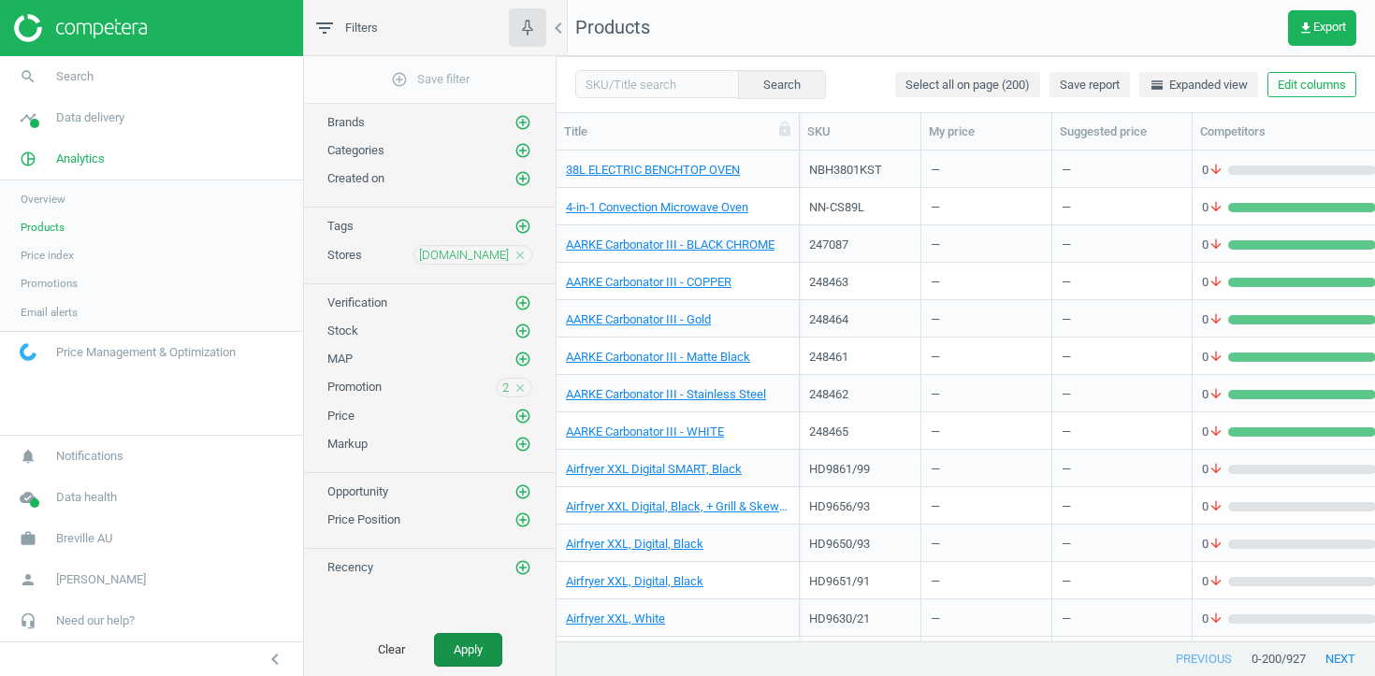
click at [483, 659] on button "Apply" at bounding box center [468, 650] width 68 height 34
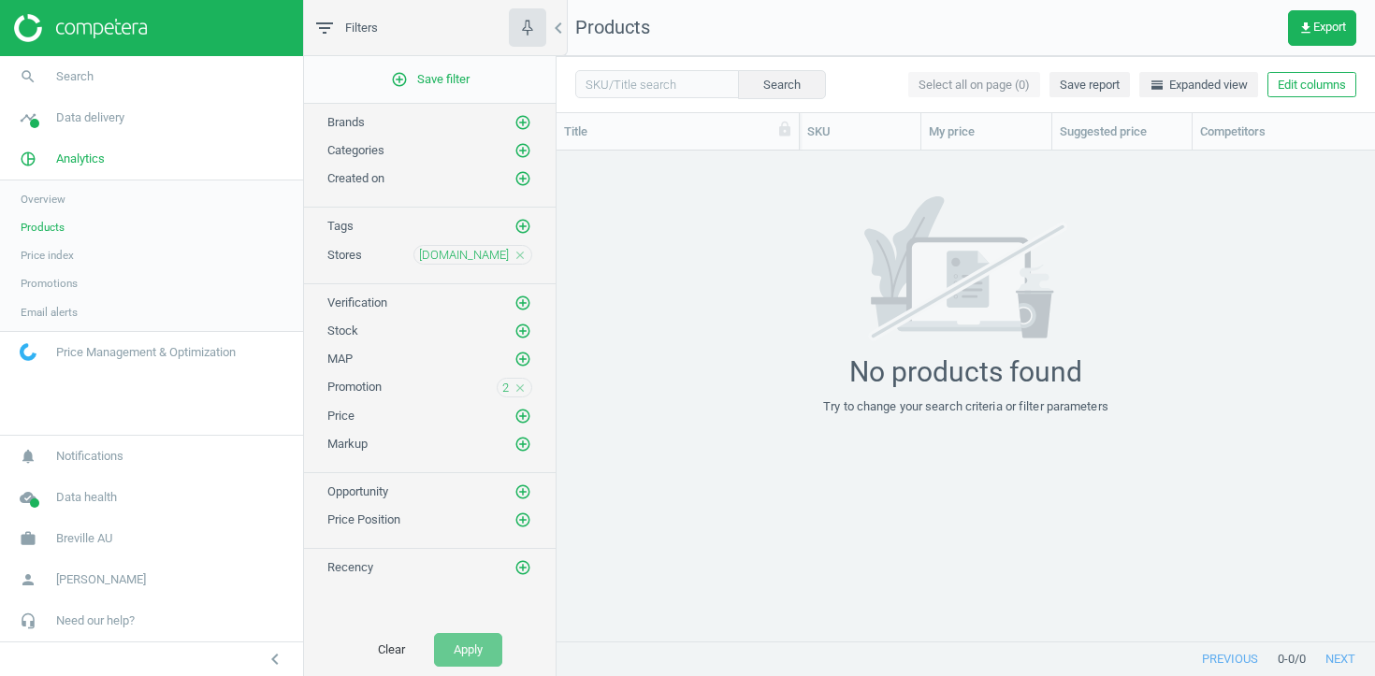
click at [515, 387] on icon "close" at bounding box center [520, 388] width 13 height 13
click at [520, 409] on icon "add_circle_outline" at bounding box center [523, 415] width 17 height 17
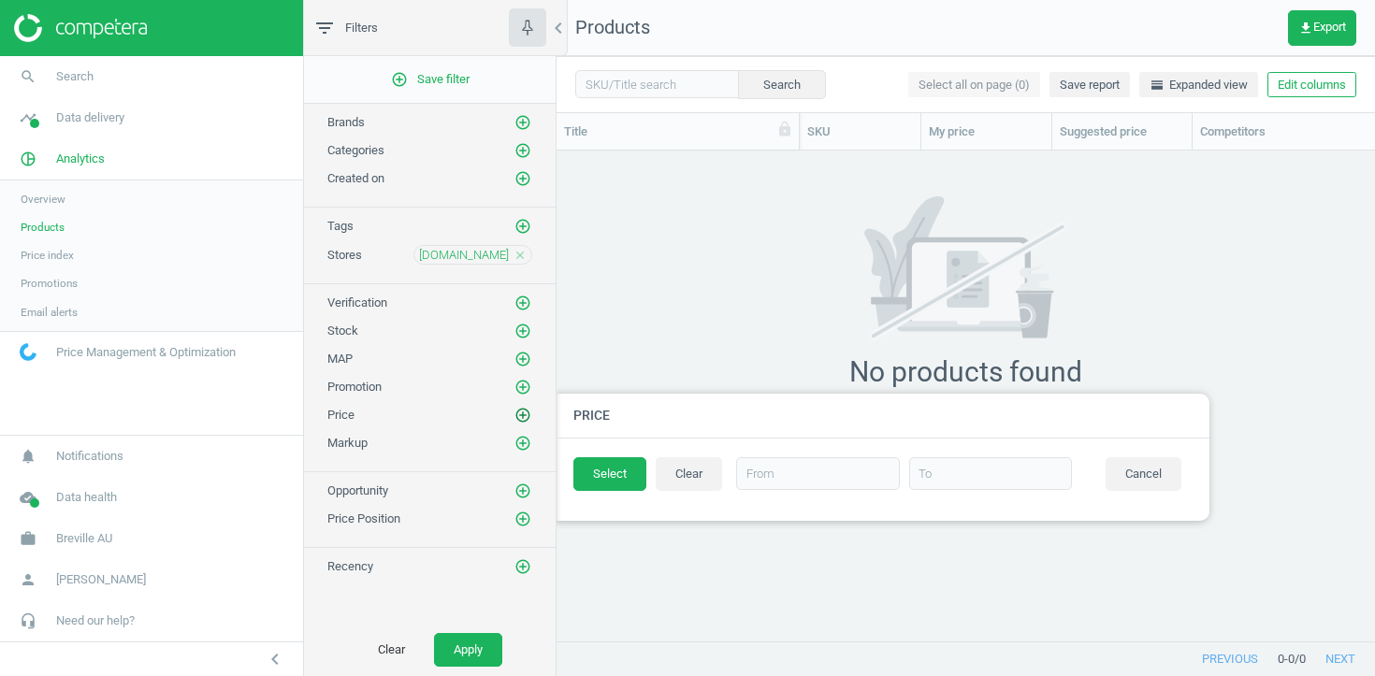
click at [519, 413] on icon "add_circle_outline" at bounding box center [523, 415] width 17 height 17
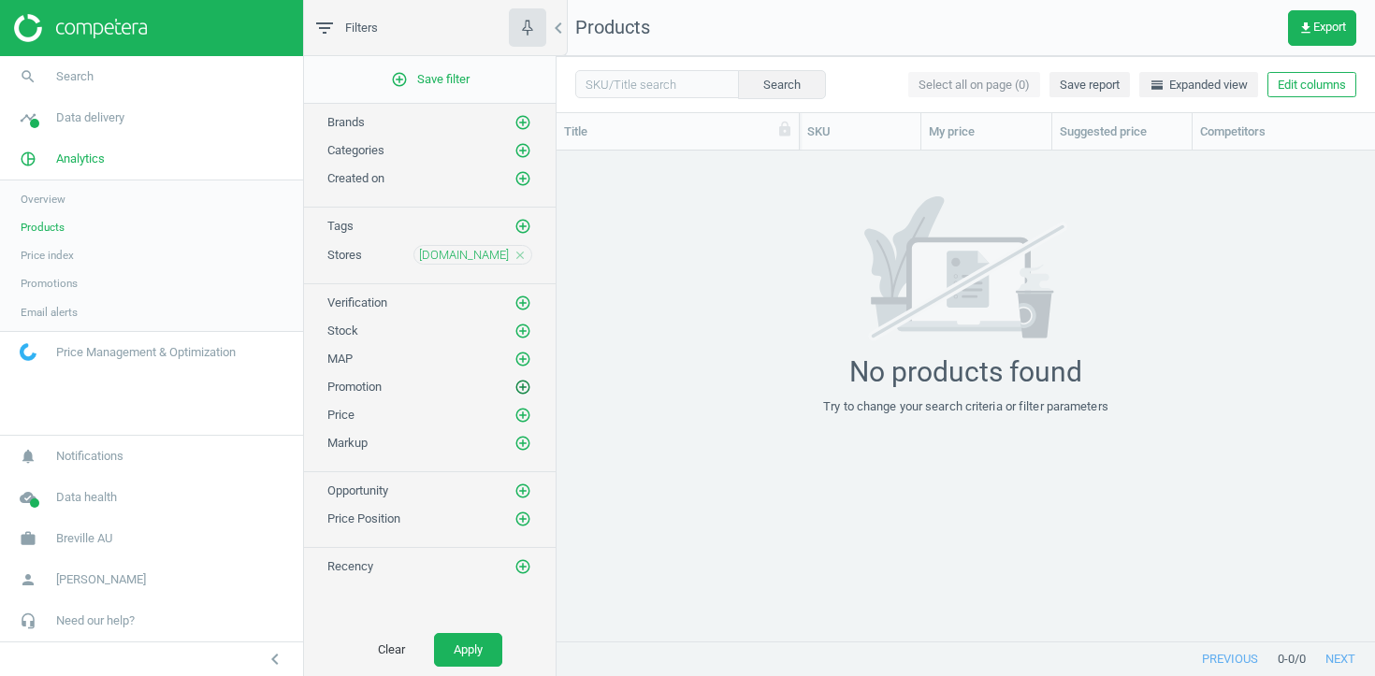
click at [524, 383] on icon "add_circle_outline" at bounding box center [523, 387] width 17 height 17
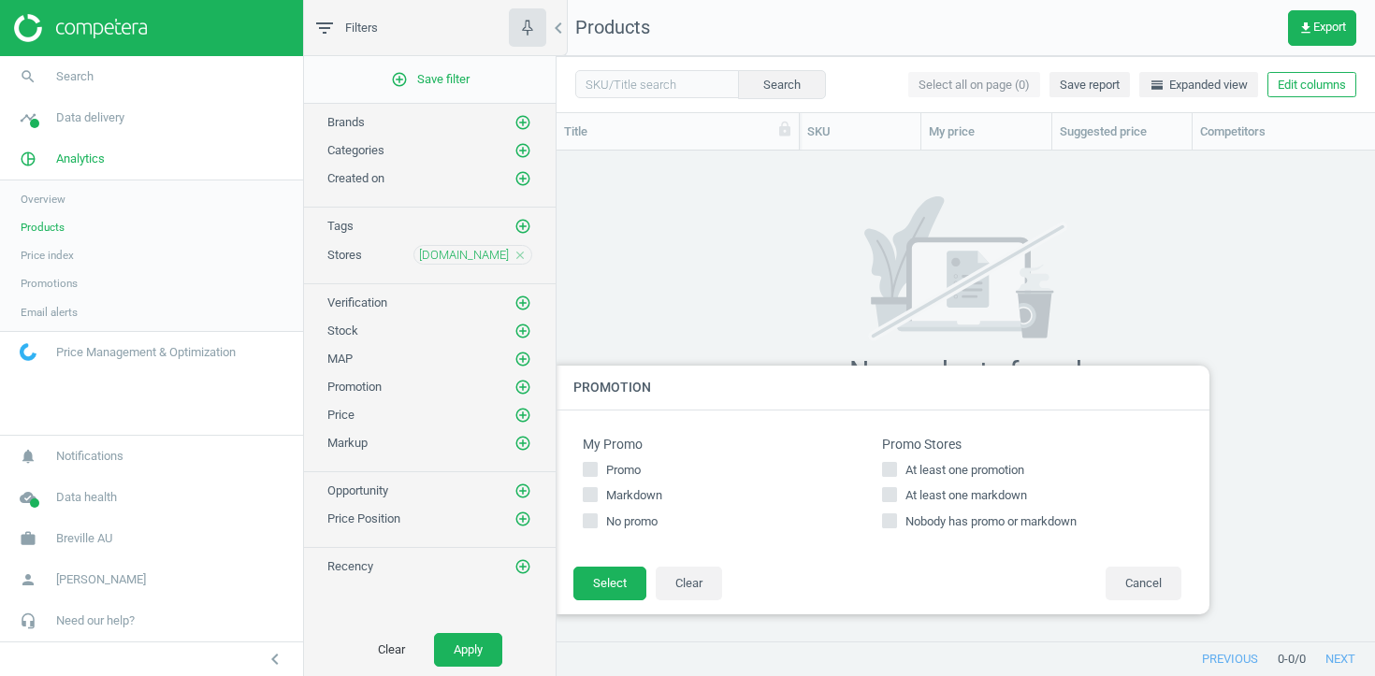
click at [994, 469] on span "At least one promotion" at bounding box center [965, 470] width 126 height 17
click at [896, 469] on input "At least one promotion" at bounding box center [890, 469] width 12 height 12
checkbox input "true"
click at [598, 579] on button "Select" at bounding box center [610, 584] width 73 height 34
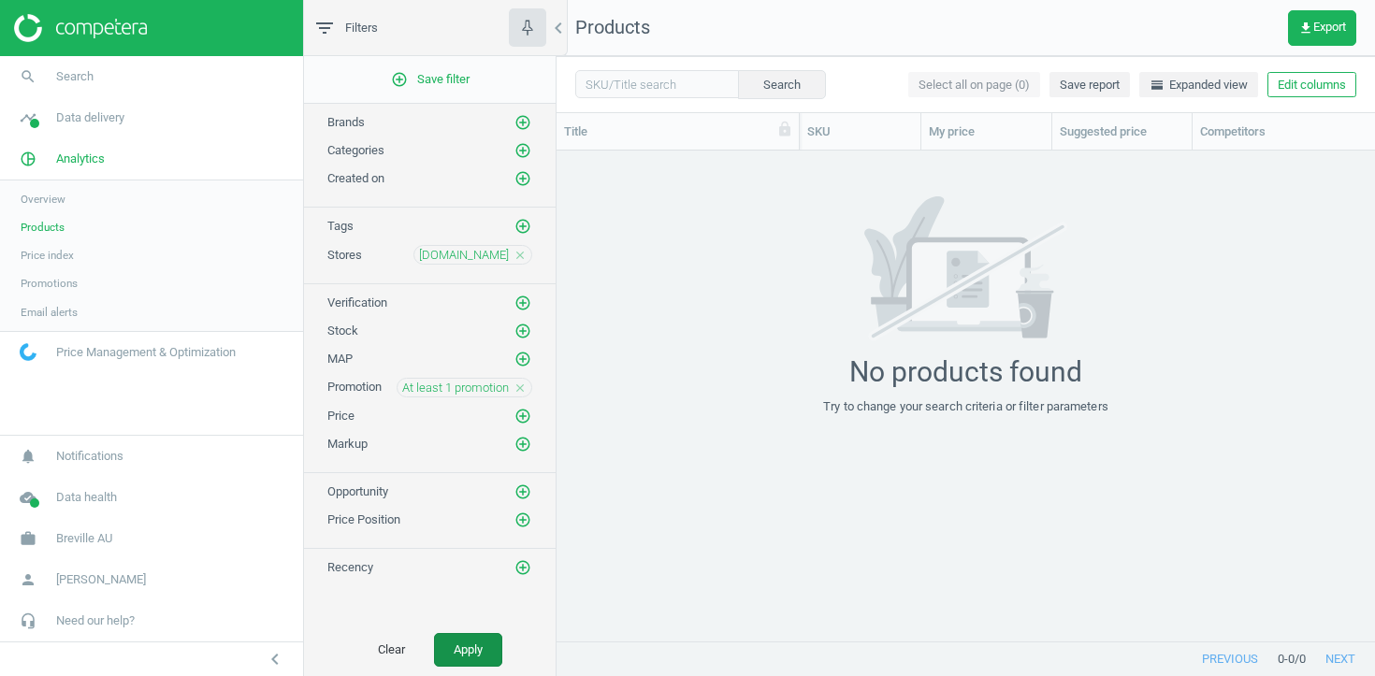
click at [491, 638] on button "Apply" at bounding box center [468, 650] width 68 height 34
click at [518, 387] on icon "close" at bounding box center [520, 388] width 13 height 13
click at [518, 387] on icon "add_circle_outline" at bounding box center [523, 387] width 17 height 17
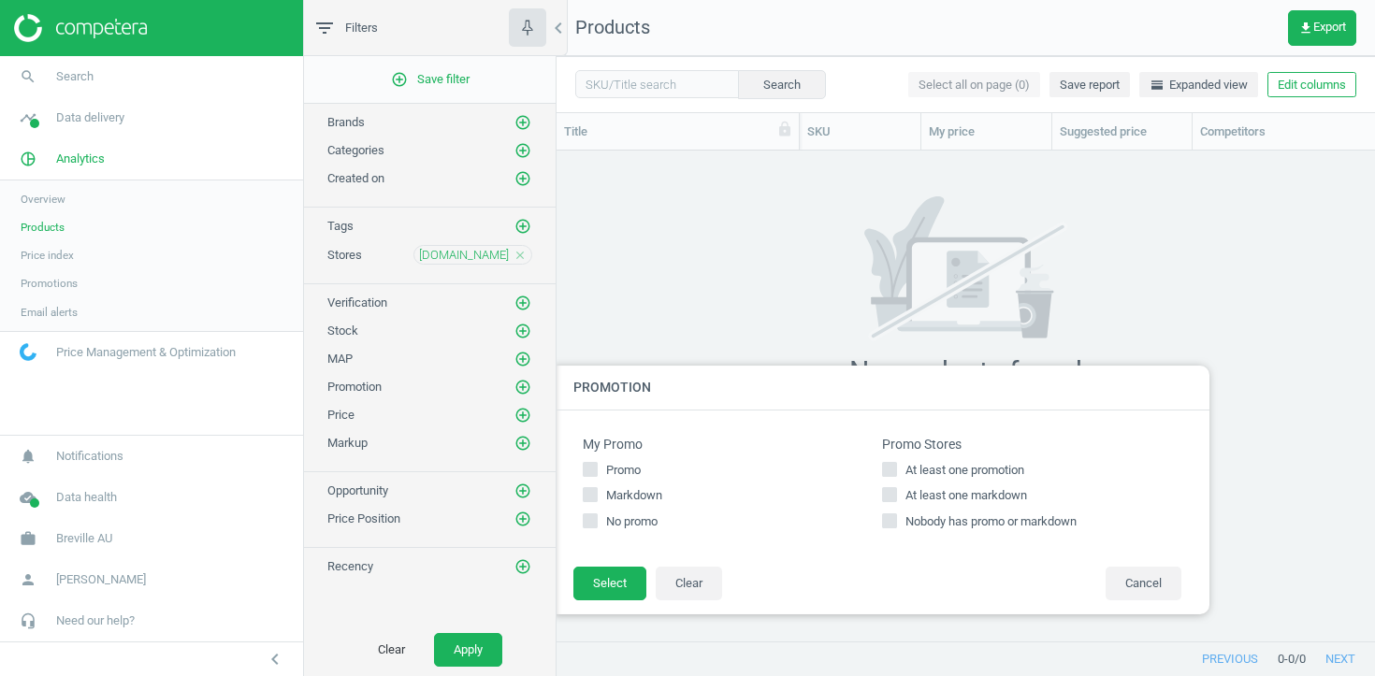
click at [920, 492] on span "At least one markdown" at bounding box center [966, 495] width 129 height 17
click at [896, 492] on input "At least one markdown" at bounding box center [890, 495] width 12 height 12
checkbox input "true"
click at [624, 577] on button "Select" at bounding box center [610, 584] width 73 height 34
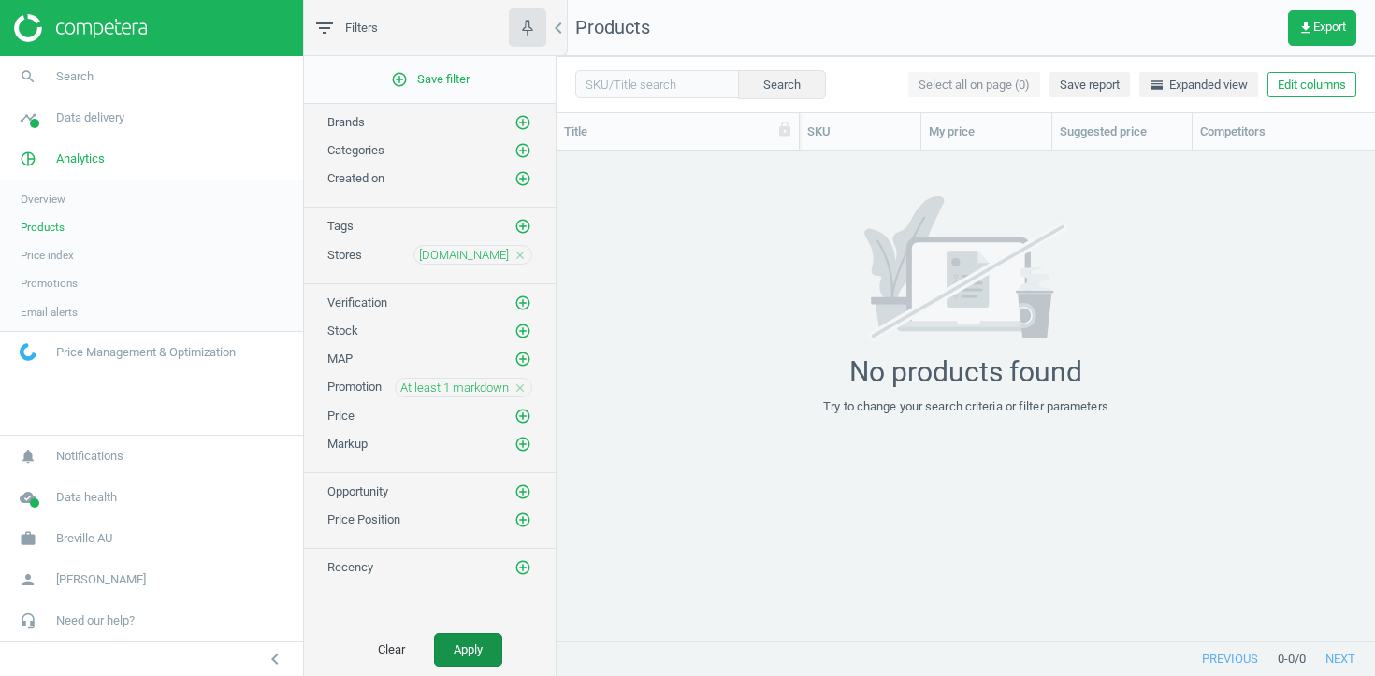
click at [480, 653] on button "Apply" at bounding box center [468, 650] width 68 height 34
click at [519, 256] on icon "close" at bounding box center [520, 255] width 13 height 13
click at [522, 390] on icon "close" at bounding box center [520, 387] width 13 height 13
click at [484, 636] on button "Apply" at bounding box center [468, 650] width 68 height 34
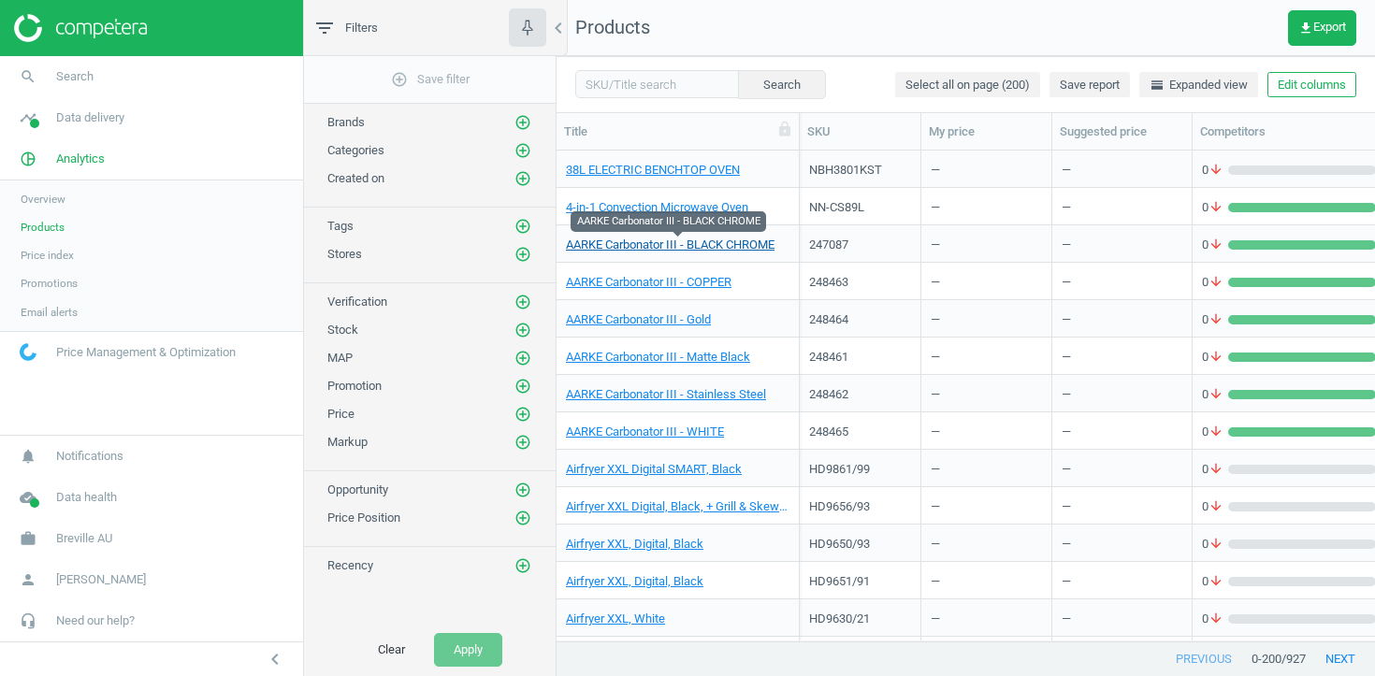
click at [620, 240] on link "AARKE Carbonator III - BLACK CHROME" at bounding box center [670, 245] width 209 height 17
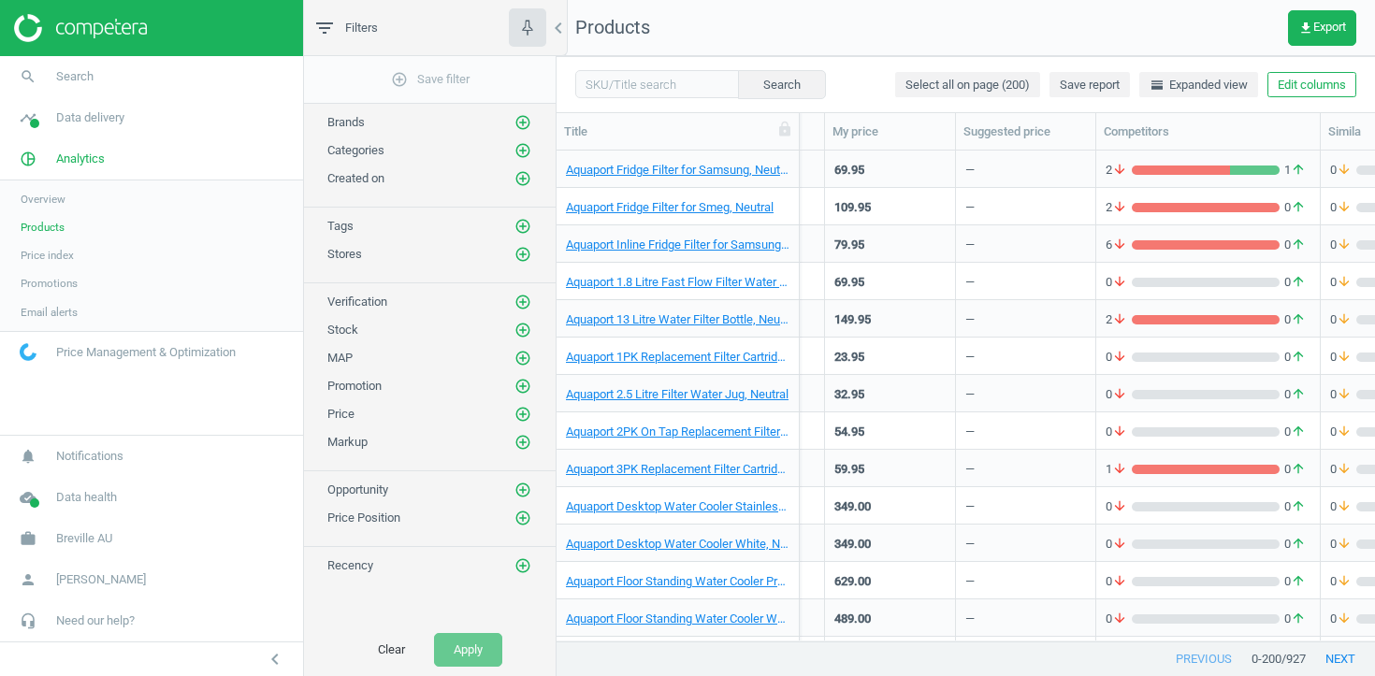
scroll to position [0, 102]
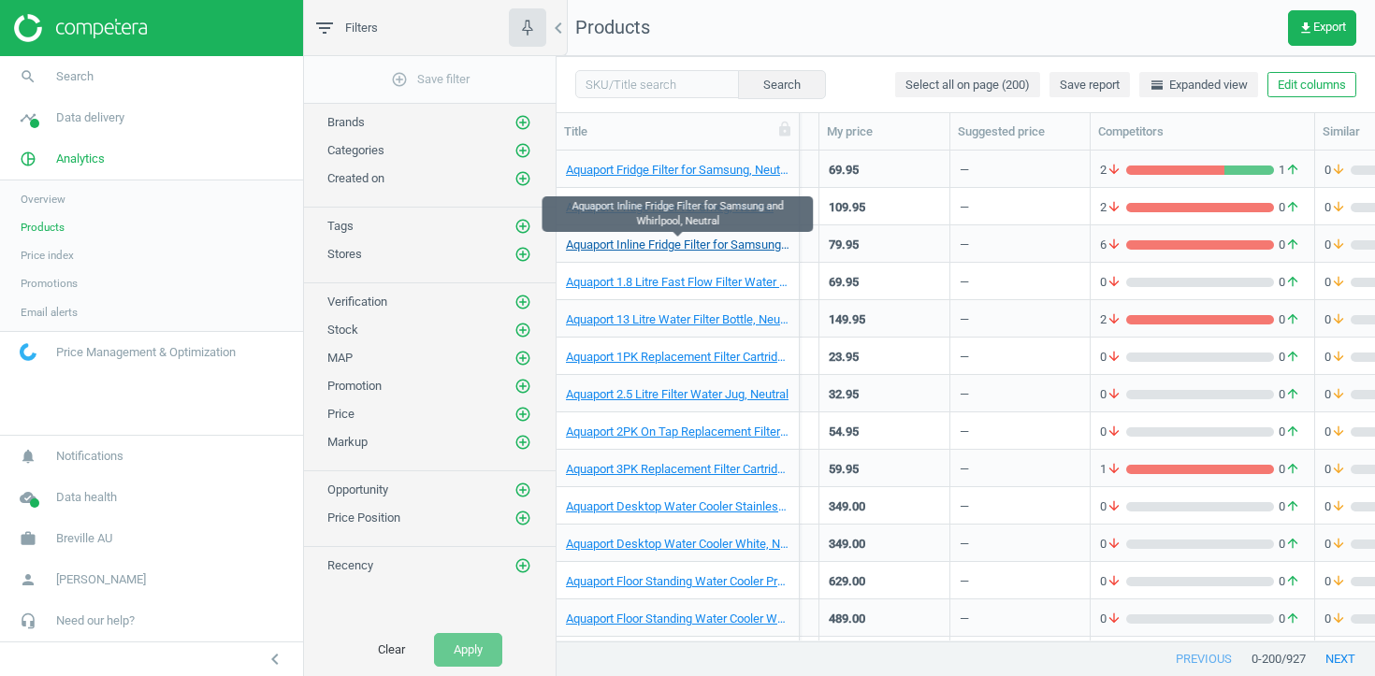
click at [692, 240] on link "Aquaport Inline Fridge Filter for Samsung and Whirlpool, Neutral" at bounding box center [678, 245] width 224 height 17
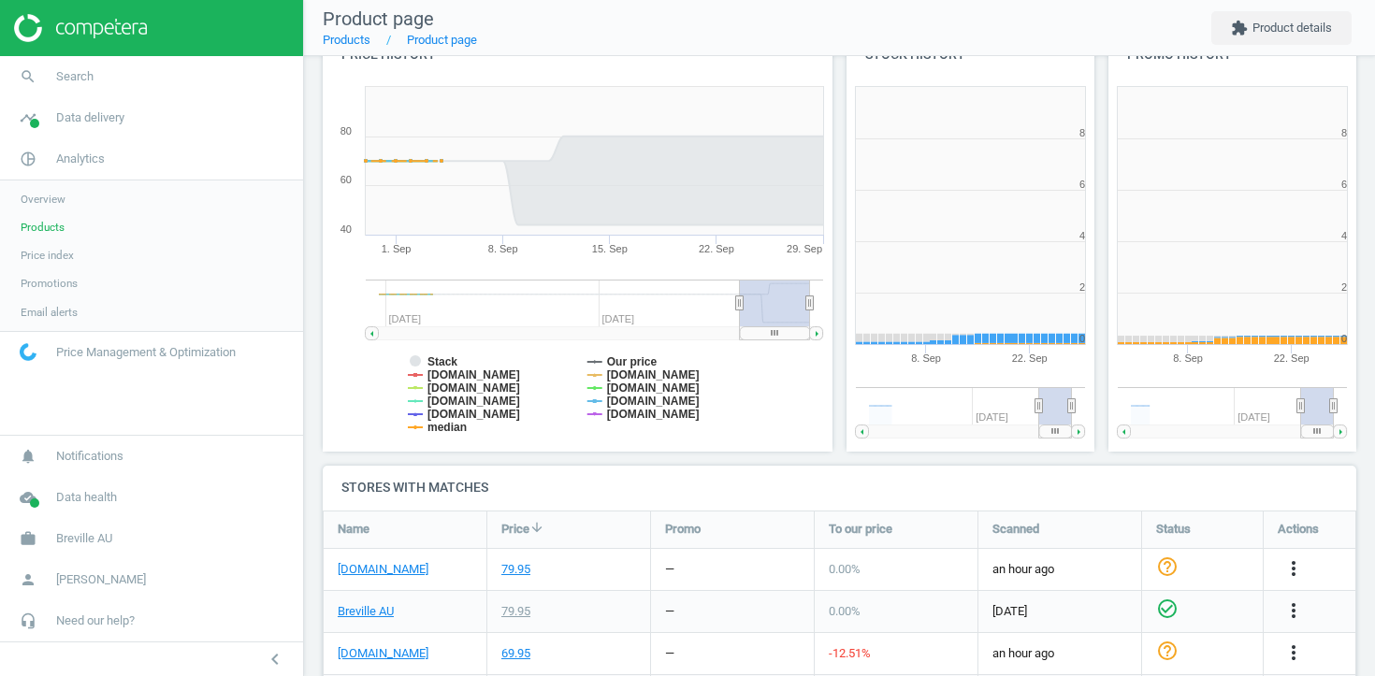
scroll to position [9, 9]
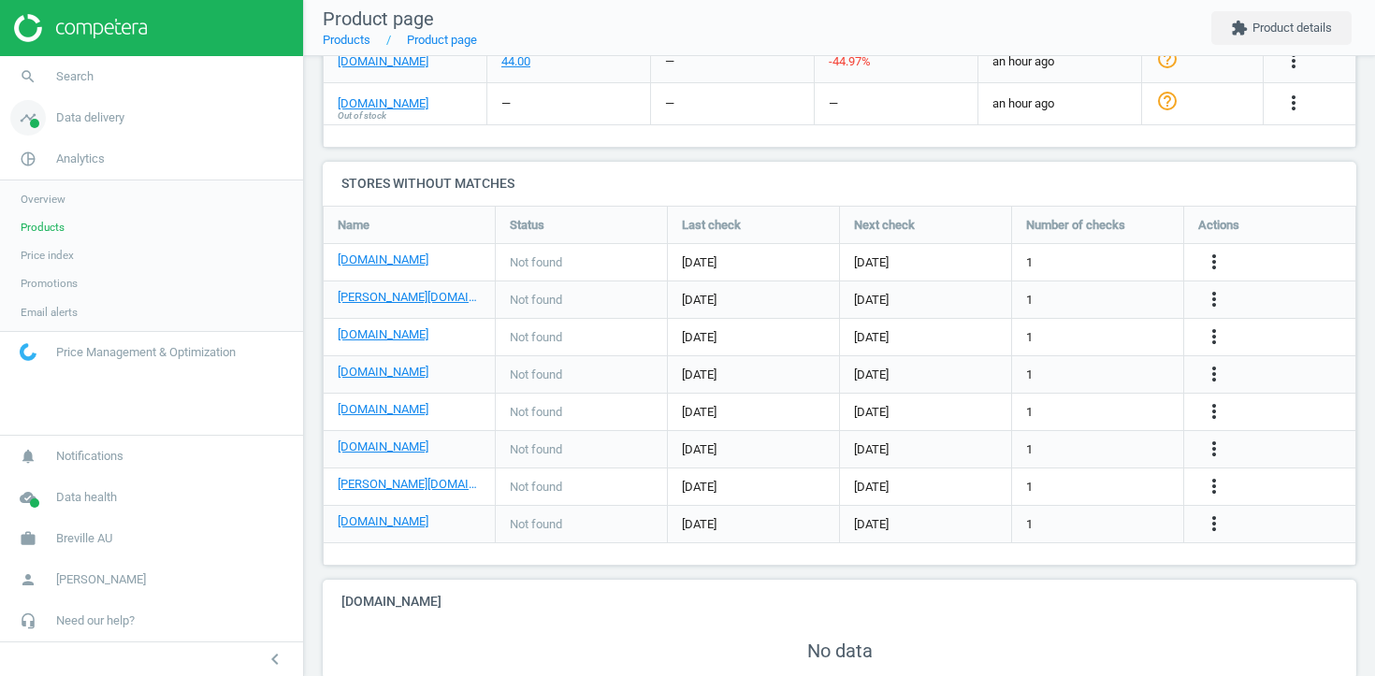
click at [86, 111] on span "Data delivery" at bounding box center [90, 117] width 68 height 17
click at [38, 268] on span "Stores" at bounding box center [37, 271] width 32 height 15
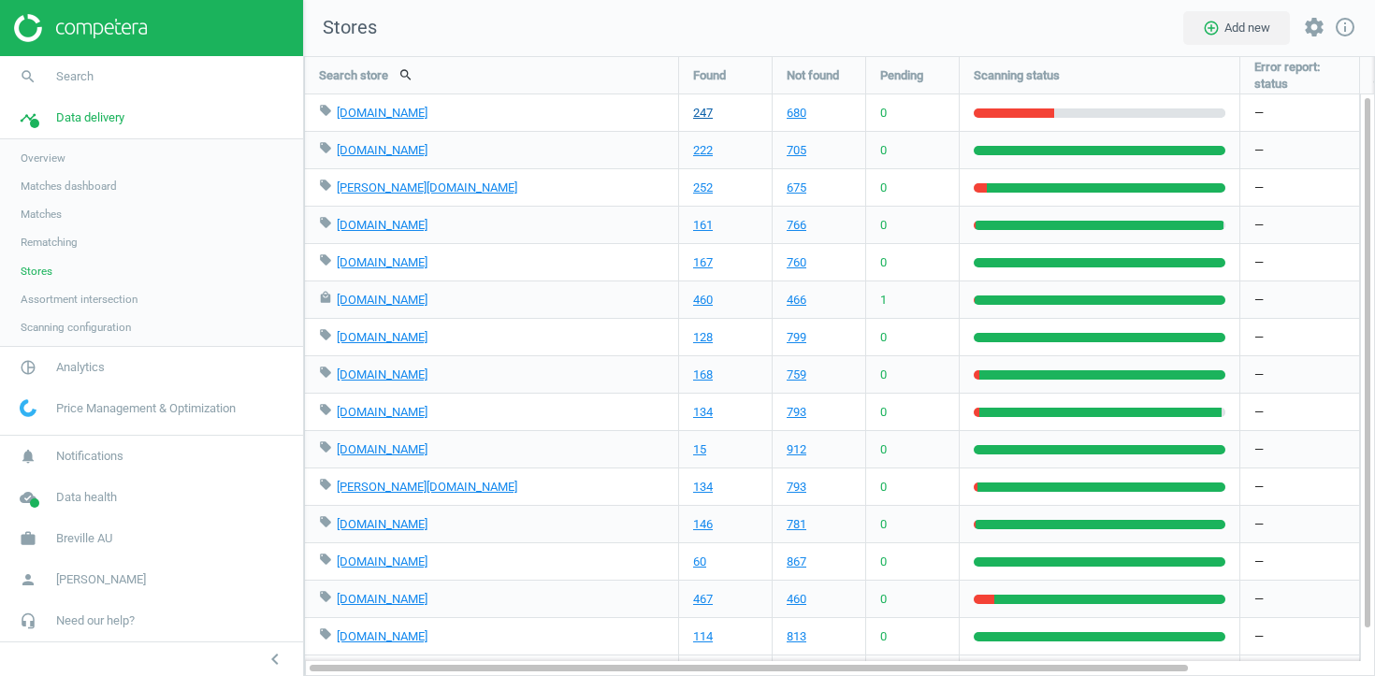
click at [700, 112] on link "247" at bounding box center [703, 113] width 20 height 17
click at [81, 367] on span "Analytics" at bounding box center [80, 367] width 49 height 17
click at [67, 229] on link "Products" at bounding box center [151, 227] width 303 height 28
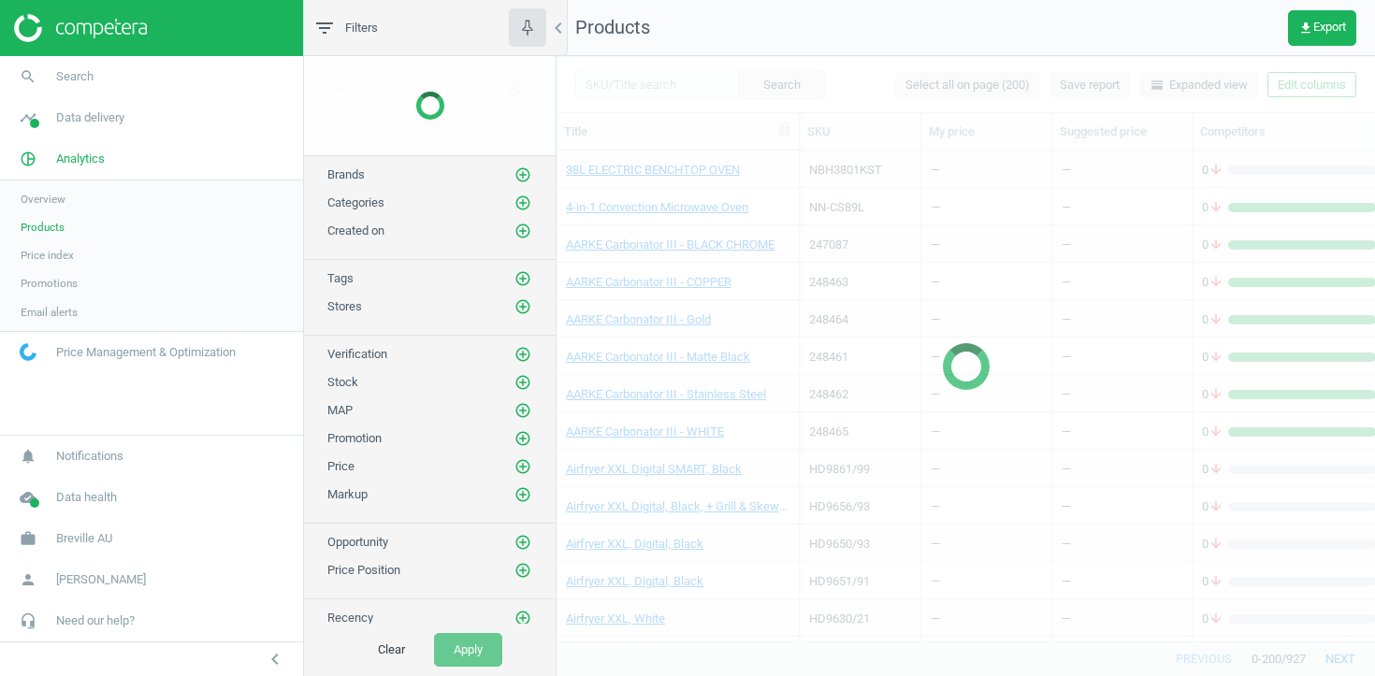
scroll to position [595, 0]
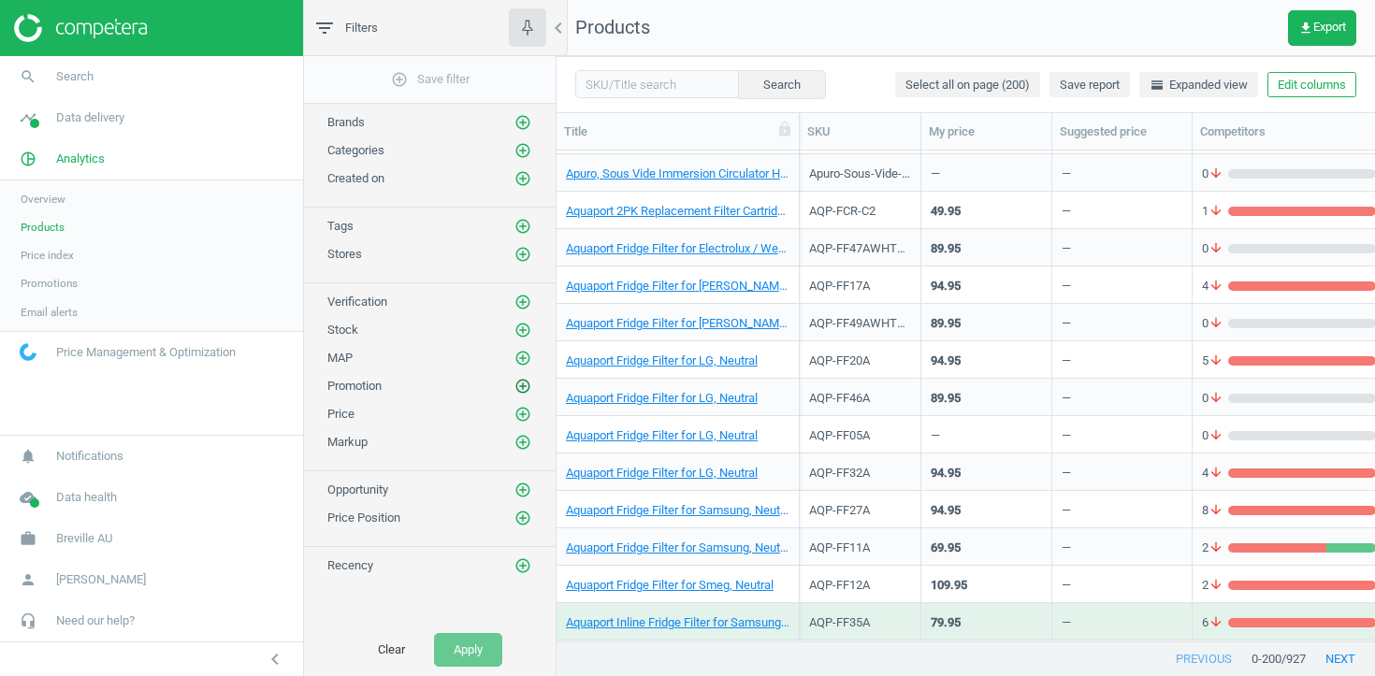
click at [522, 387] on icon "add_circle_outline" at bounding box center [523, 386] width 17 height 17
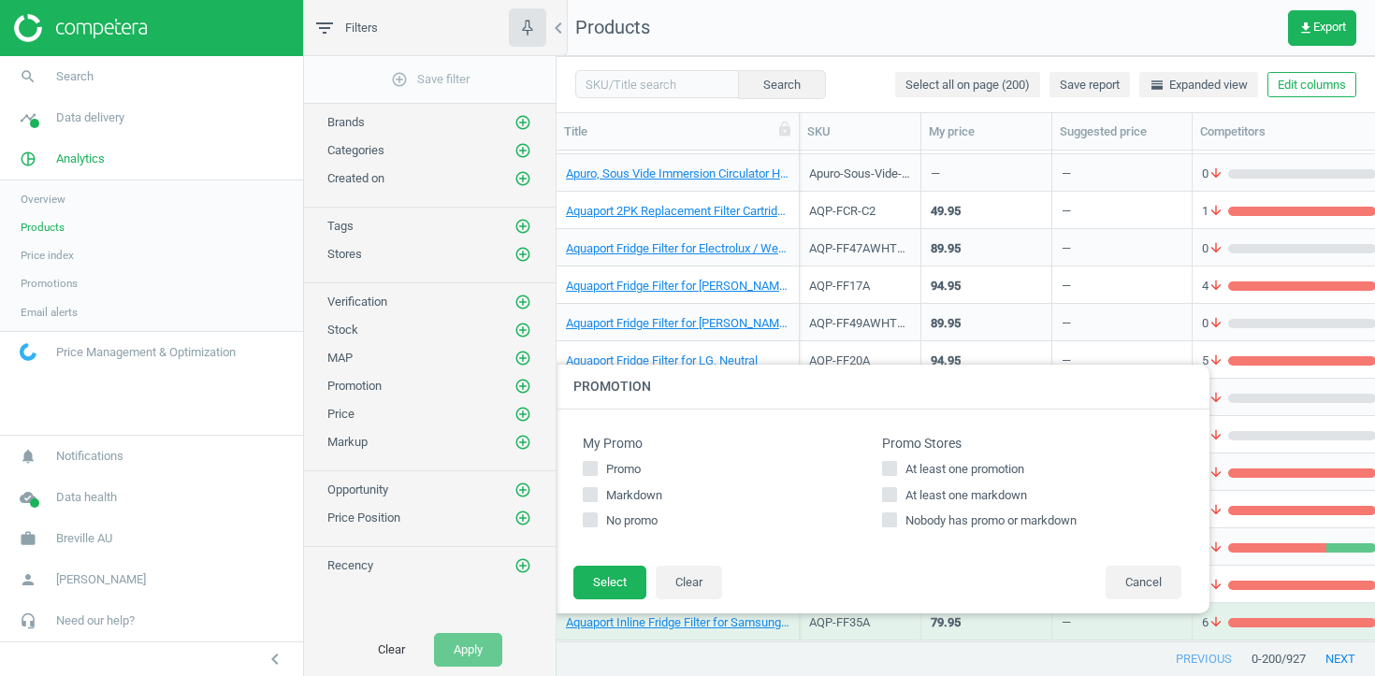
click at [1009, 465] on span "At least one promotion" at bounding box center [965, 469] width 126 height 17
click at [896, 465] on input "At least one promotion" at bounding box center [890, 468] width 12 height 12
checkbox input "true"
click at [600, 585] on button "Select" at bounding box center [610, 583] width 73 height 34
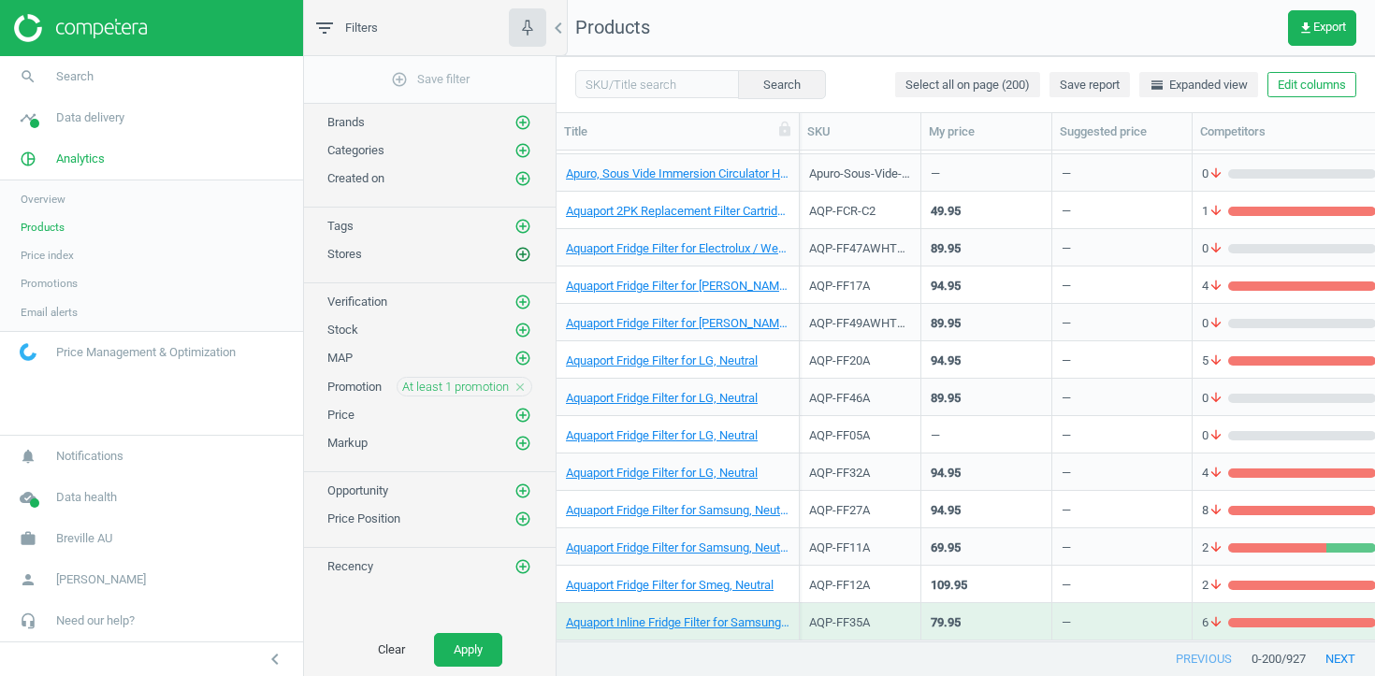
click at [517, 254] on icon "add_circle_outline" at bounding box center [523, 254] width 17 height 17
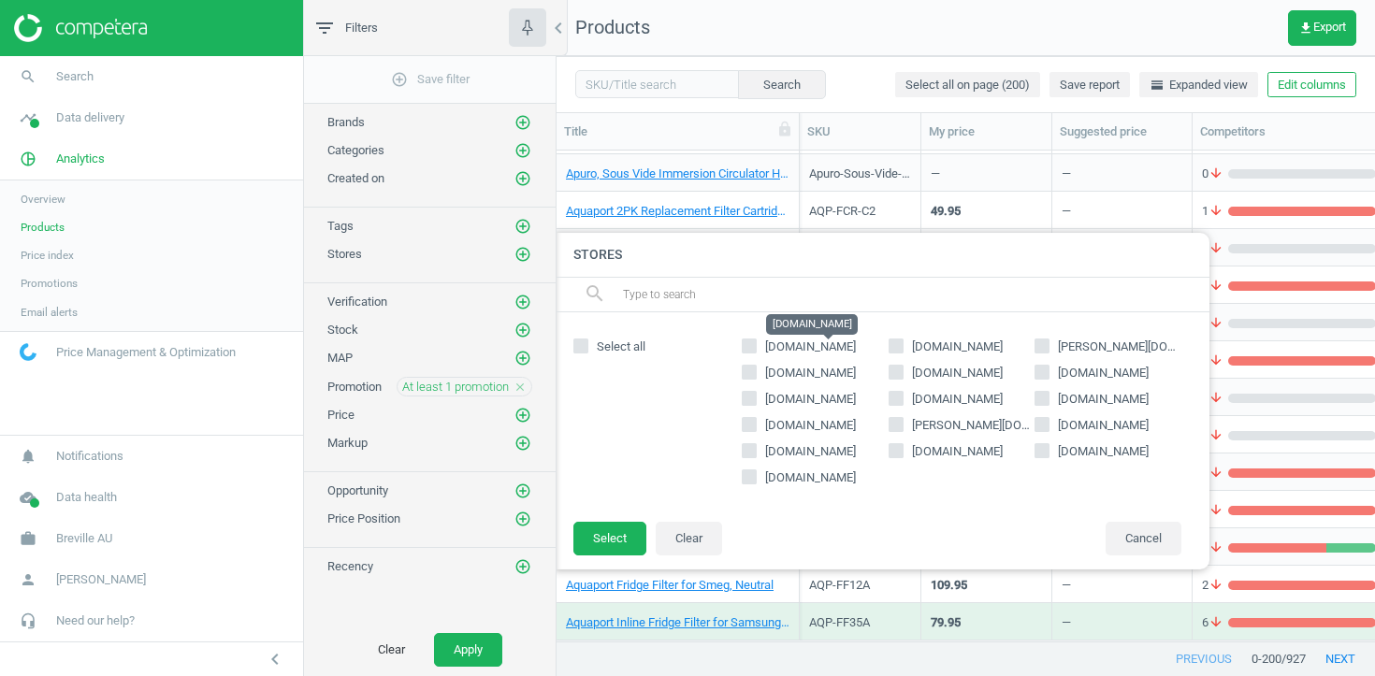
click at [773, 350] on span "[DOMAIN_NAME]" at bounding box center [810, 347] width 91 height 14
click at [756, 350] on input "[DOMAIN_NAME]" at bounding box center [750, 346] width 12 height 12
checkbox input "true"
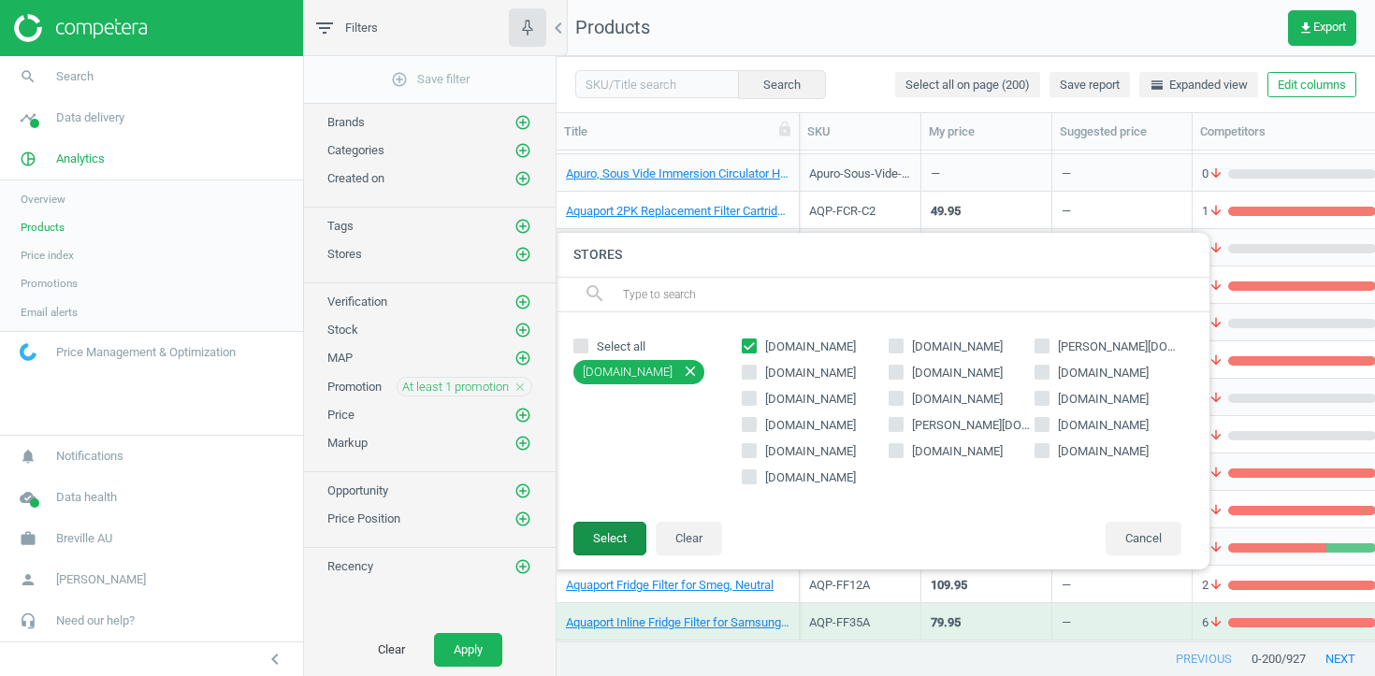
click at [601, 543] on button "Select" at bounding box center [610, 539] width 73 height 34
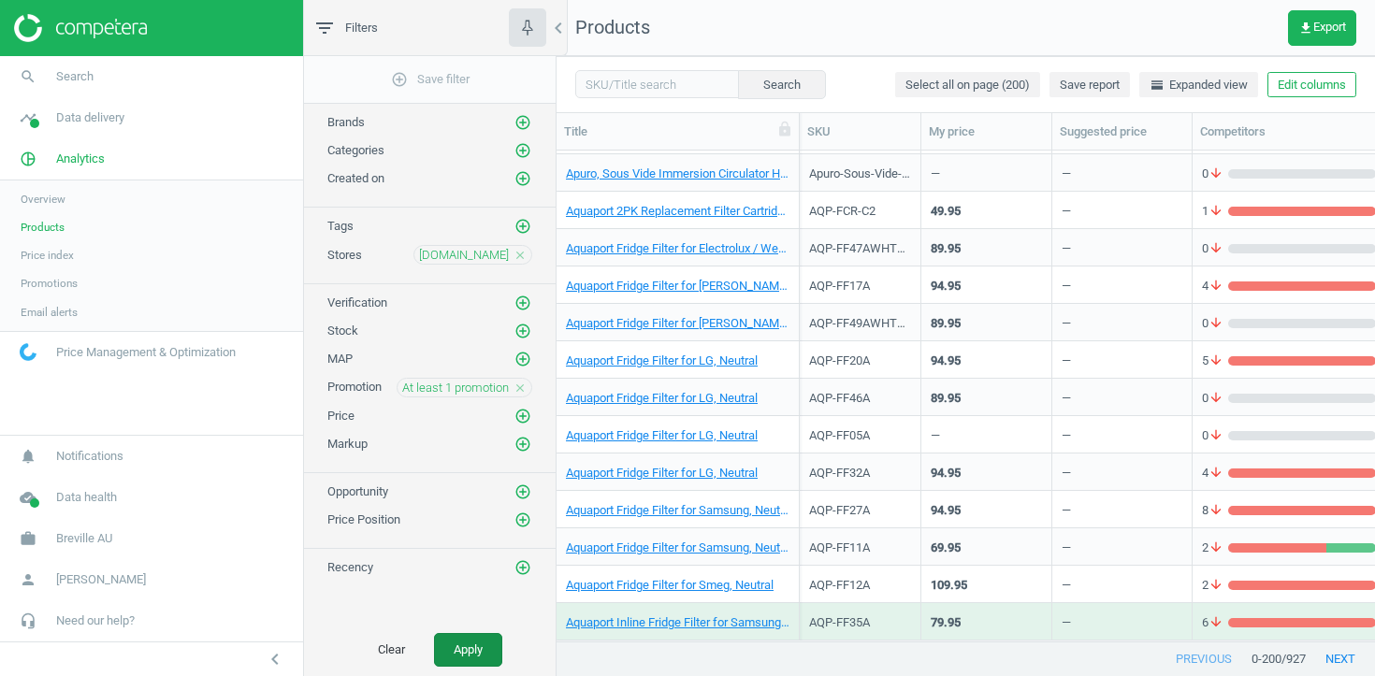
click at [473, 650] on button "Apply" at bounding box center [468, 650] width 68 height 34
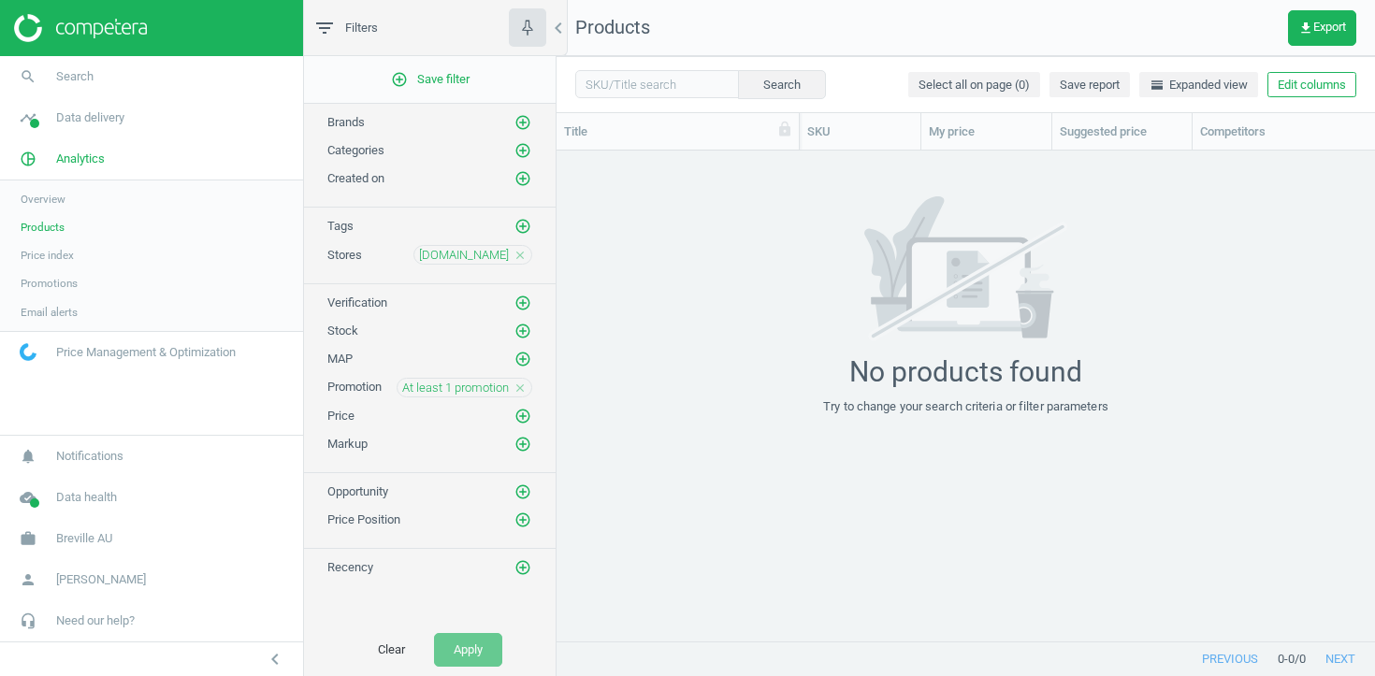
click at [521, 393] on icon "close" at bounding box center [520, 388] width 13 height 13
click at [524, 386] on icon "add_circle_outline" at bounding box center [523, 387] width 17 height 17
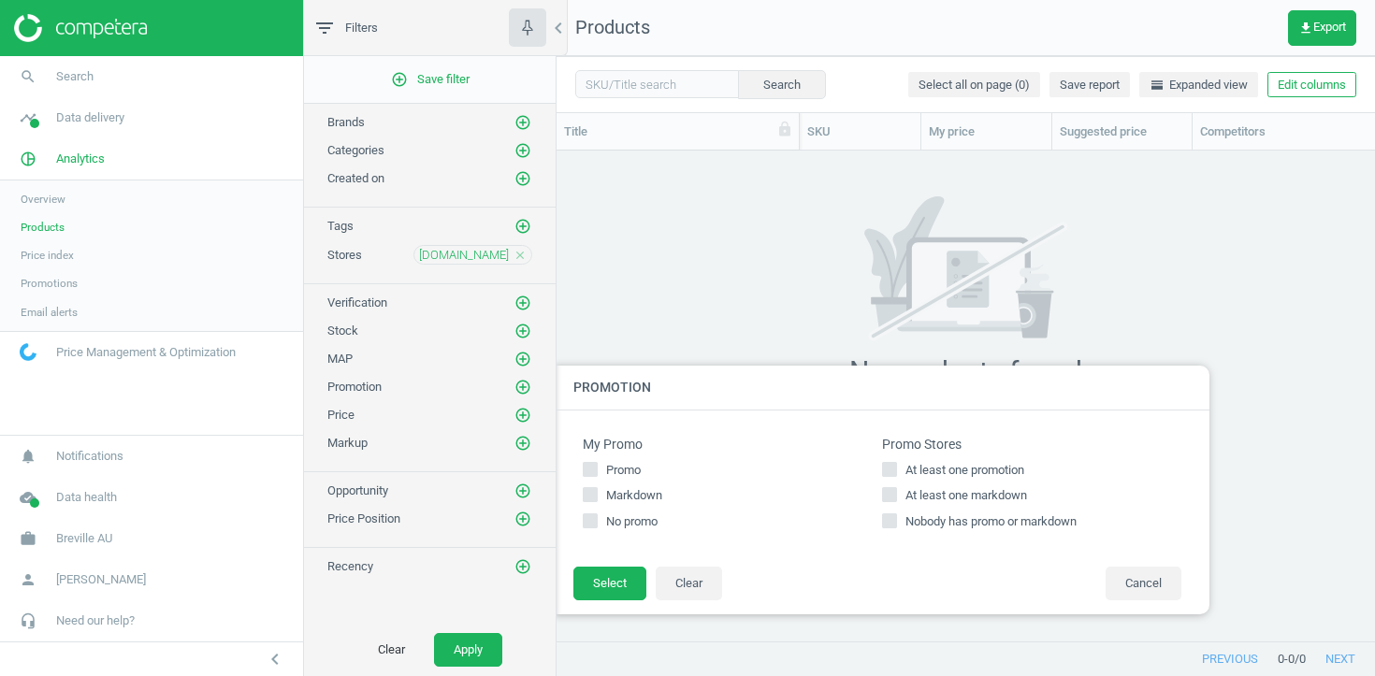
click at [902, 498] on span "At least one markdown" at bounding box center [966, 495] width 129 height 17
click at [896, 498] on input "At least one markdown" at bounding box center [890, 495] width 12 height 12
checkbox input "true"
click at [588, 580] on button "Select" at bounding box center [610, 584] width 73 height 34
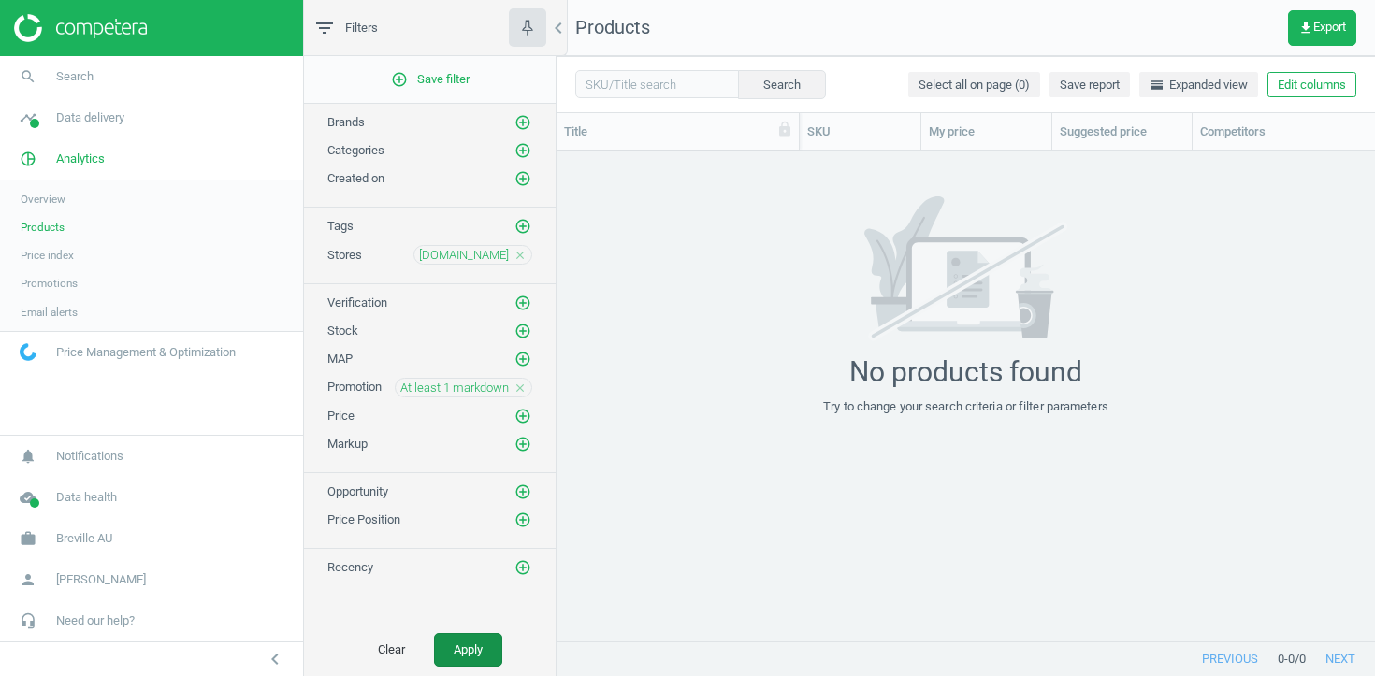
click at [468, 661] on button "Apply" at bounding box center [468, 650] width 68 height 34
click at [522, 385] on icon "close" at bounding box center [520, 388] width 13 height 13
click at [522, 385] on icon "add_circle_outline" at bounding box center [523, 387] width 17 height 17
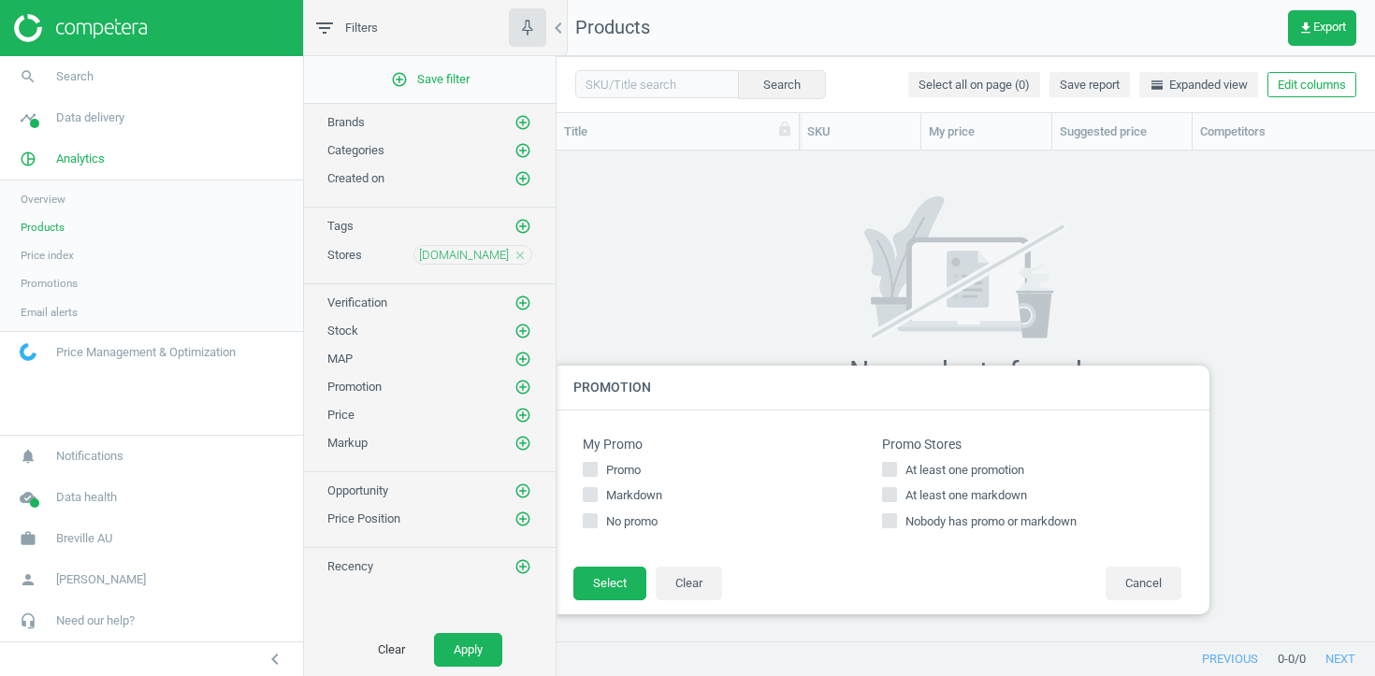
drag, startPoint x: 905, startPoint y: 465, endPoint x: 764, endPoint y: 507, distance: 146.5
click at [902, 465] on span "At least one promotion" at bounding box center [965, 470] width 126 height 17
click at [896, 465] on input "At least one promotion" at bounding box center [890, 469] width 12 height 12
checkbox input "true"
click at [595, 580] on button "Select" at bounding box center [610, 584] width 73 height 34
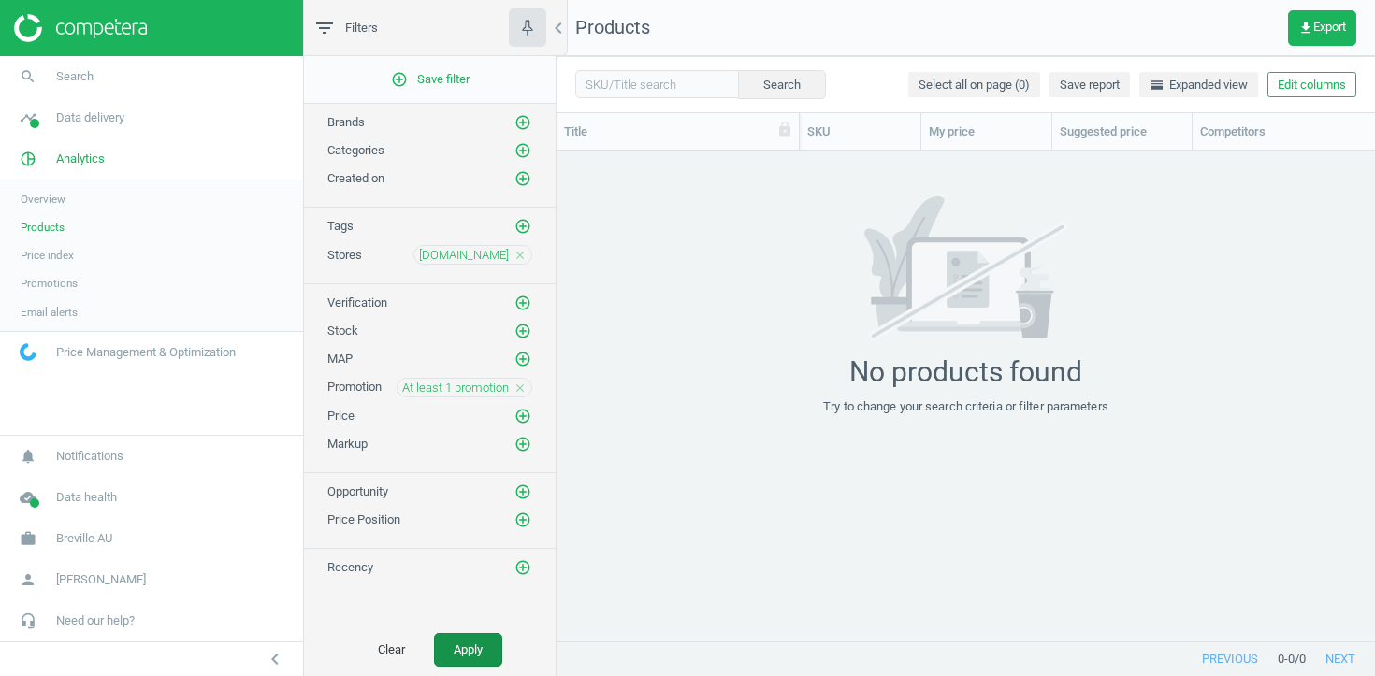
click at [443, 646] on button "Apply" at bounding box center [468, 650] width 68 height 34
click at [515, 245] on div "harveynorman.com.au close" at bounding box center [473, 255] width 119 height 20
click at [515, 246] on div "harveynorman.com.au close" at bounding box center [473, 255] width 119 height 20
click at [517, 250] on icon "close" at bounding box center [520, 255] width 13 height 13
click at [514, 381] on icon "close" at bounding box center [520, 387] width 13 height 13
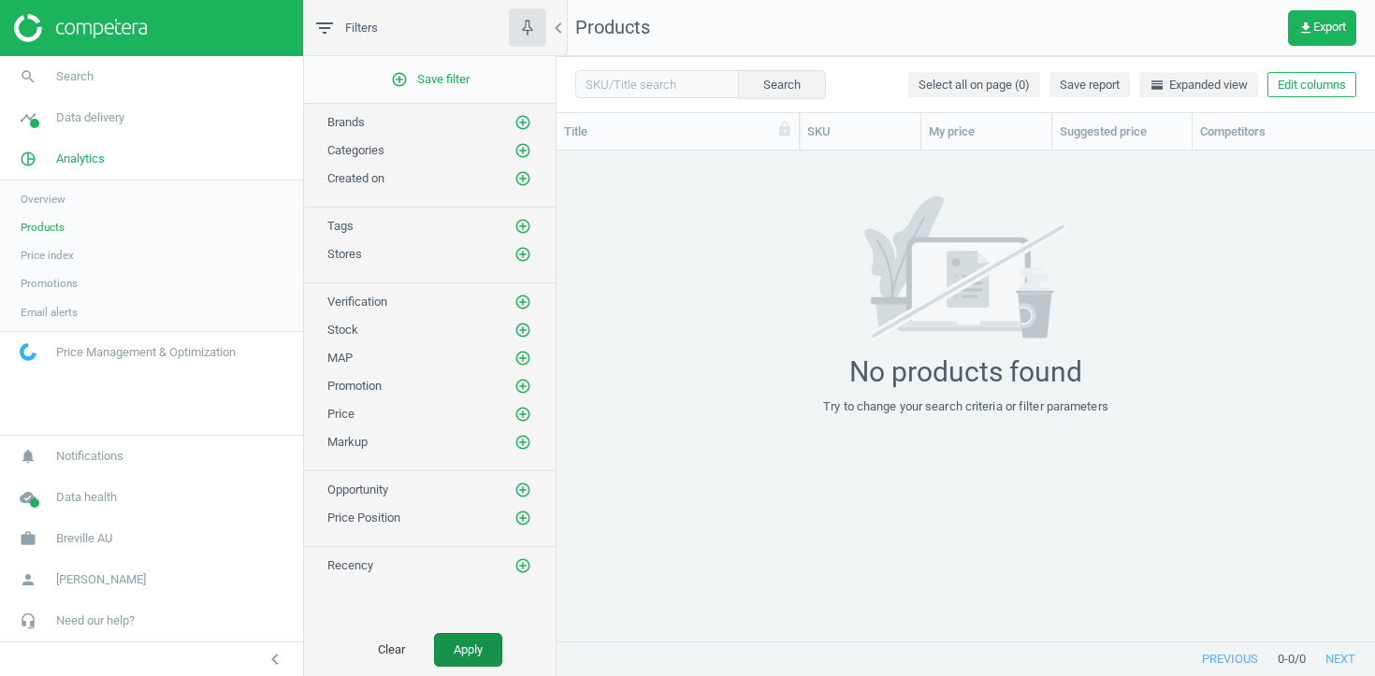
click at [466, 652] on button "Apply" at bounding box center [468, 650] width 68 height 34
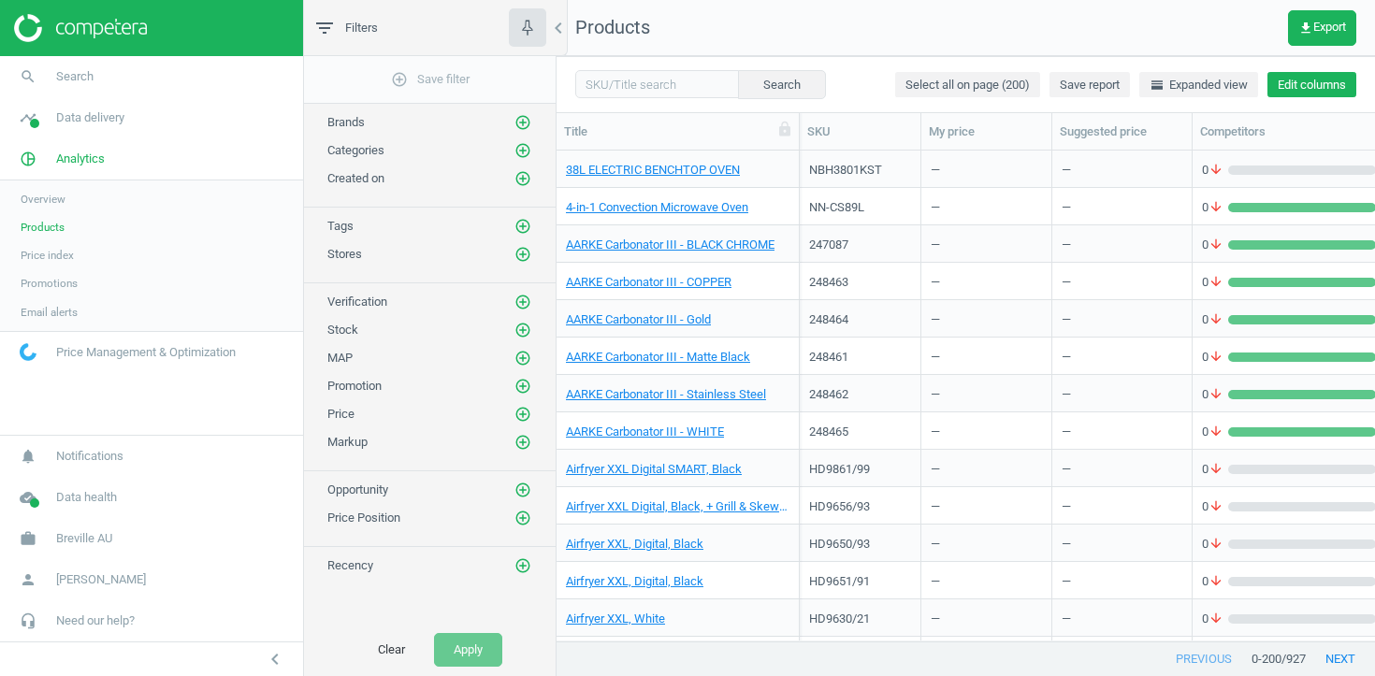
click at [1312, 82] on button "Edit columns" at bounding box center [1312, 85] width 89 height 26
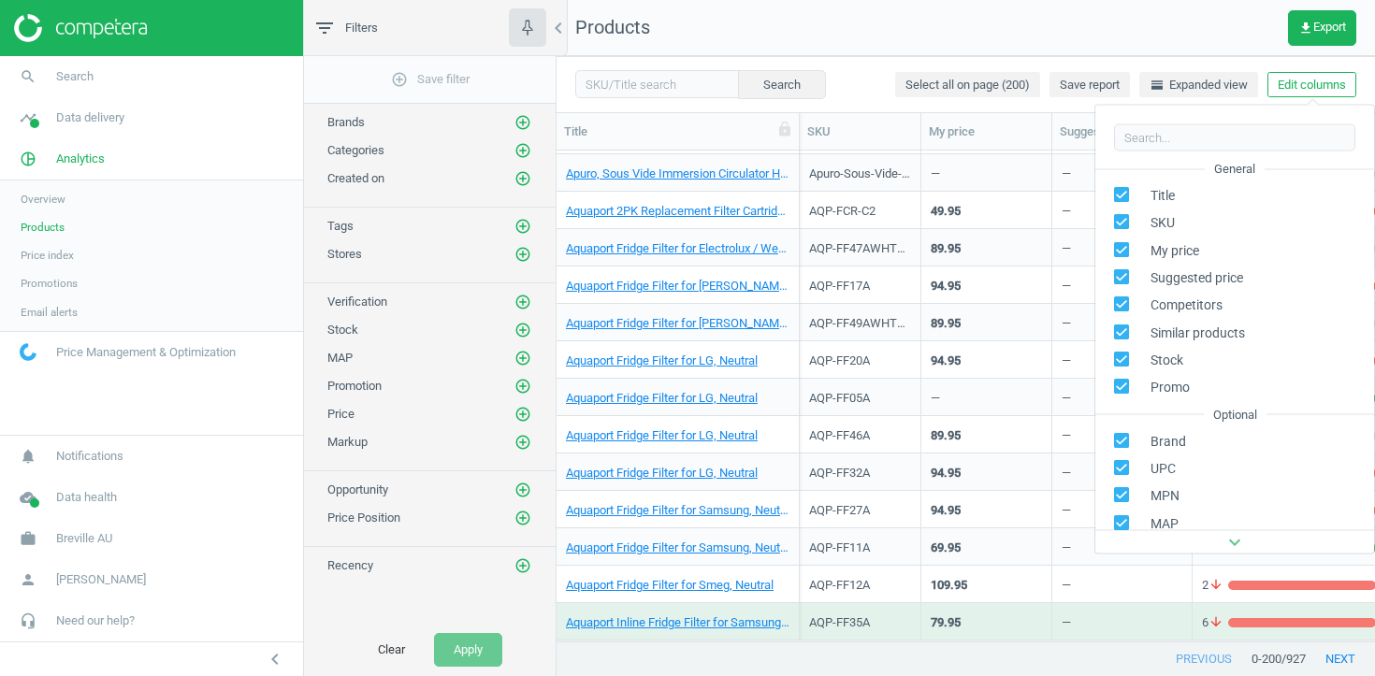
scroll to position [254, 0]
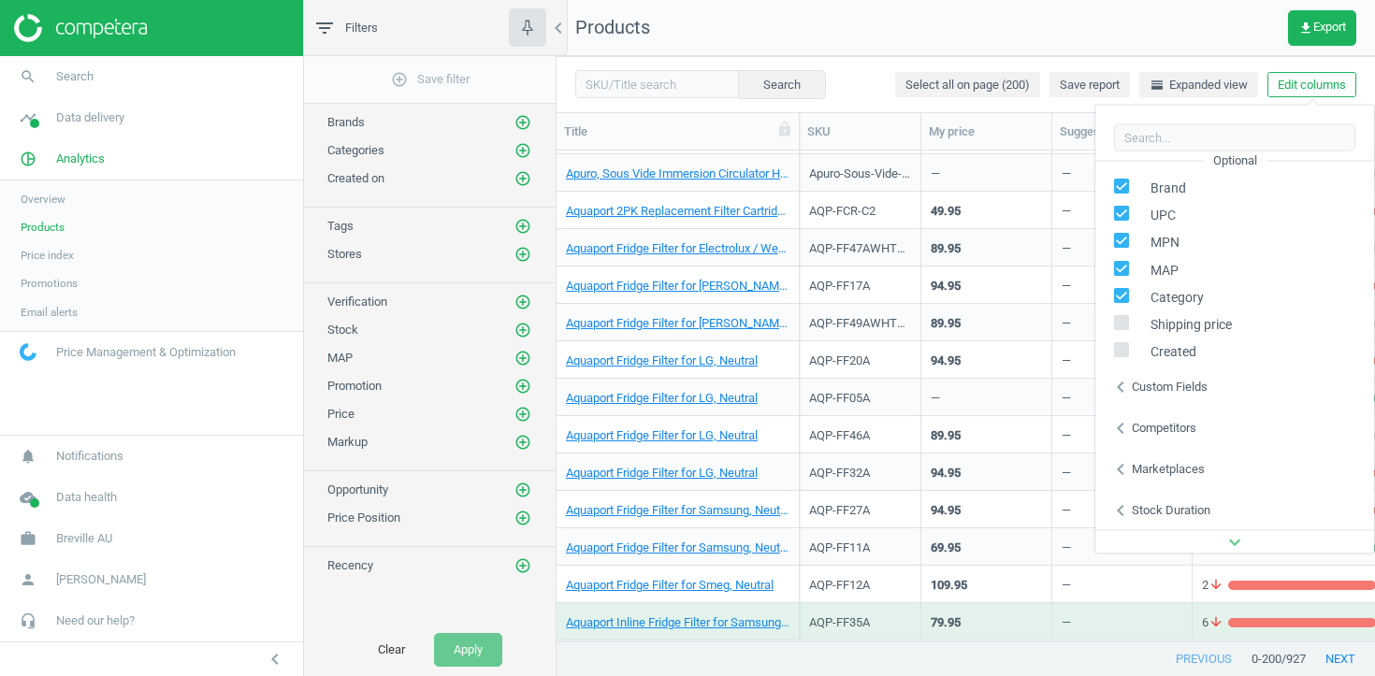
click at [1162, 387] on div "Custom fields" at bounding box center [1170, 386] width 76 height 17
click at [1057, 489] on div "—" at bounding box center [1123, 472] width 140 height 37
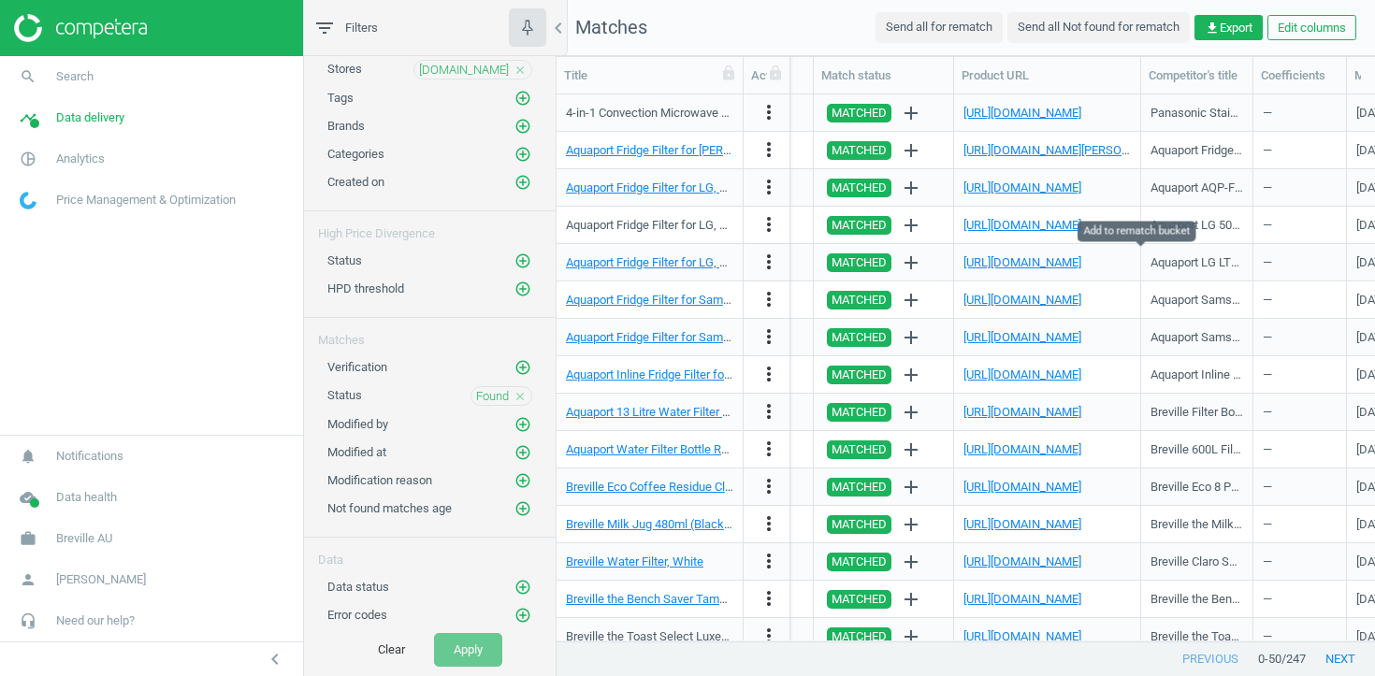
scroll to position [0, 2647]
